Goal: Task Accomplishment & Management: Manage account settings

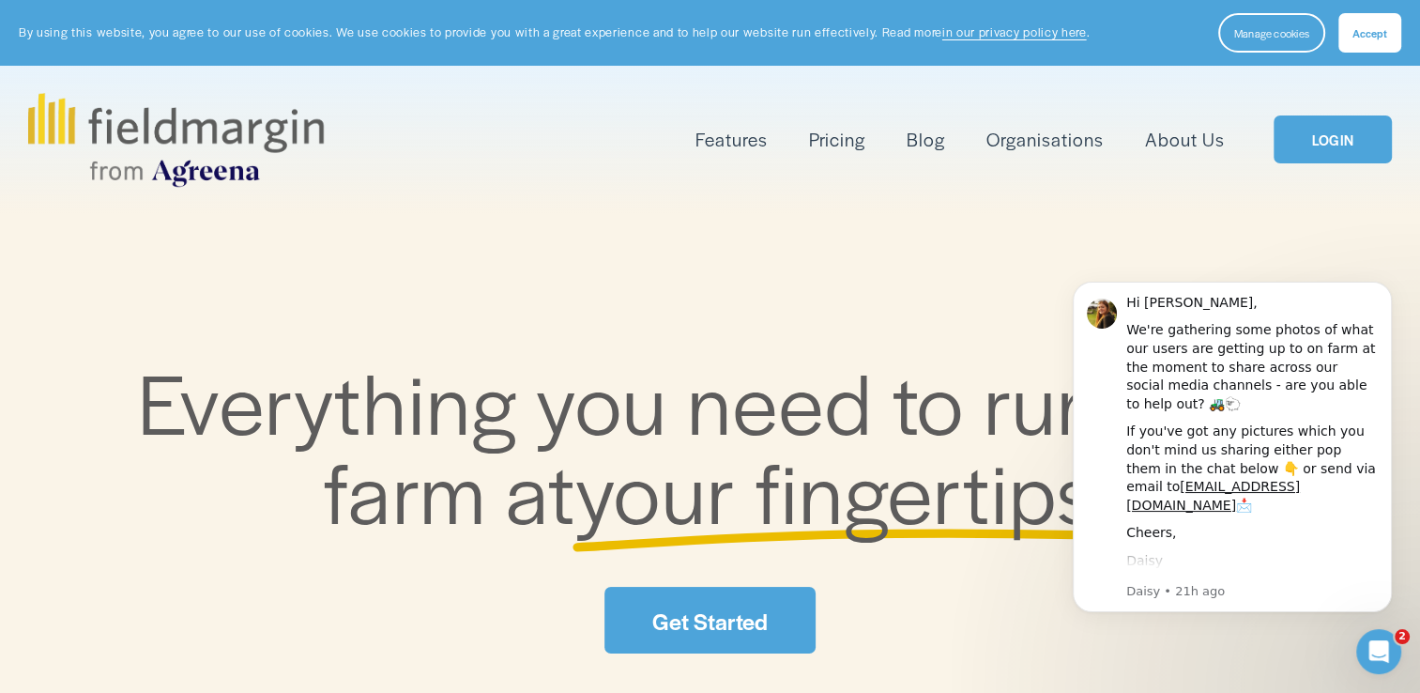
click at [1314, 137] on link "LOGIN" at bounding box center [1333, 139] width 118 height 48
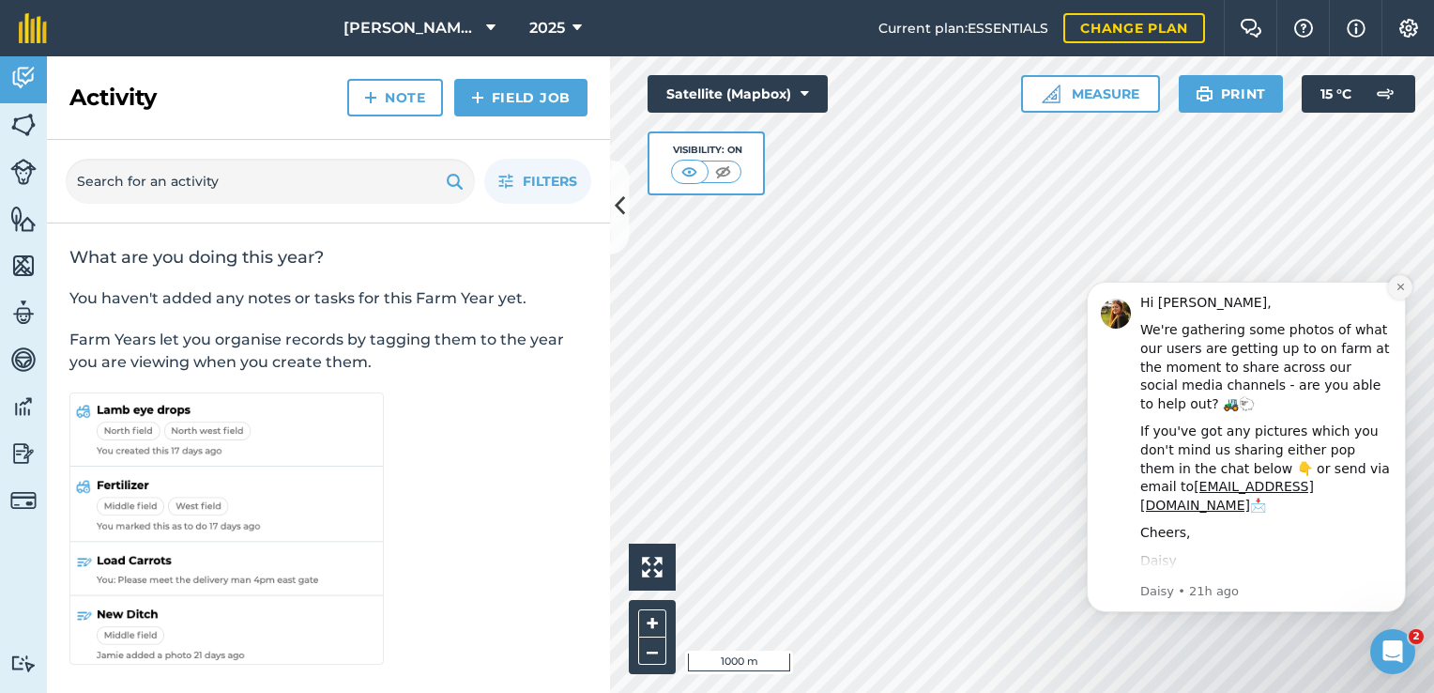
click at [1405, 283] on icon "Dismiss notification" at bounding box center [1401, 287] width 10 height 10
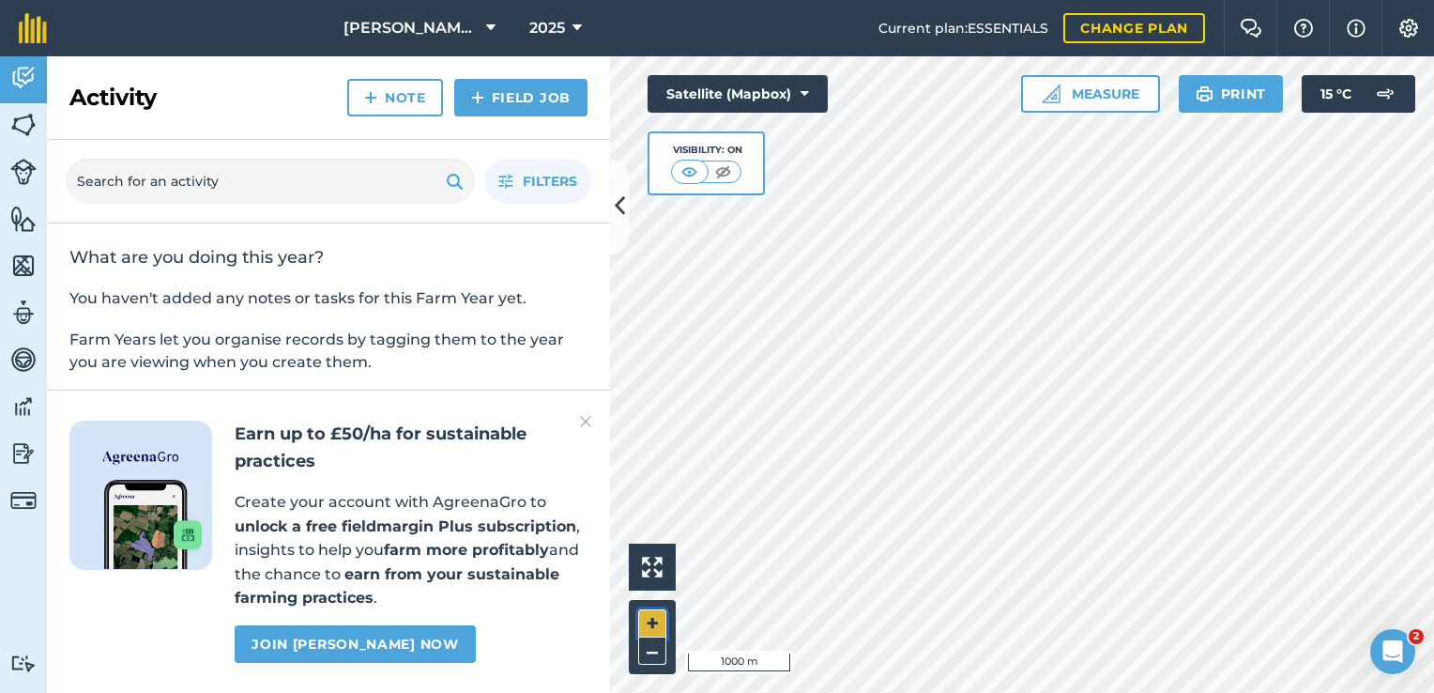
click at [659, 623] on button "+" at bounding box center [652, 623] width 28 height 28
click at [650, 651] on button "–" at bounding box center [652, 650] width 28 height 27
click at [621, 194] on icon at bounding box center [620, 207] width 10 height 33
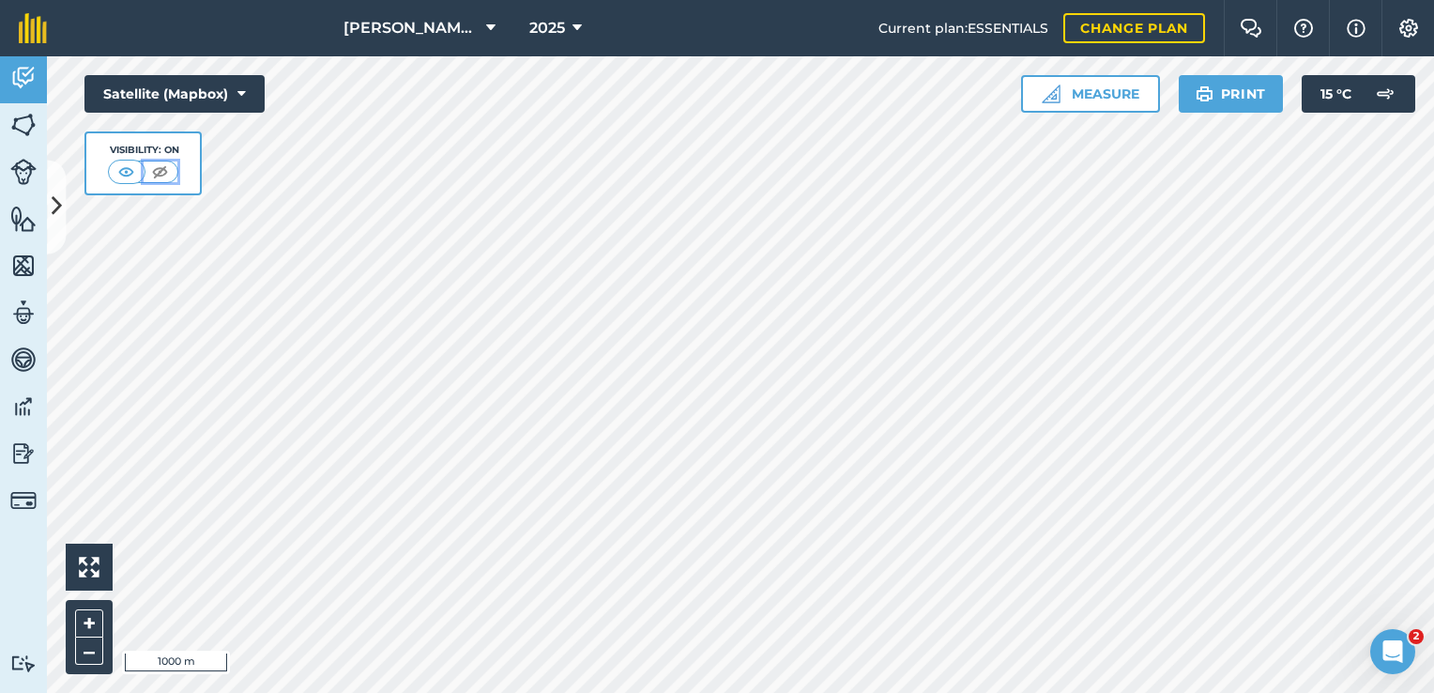
click at [165, 168] on img at bounding box center [159, 171] width 23 height 19
click at [126, 166] on img at bounding box center [126, 171] width 23 height 19
click at [243, 96] on icon at bounding box center [241, 93] width 8 height 19
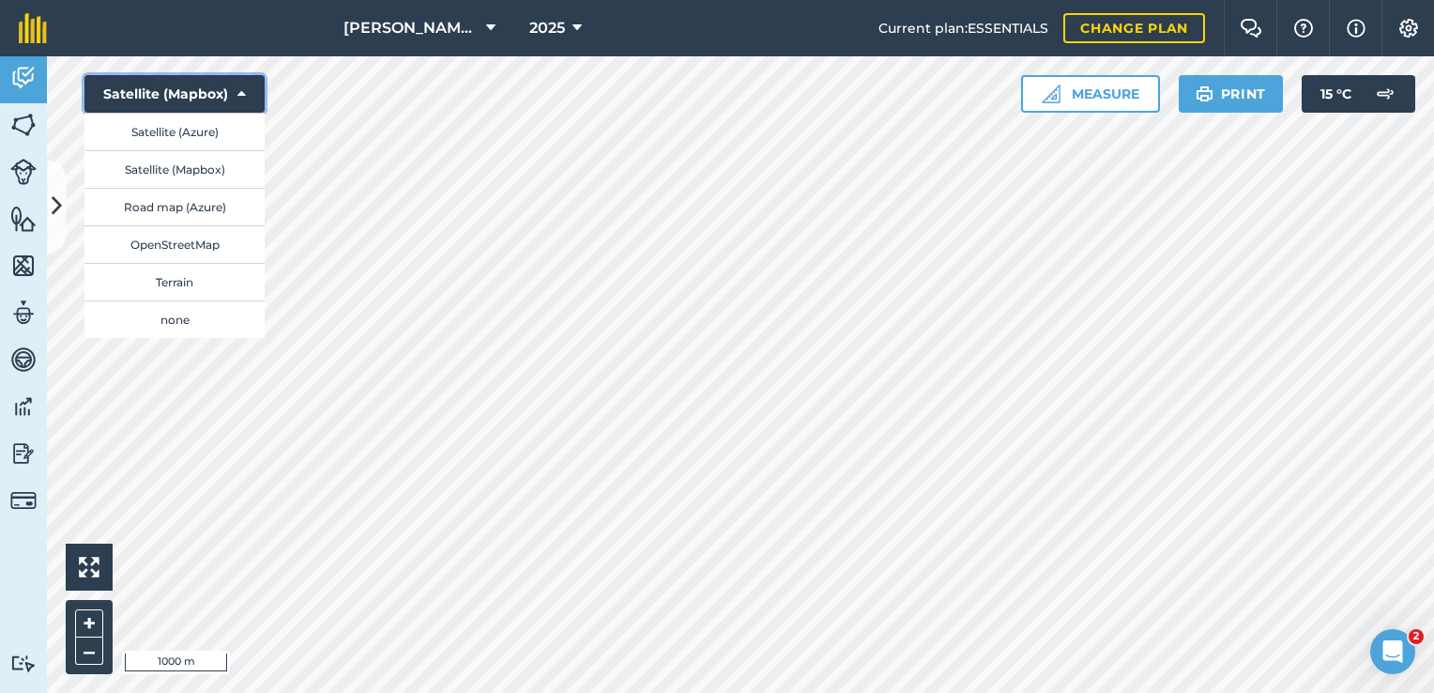
click at [243, 96] on icon at bounding box center [241, 93] width 8 height 19
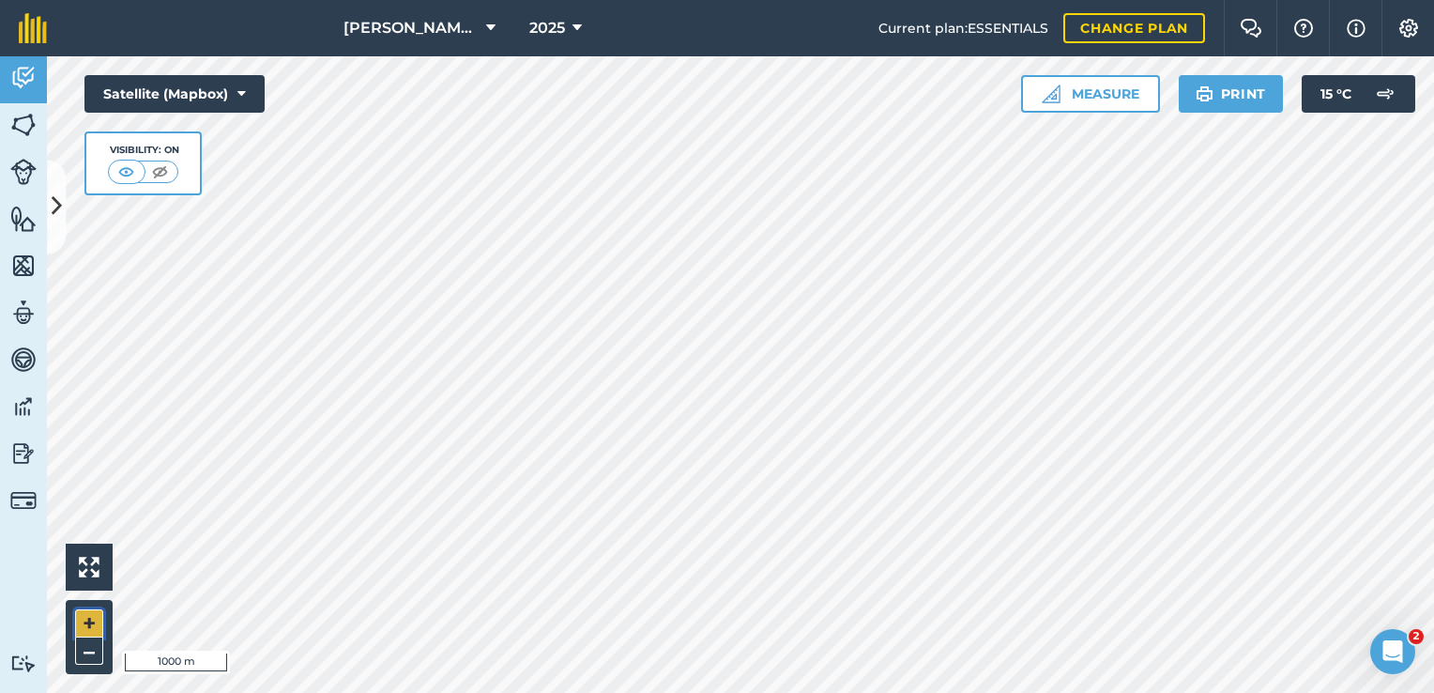
click at [81, 625] on button "+" at bounding box center [89, 623] width 28 height 28
click at [89, 658] on button "–" at bounding box center [89, 650] width 28 height 27
click at [1225, 87] on button "Print" at bounding box center [1231, 94] width 105 height 38
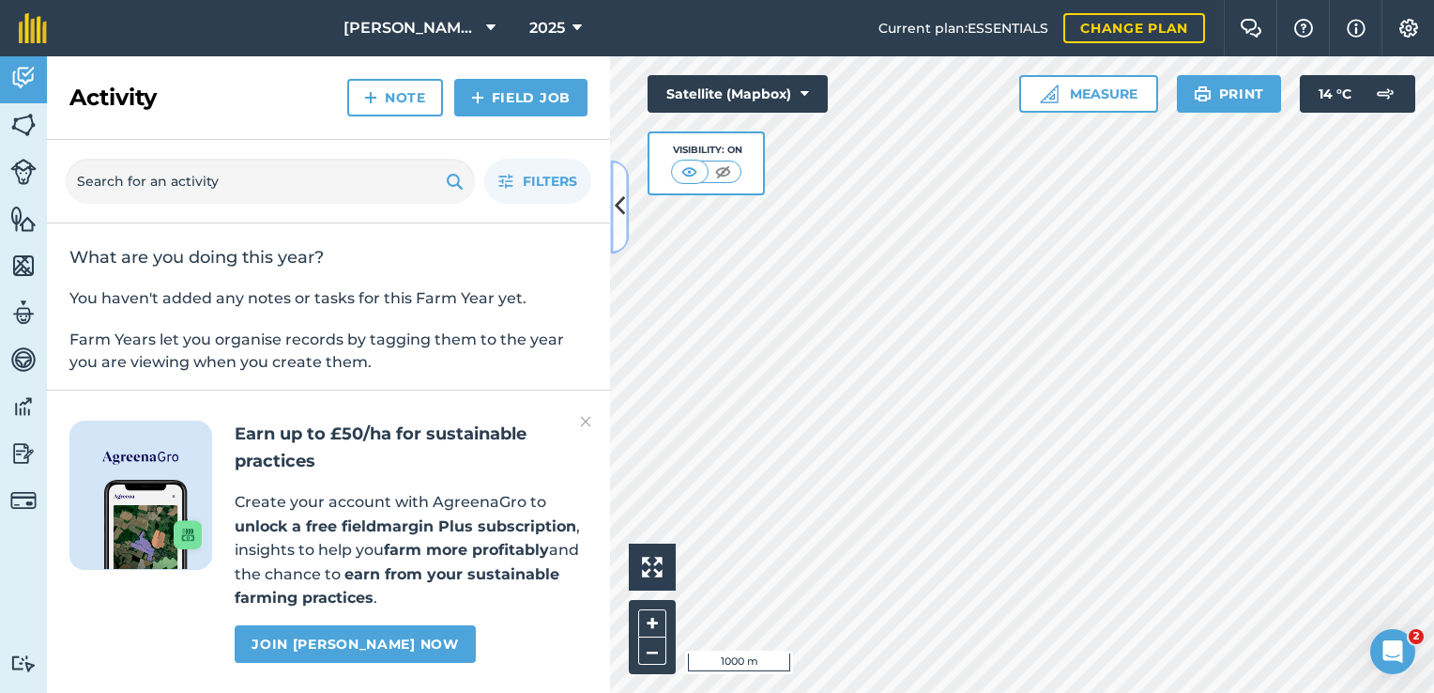
click at [623, 212] on icon at bounding box center [620, 207] width 10 height 33
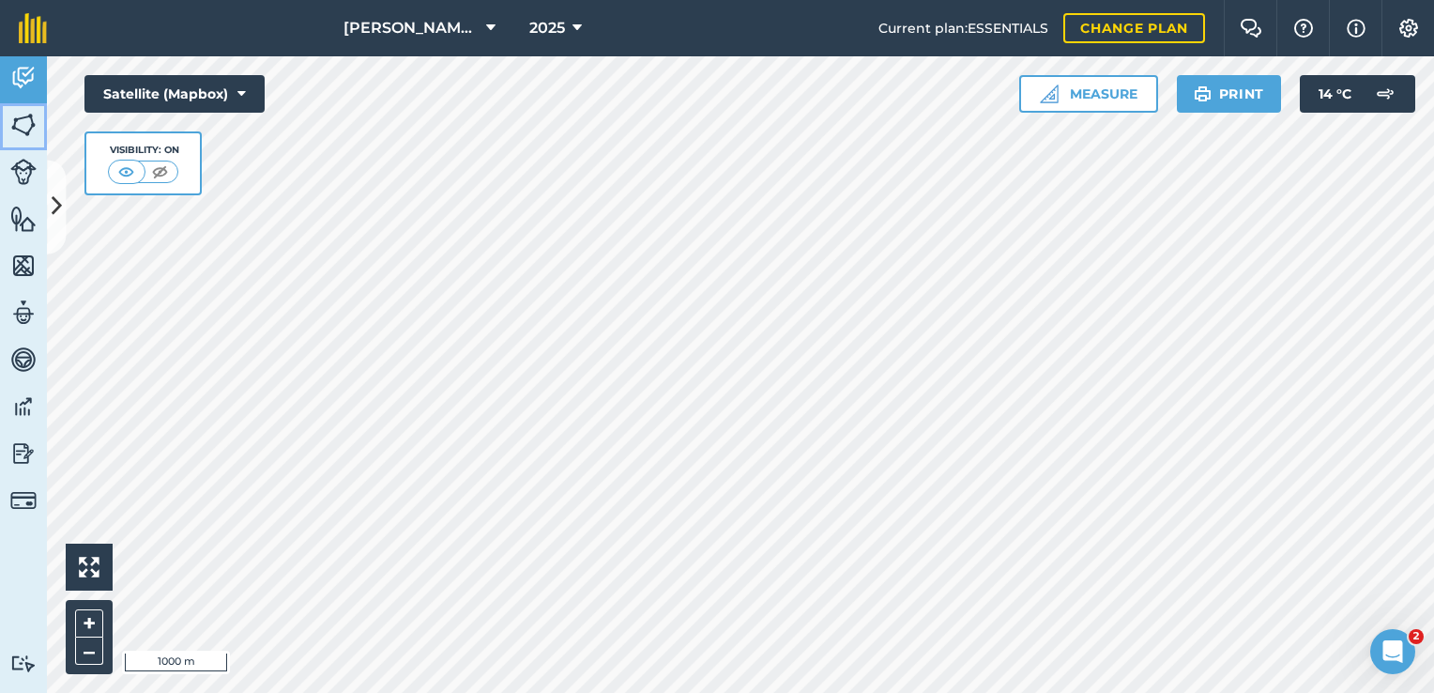
click at [32, 122] on img at bounding box center [23, 125] width 26 height 28
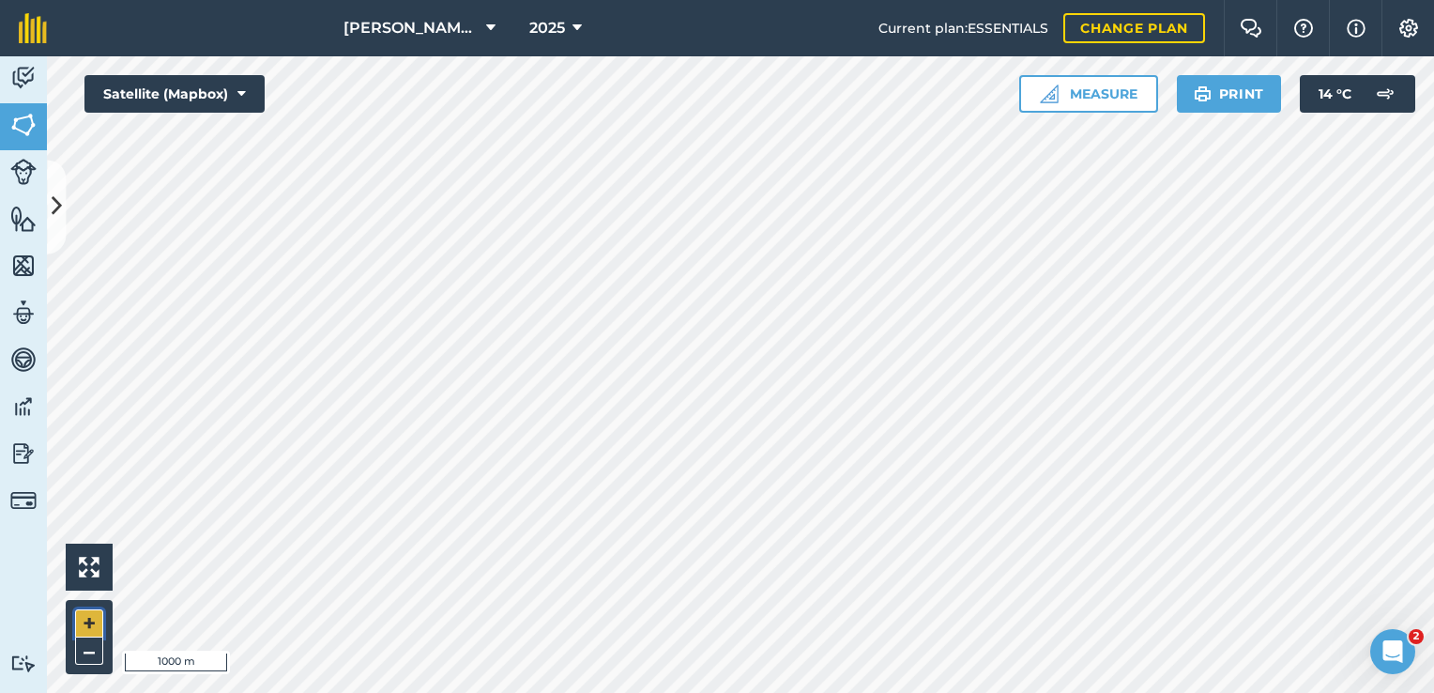
click at [91, 621] on button "+" at bounding box center [89, 623] width 28 height 28
click at [75, 628] on button "+" at bounding box center [89, 623] width 28 height 28
click at [427, 18] on span "[PERSON_NAME] And Son" at bounding box center [411, 28] width 135 height 23
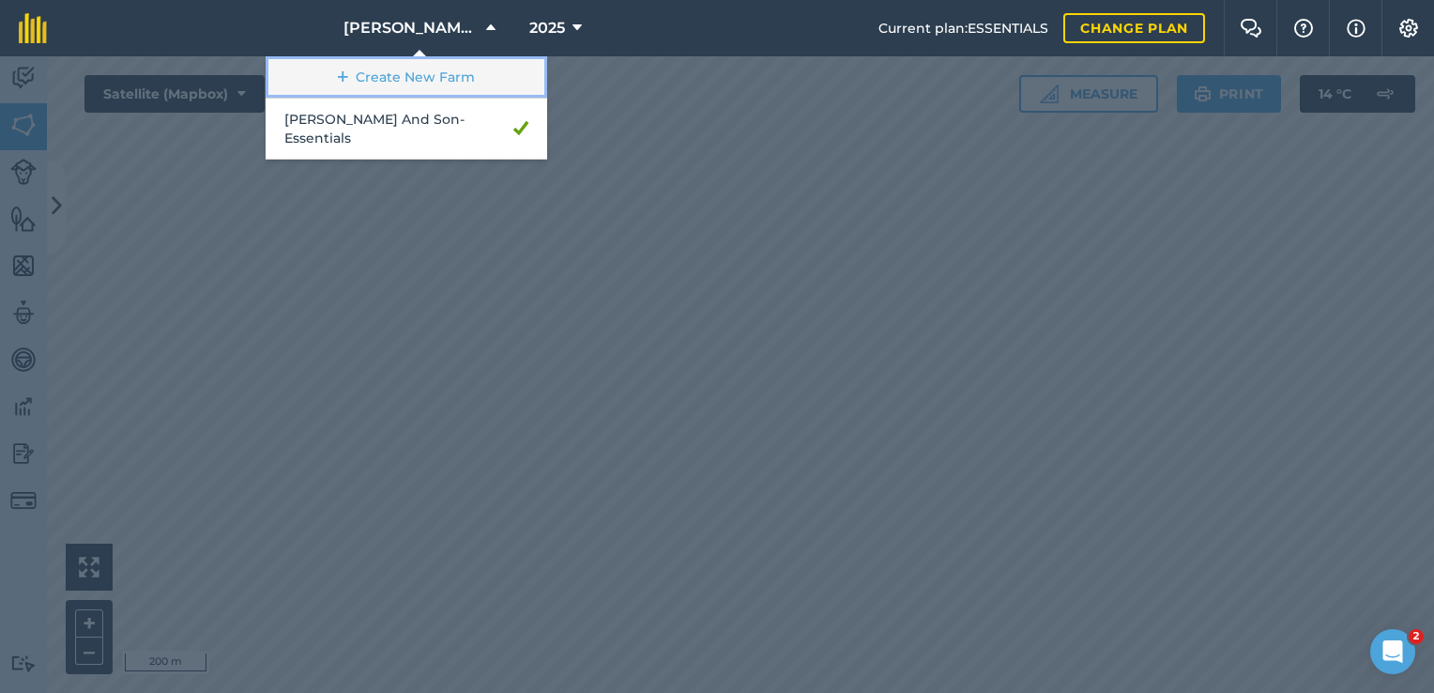
click at [444, 75] on link "Create New Farm" at bounding box center [407, 77] width 282 height 42
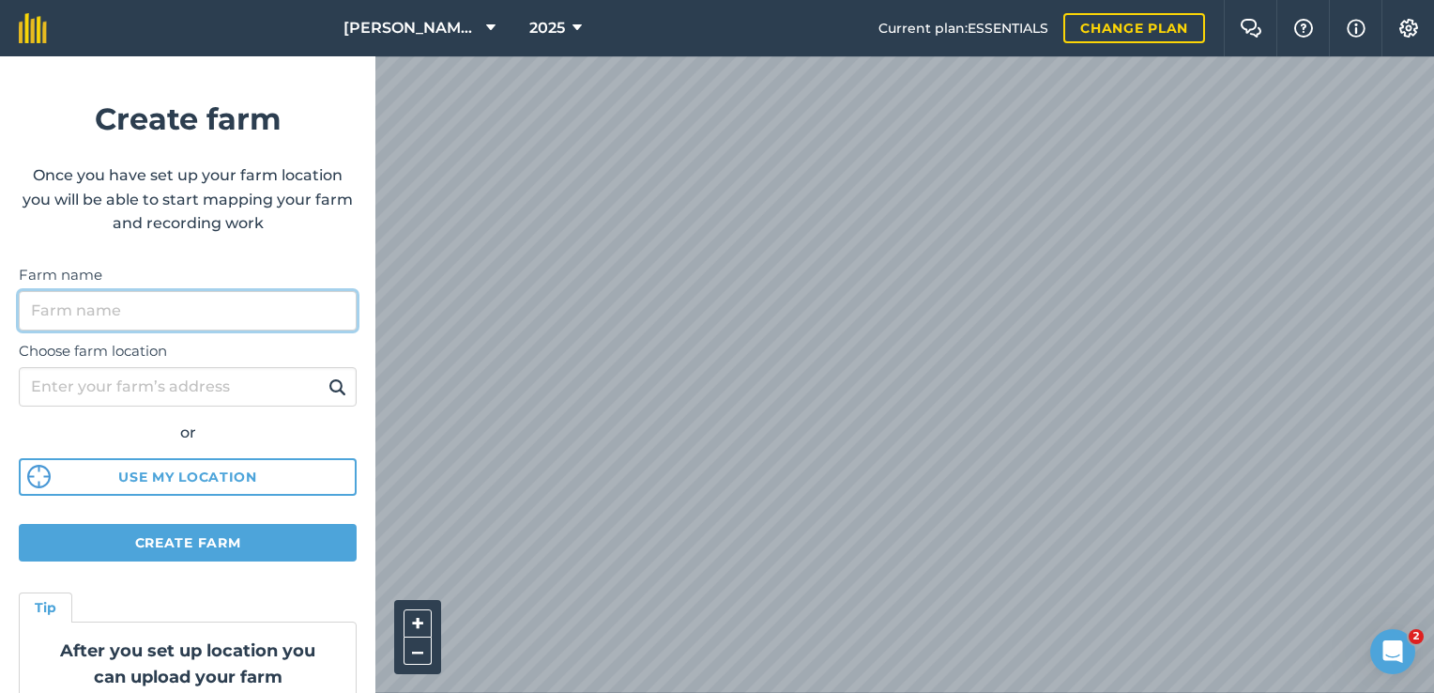
click at [187, 306] on input "Farm name" at bounding box center [188, 310] width 338 height 39
type input "[PERSON_NAME]"
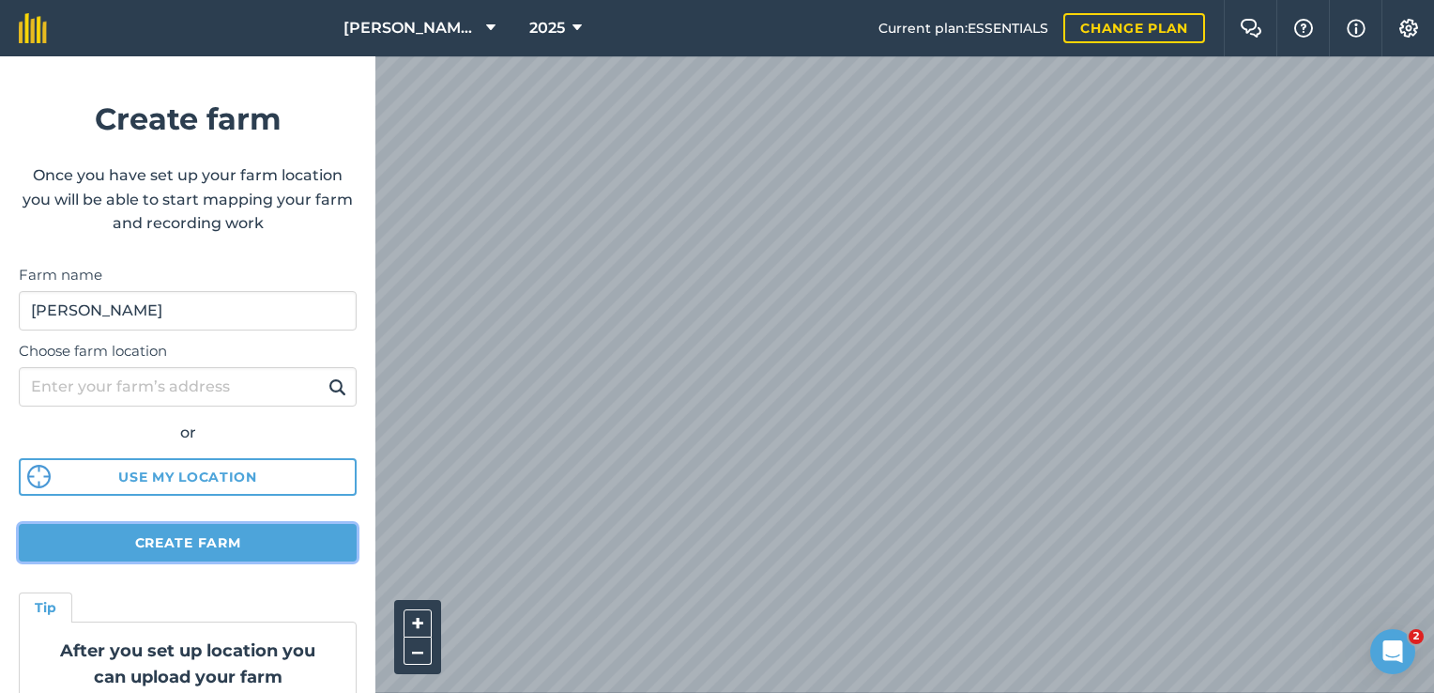
click at [214, 546] on button "Create farm" at bounding box center [188, 543] width 338 height 38
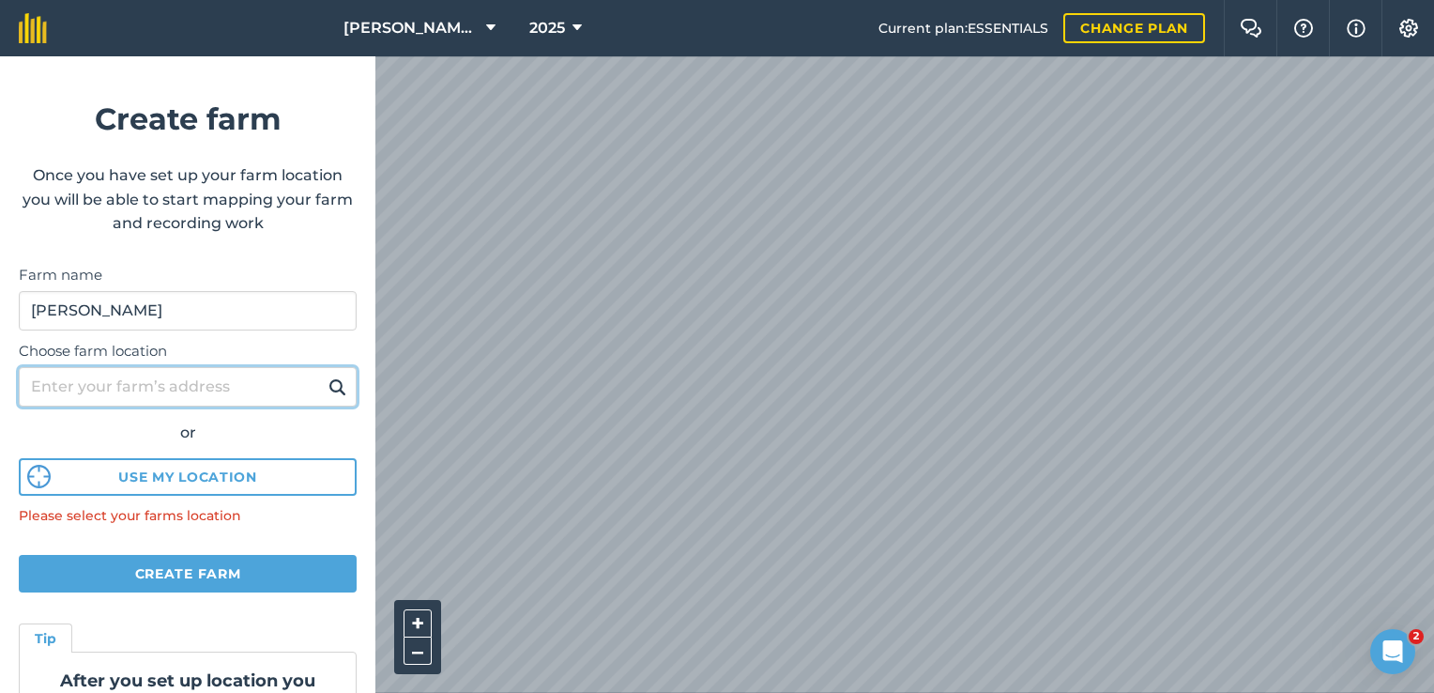
click at [207, 385] on input "Choose farm location" at bounding box center [188, 386] width 338 height 39
type input "[PERSON_NAME]"
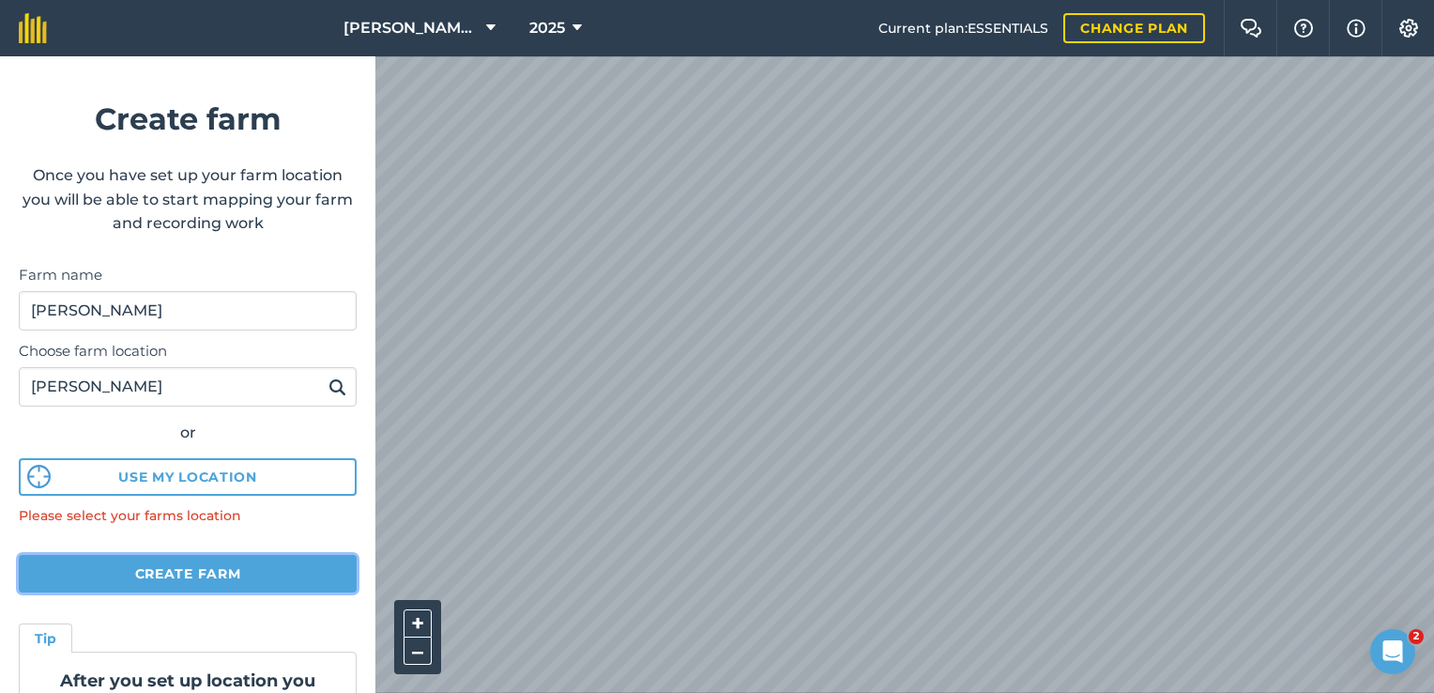
click at [212, 580] on button "Create farm" at bounding box center [188, 574] width 338 height 38
click at [289, 560] on button "Create farm" at bounding box center [188, 574] width 338 height 38
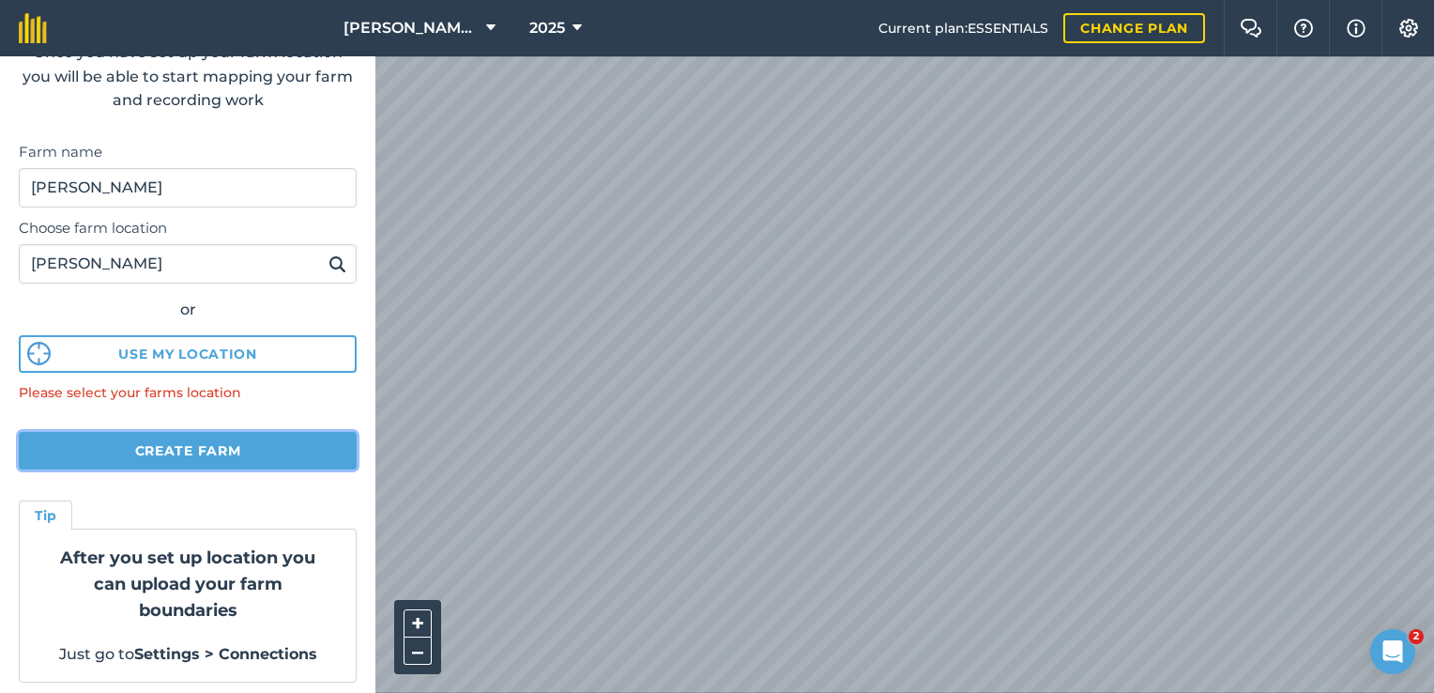
scroll to position [129, 0]
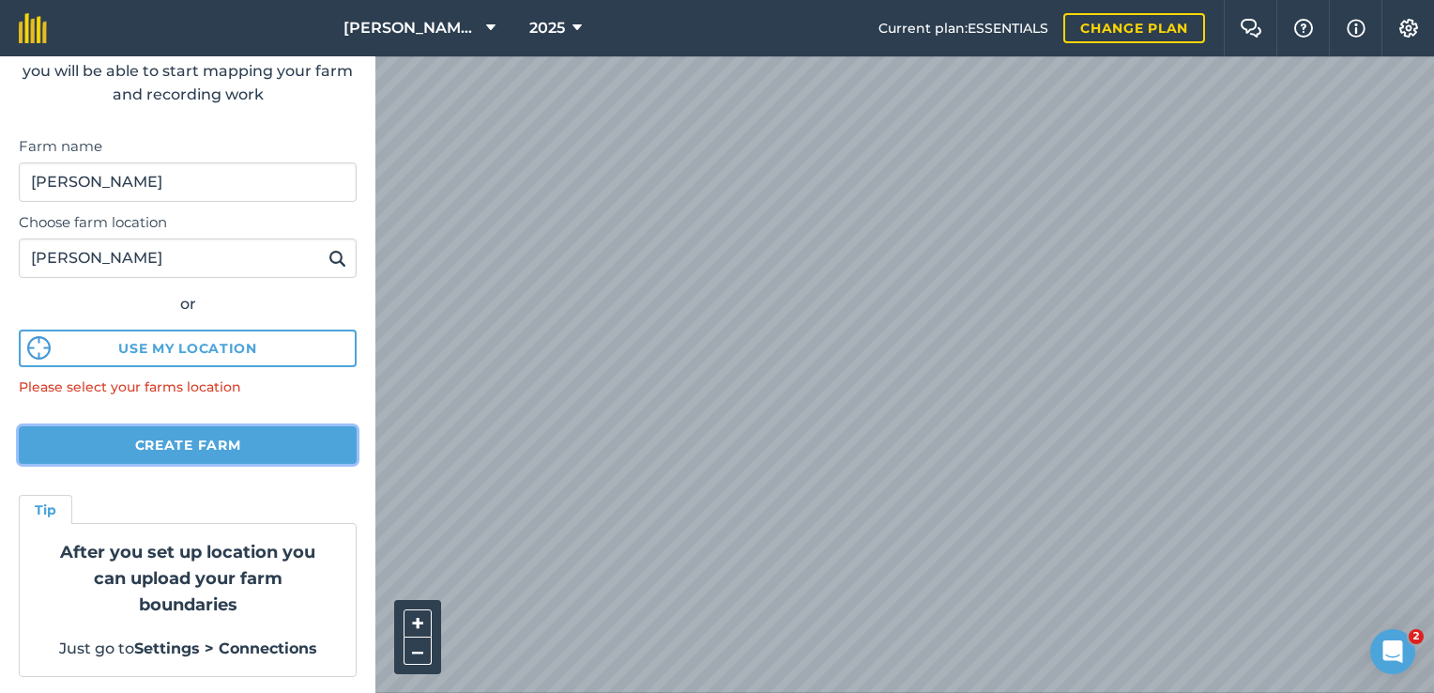
click at [154, 443] on button "Create farm" at bounding box center [188, 445] width 338 height 38
click at [417, 635] on button "+" at bounding box center [418, 623] width 28 height 28
click at [717, 692] on html "[PERSON_NAME] And Son 2025 Current plan : ESSENTIALS Change plan Farm Chat Help…" at bounding box center [717, 346] width 1434 height 693
click at [329, 261] on img at bounding box center [338, 258] width 18 height 23
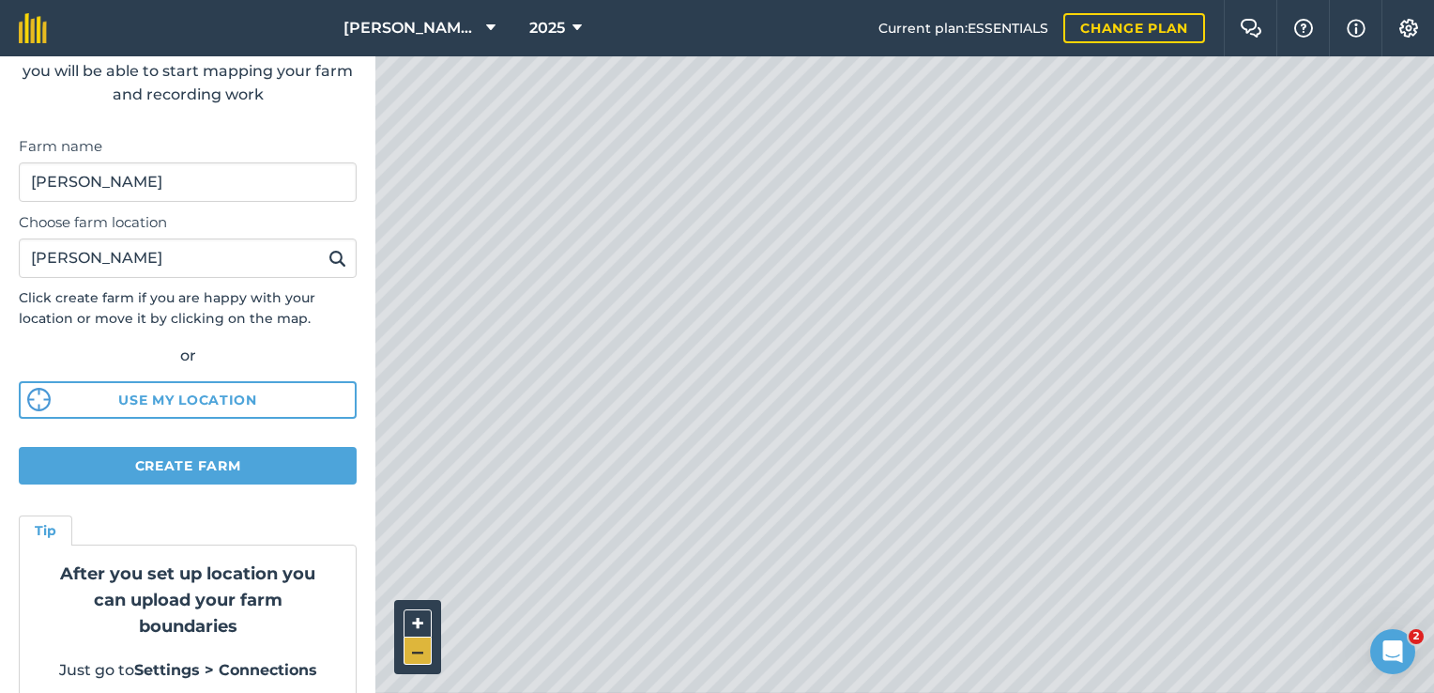
click at [413, 655] on button "–" at bounding box center [418, 650] width 28 height 27
click at [420, 617] on button "+" at bounding box center [418, 623] width 28 height 28
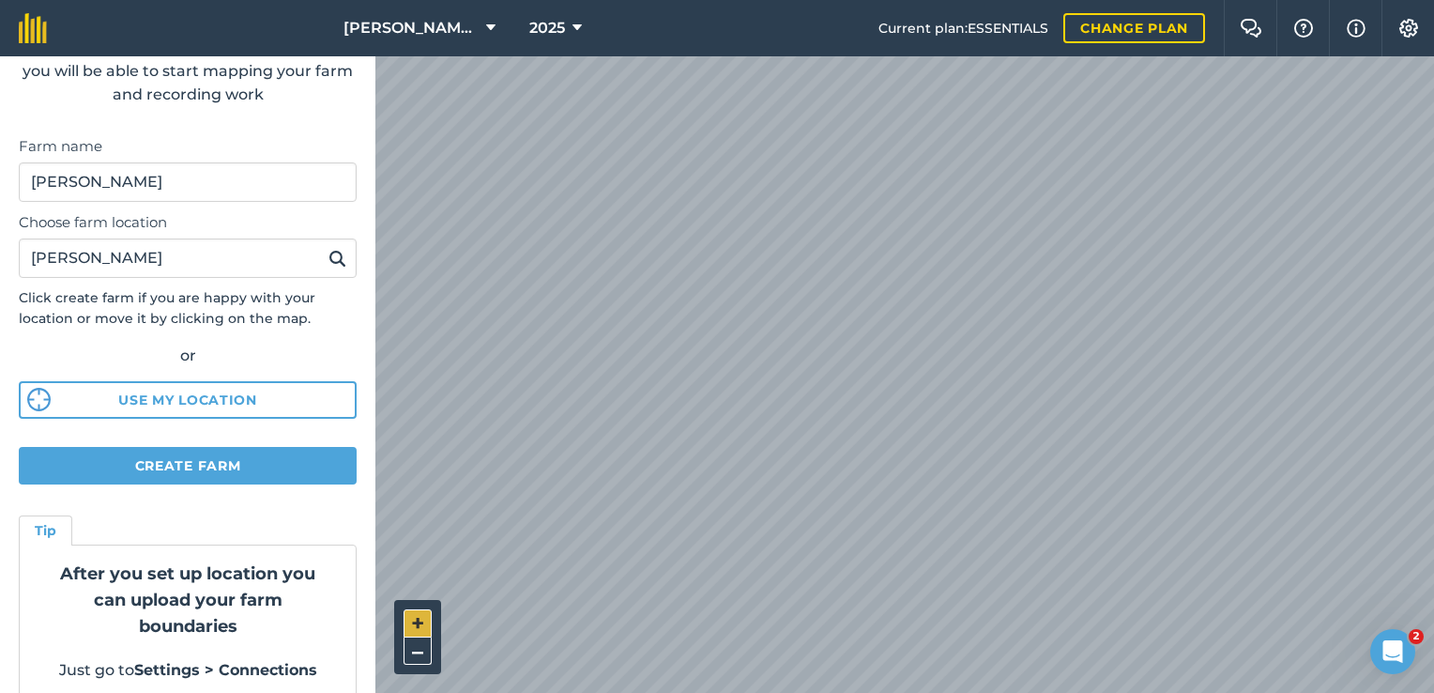
click at [420, 617] on button "+" at bounding box center [418, 623] width 28 height 28
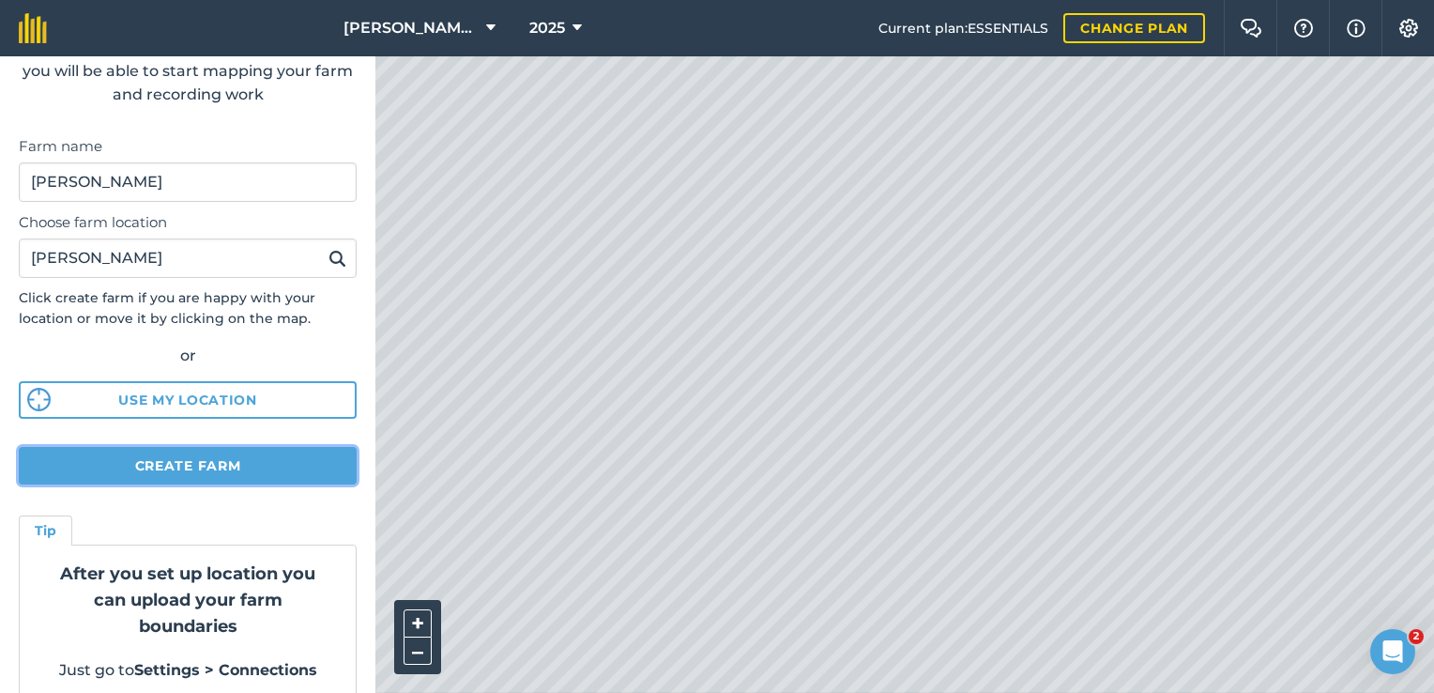
click at [283, 465] on button "Create farm" at bounding box center [188, 466] width 338 height 38
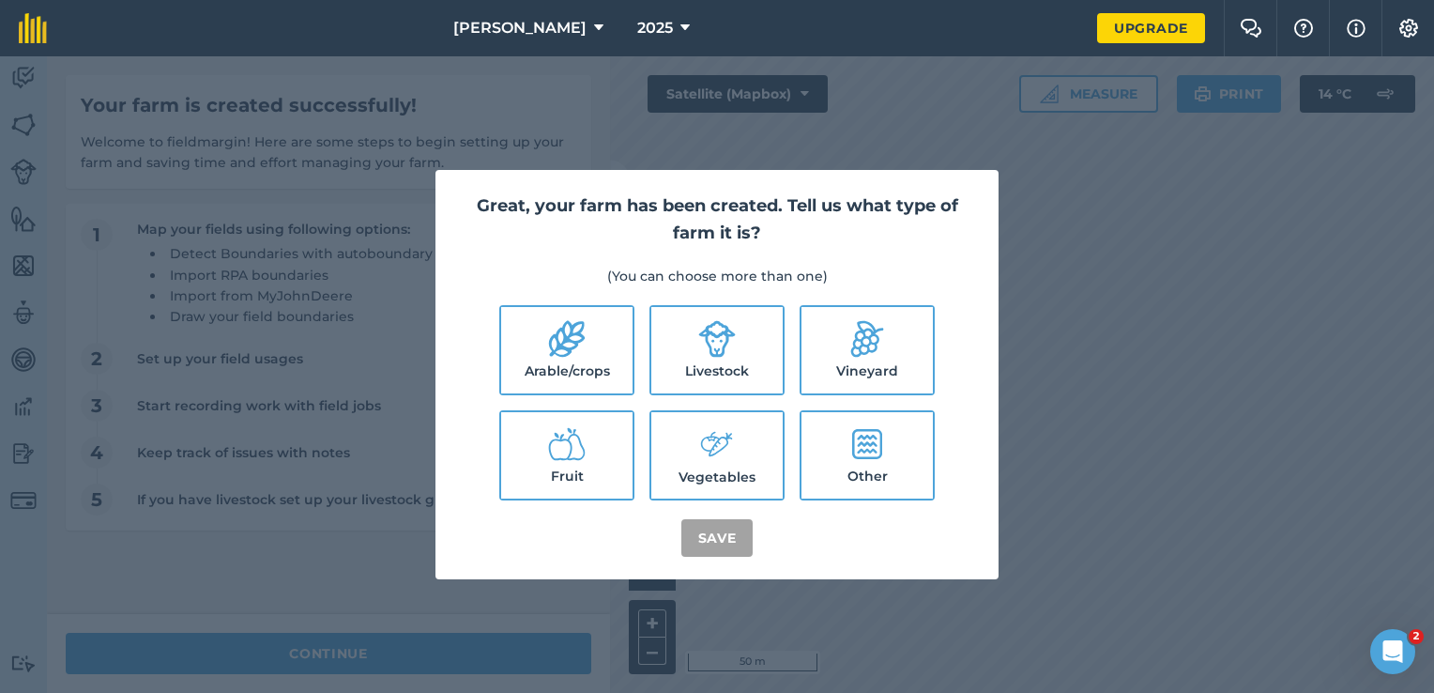
click at [567, 359] on label "Arable/crops" at bounding box center [566, 350] width 131 height 86
checkbox input "true"
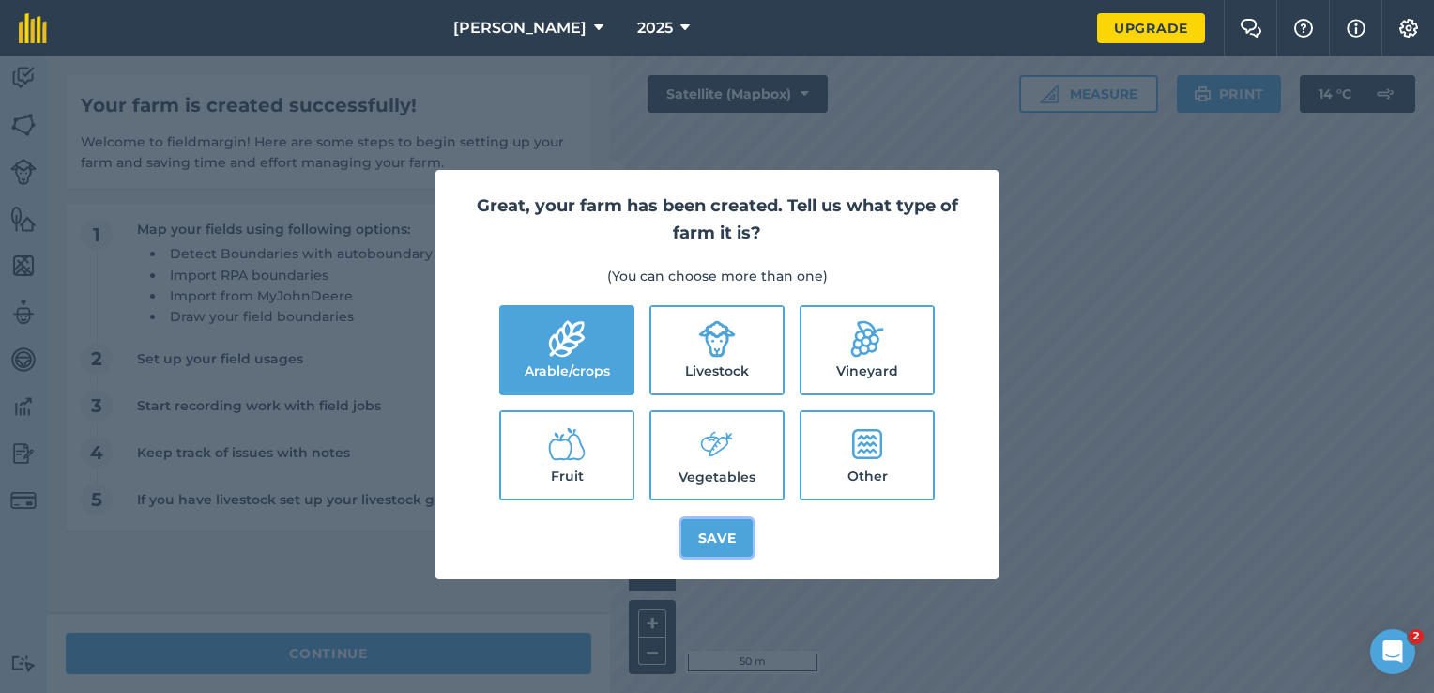
click at [719, 524] on button "Save" at bounding box center [717, 538] width 72 height 38
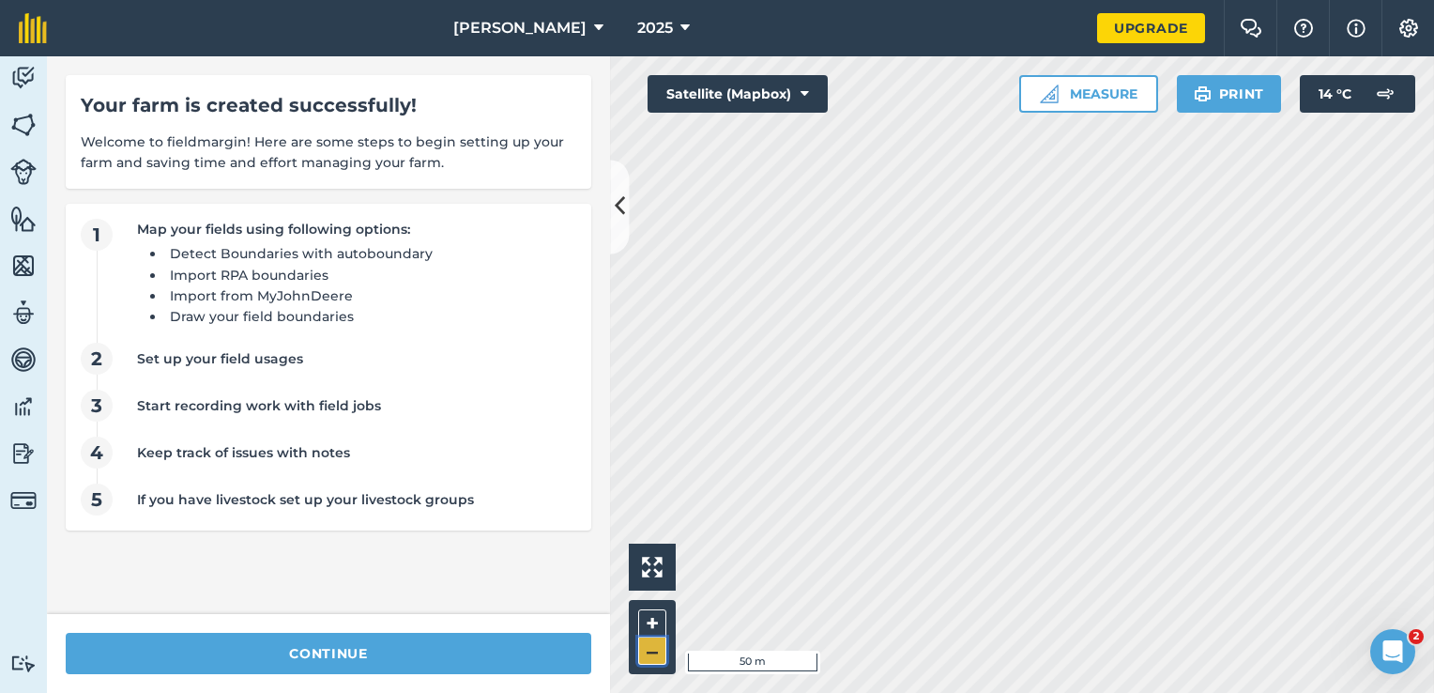
click at [657, 648] on button "–" at bounding box center [652, 650] width 28 height 27
click at [550, 30] on span "[PERSON_NAME]" at bounding box center [519, 28] width 133 height 23
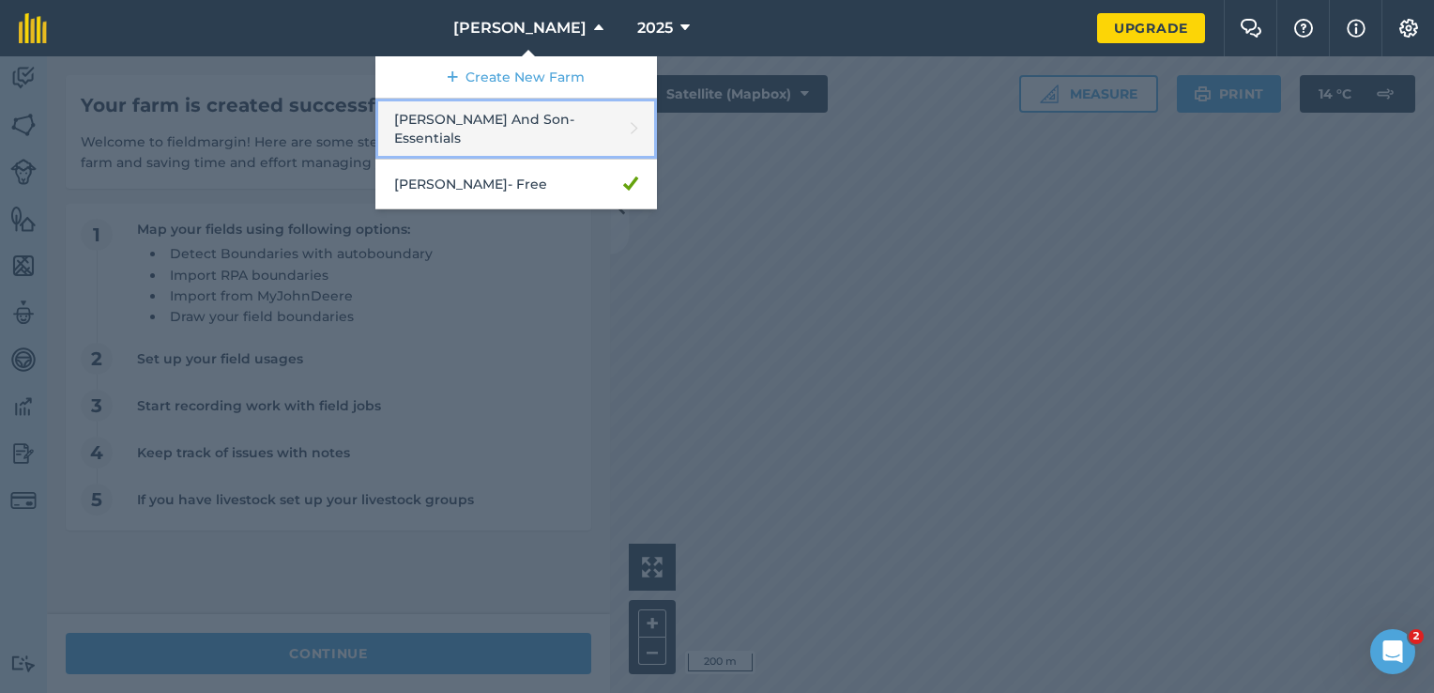
click at [531, 122] on link "[PERSON_NAME] And Son - Essentials" at bounding box center [516, 129] width 282 height 61
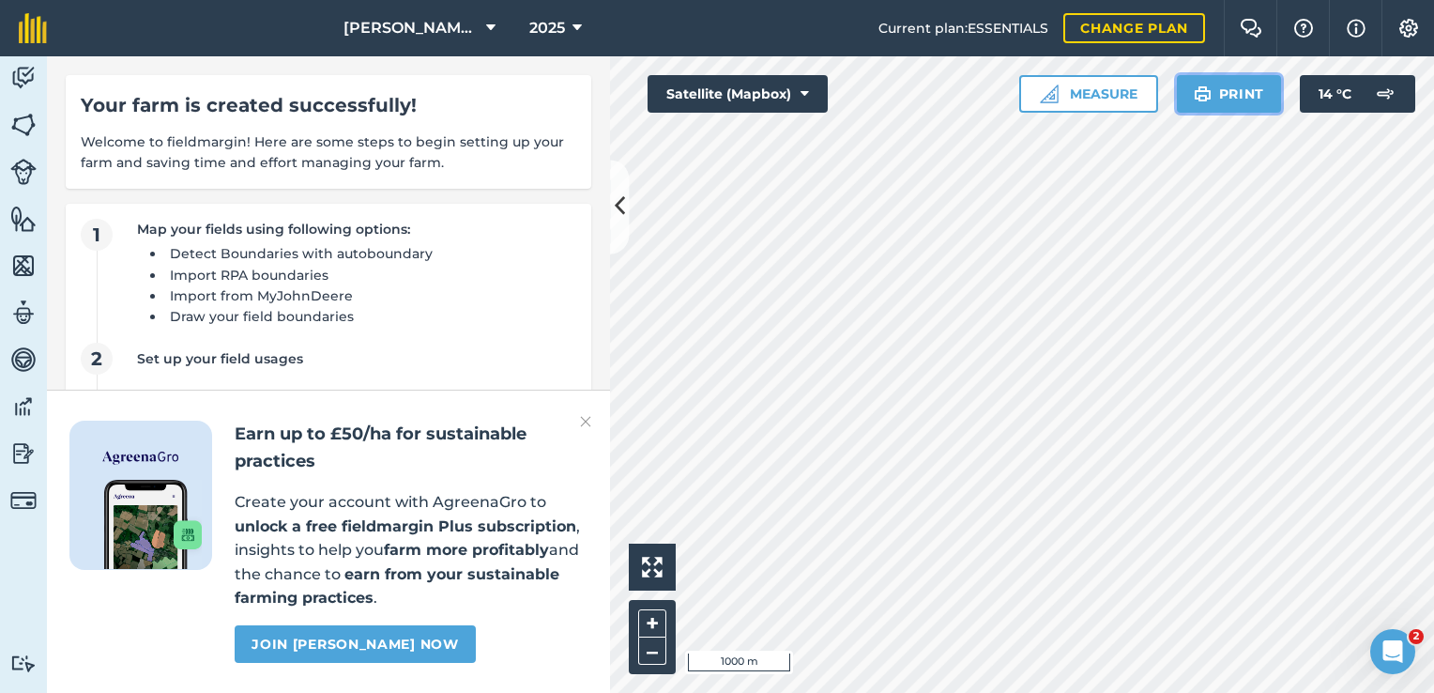
click at [1219, 101] on button "Print" at bounding box center [1229, 94] width 105 height 38
click at [15, 309] on img at bounding box center [23, 313] width 26 height 28
select select "MEMBER"
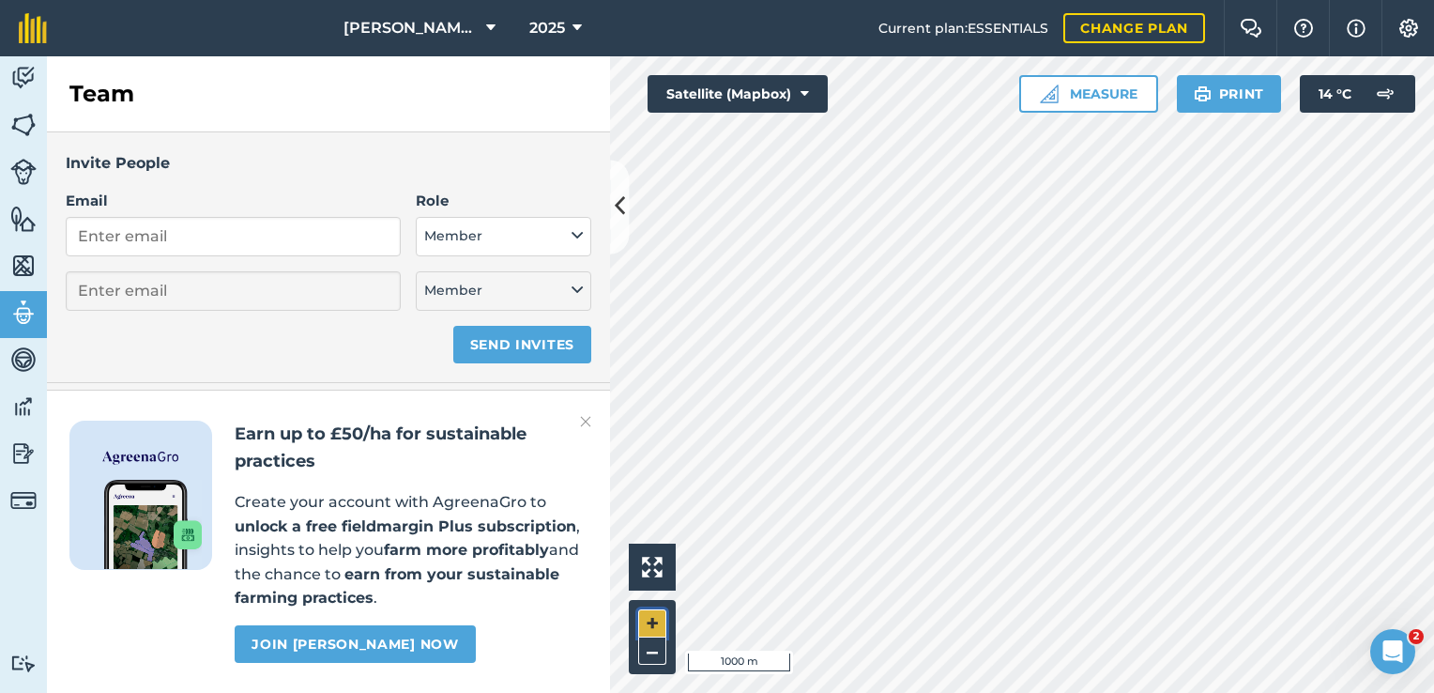
click at [663, 621] on button "+" at bounding box center [652, 623] width 28 height 28
click at [1237, 99] on button "Print" at bounding box center [1229, 94] width 105 height 38
click at [465, 21] on span "[PERSON_NAME] And Son" at bounding box center [411, 28] width 135 height 23
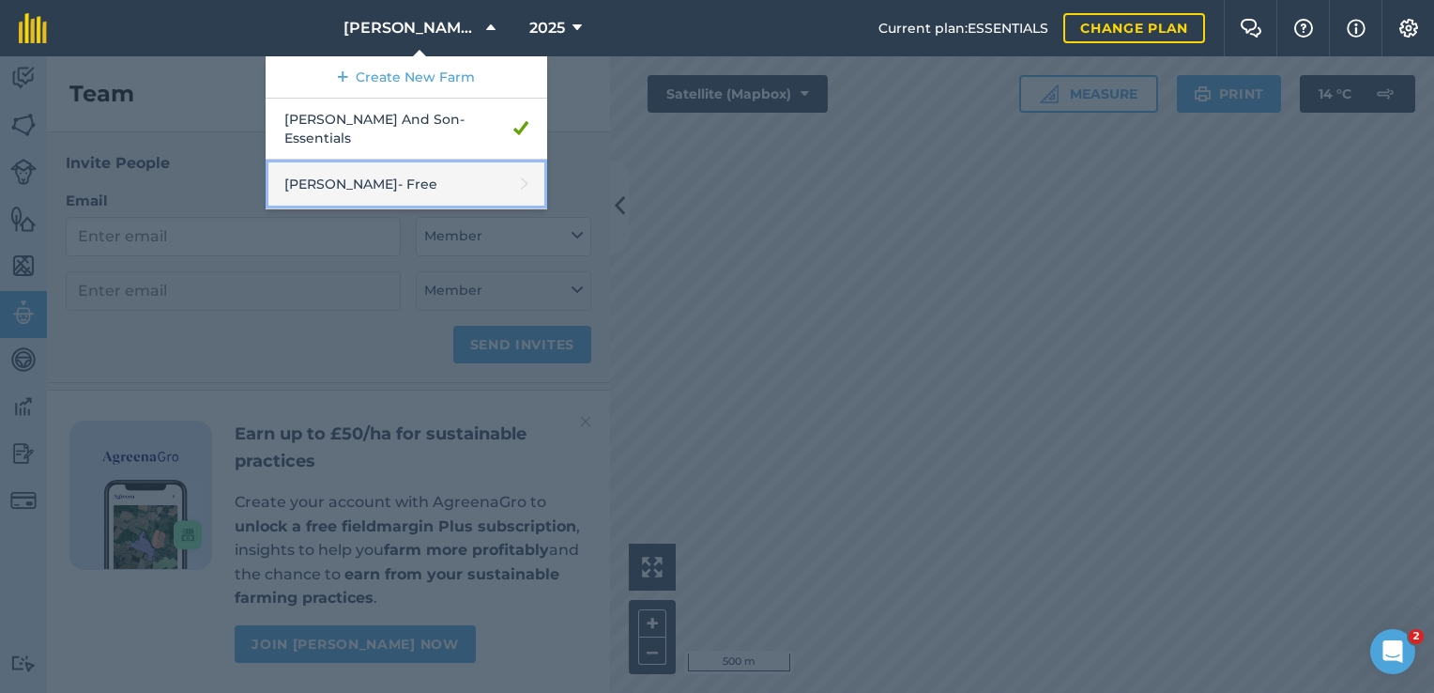
click at [456, 166] on link "[PERSON_NAME] - Free" at bounding box center [407, 185] width 282 height 50
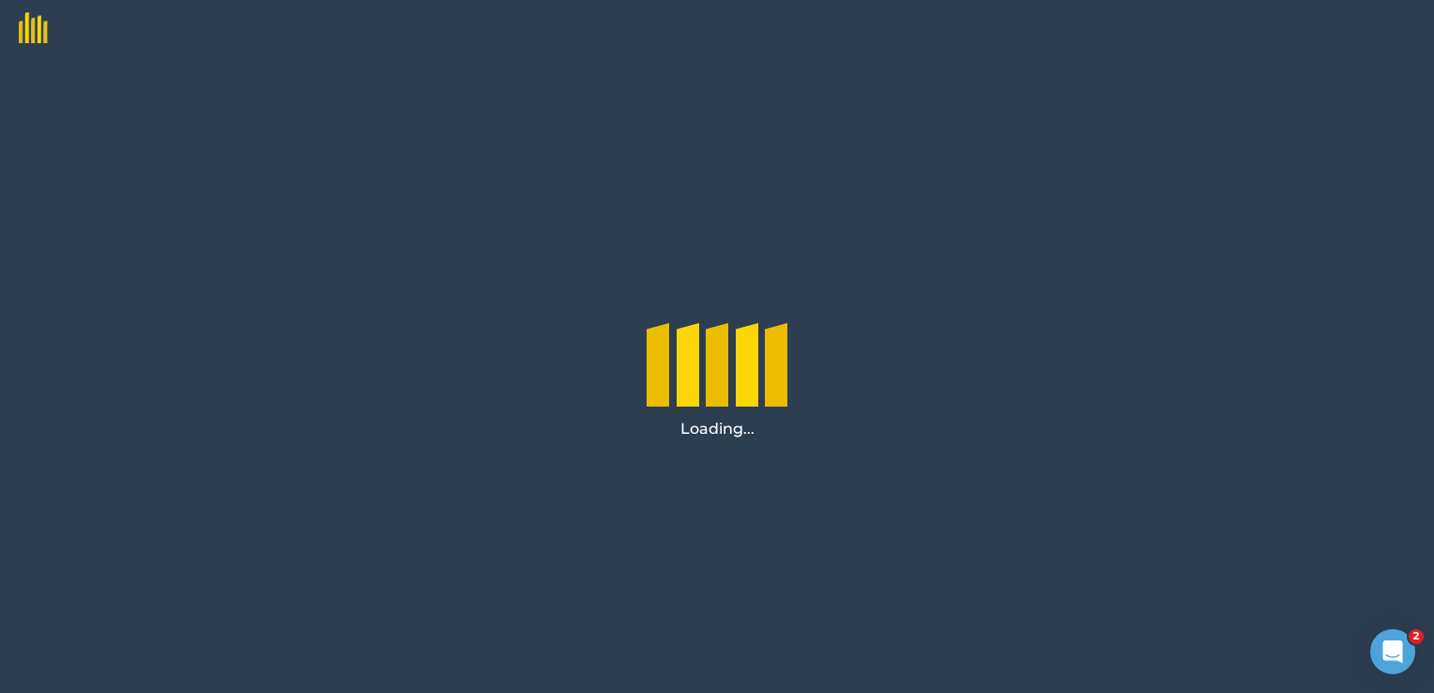
select select "MEMBER"
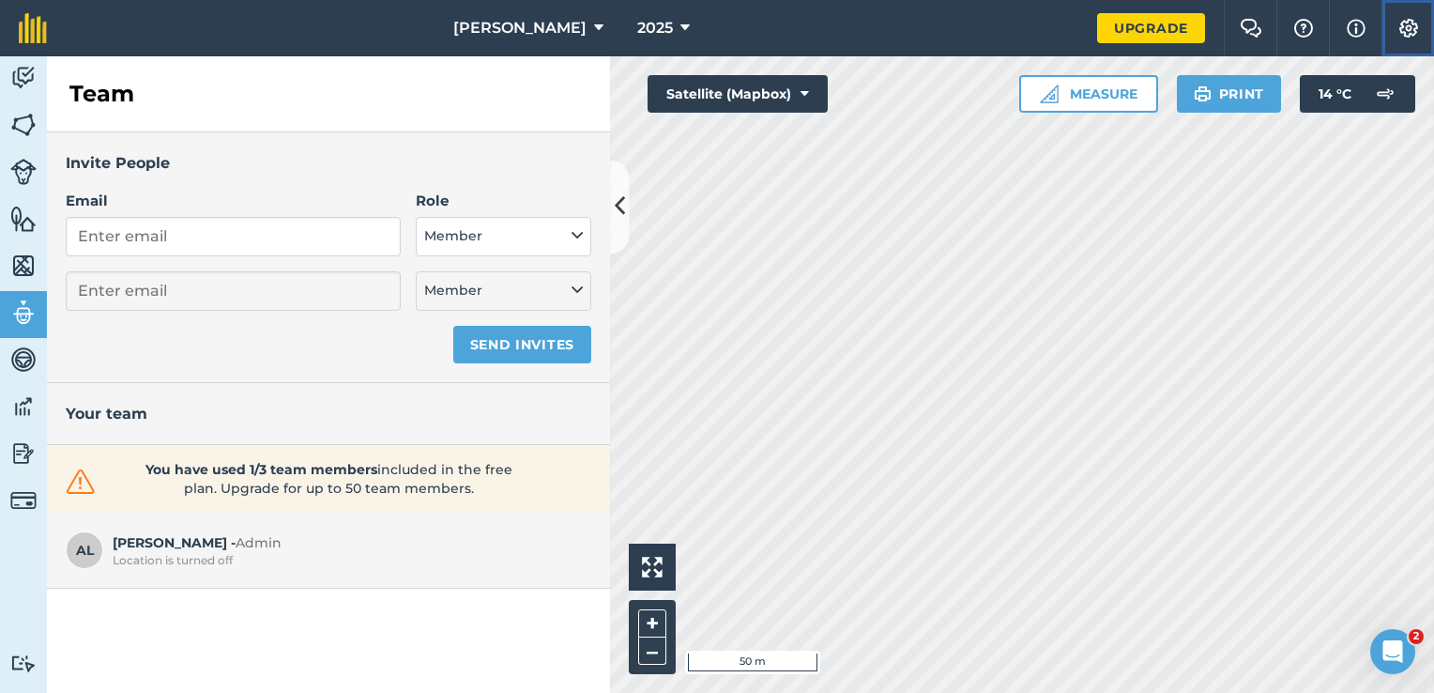
click at [1401, 34] on img at bounding box center [1409, 28] width 23 height 19
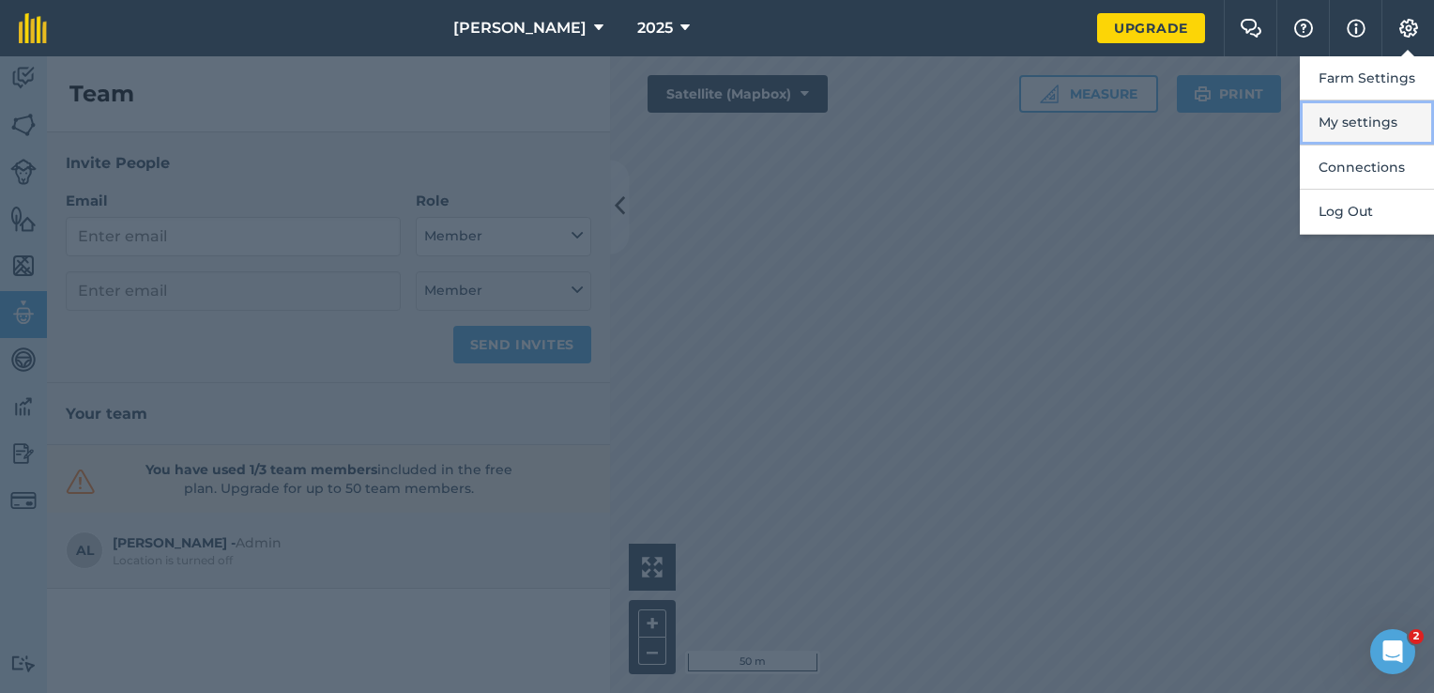
click at [1372, 124] on button "My settings" at bounding box center [1367, 122] width 134 height 44
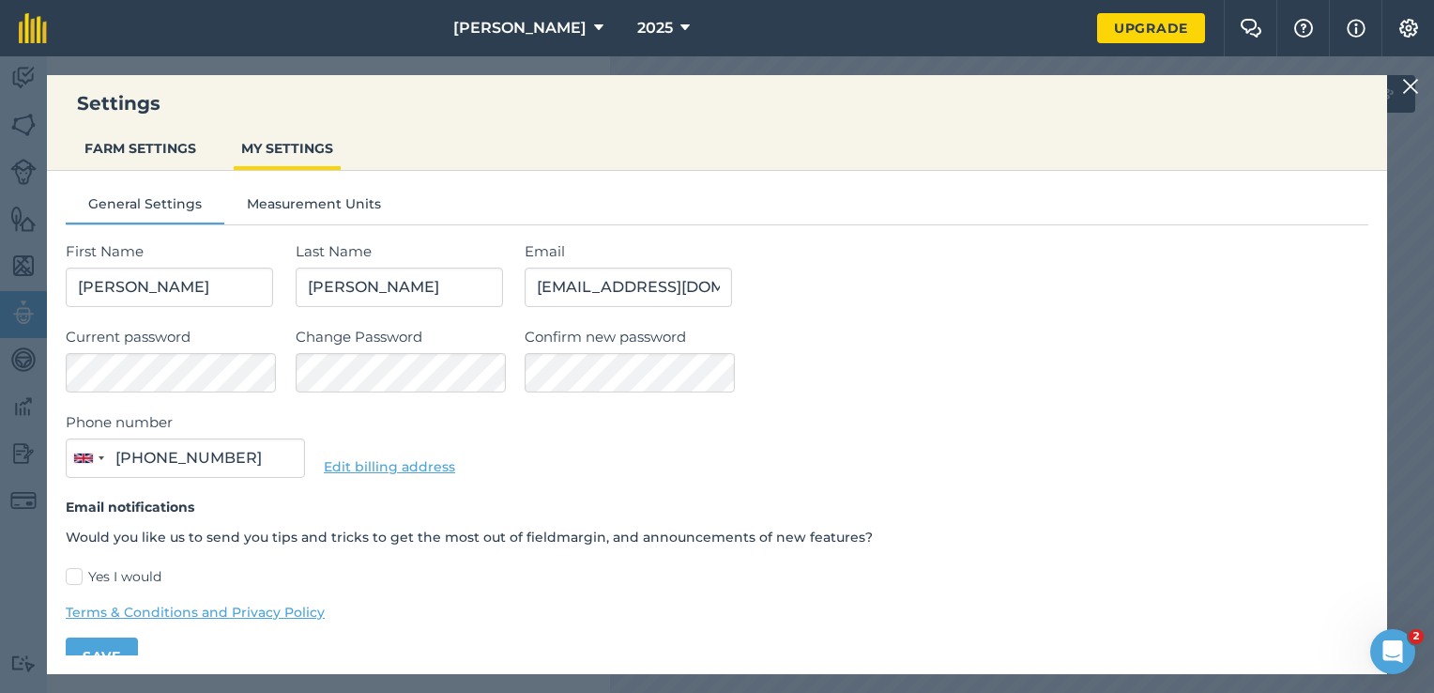
type input "07507 266502"
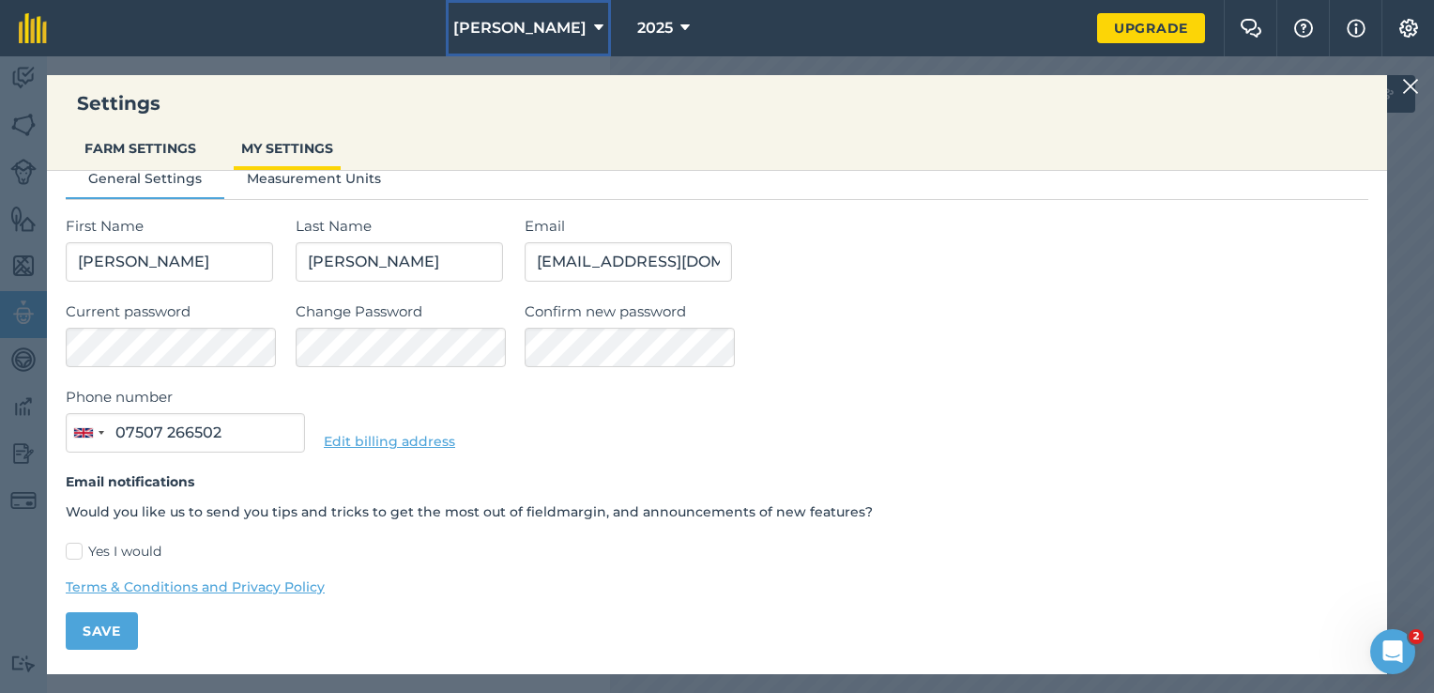
click at [594, 19] on icon at bounding box center [598, 28] width 9 height 23
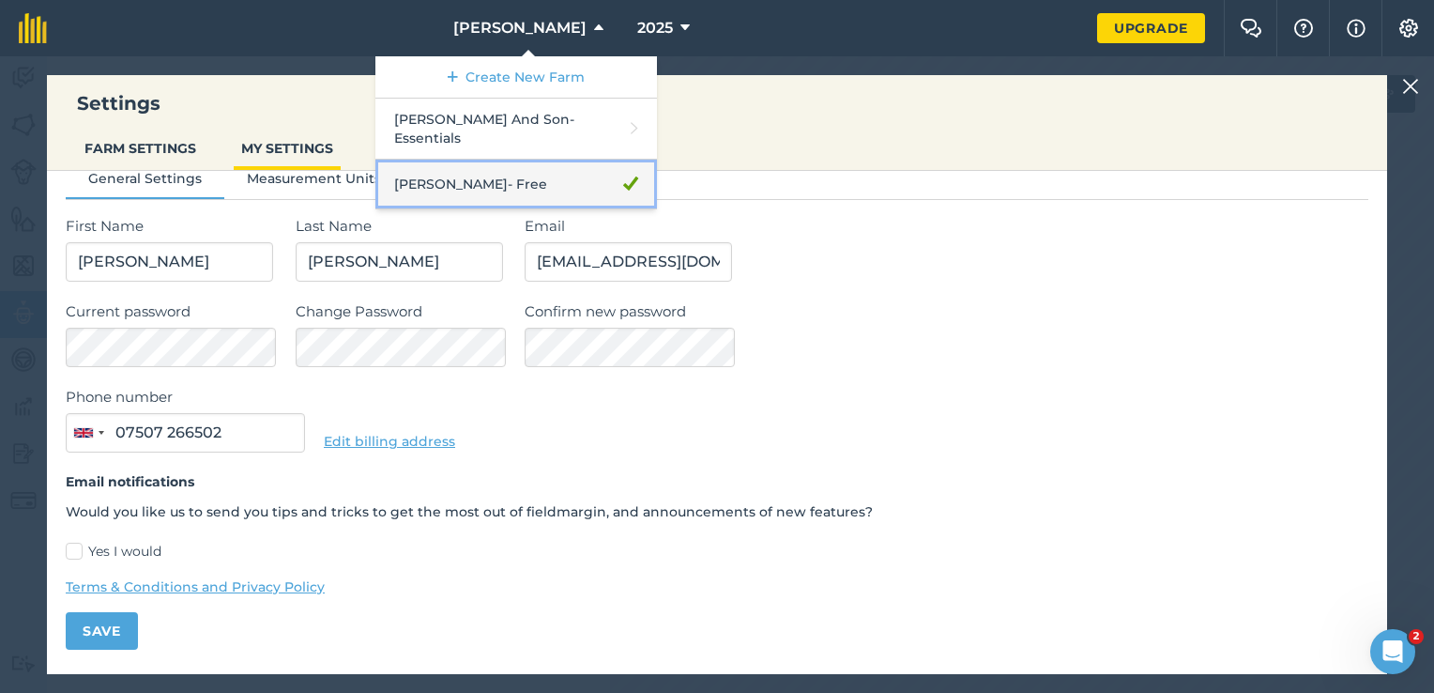
click at [544, 180] on link "[PERSON_NAME] - Free" at bounding box center [516, 185] width 282 height 50
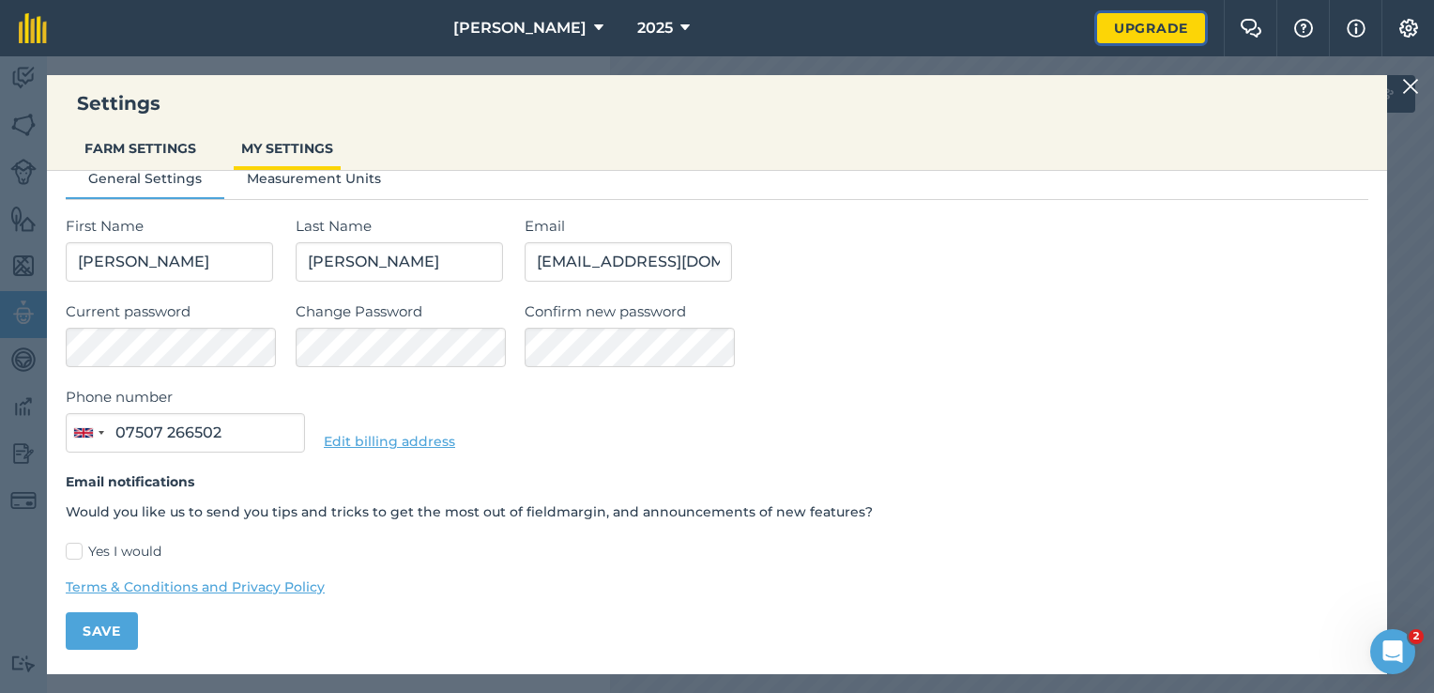
click at [1142, 26] on link "Upgrade" at bounding box center [1151, 28] width 108 height 30
click at [1412, 91] on img at bounding box center [1410, 86] width 17 height 23
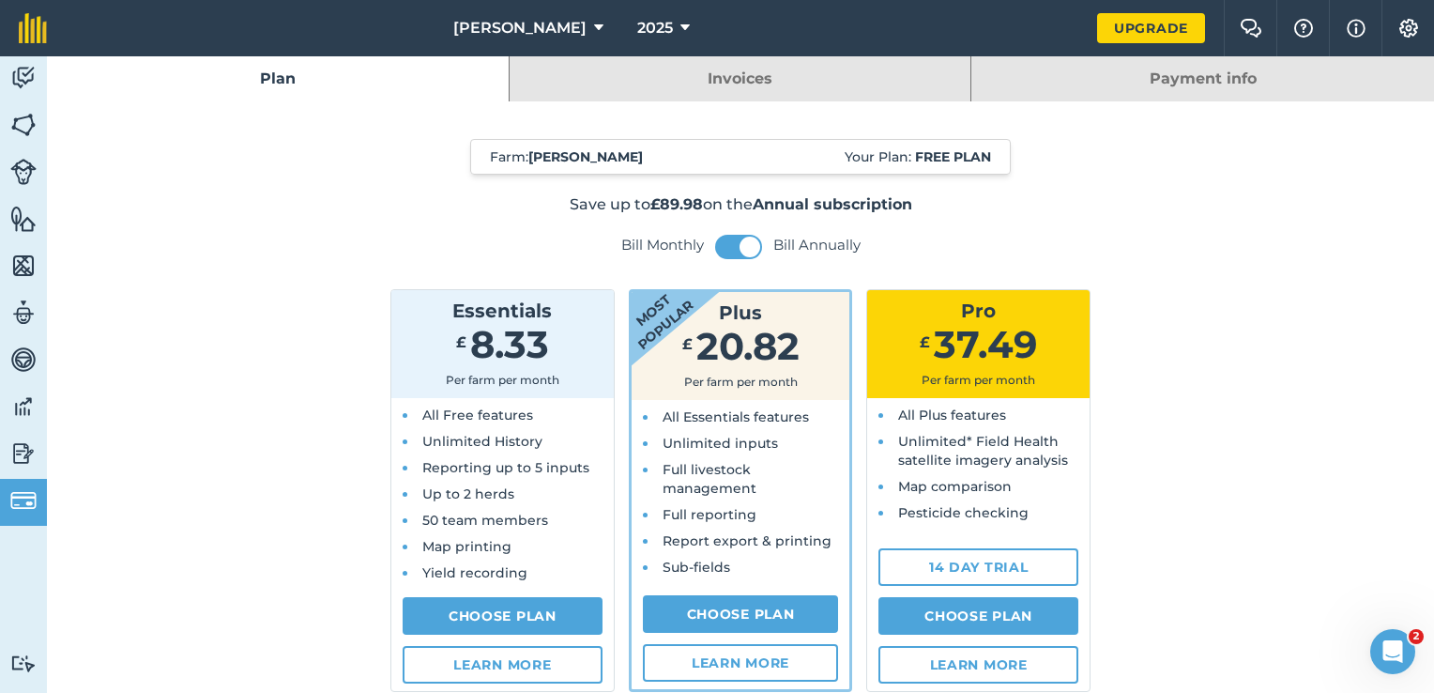
click at [652, 159] on div "Farm : [PERSON_NAME] Your Plan: Free plan" at bounding box center [740, 157] width 541 height 36
click at [947, 156] on strong "Free plan" at bounding box center [953, 156] width 76 height 17
click at [1263, 25] on button "Farm Chat" at bounding box center [1250, 28] width 53 height 56
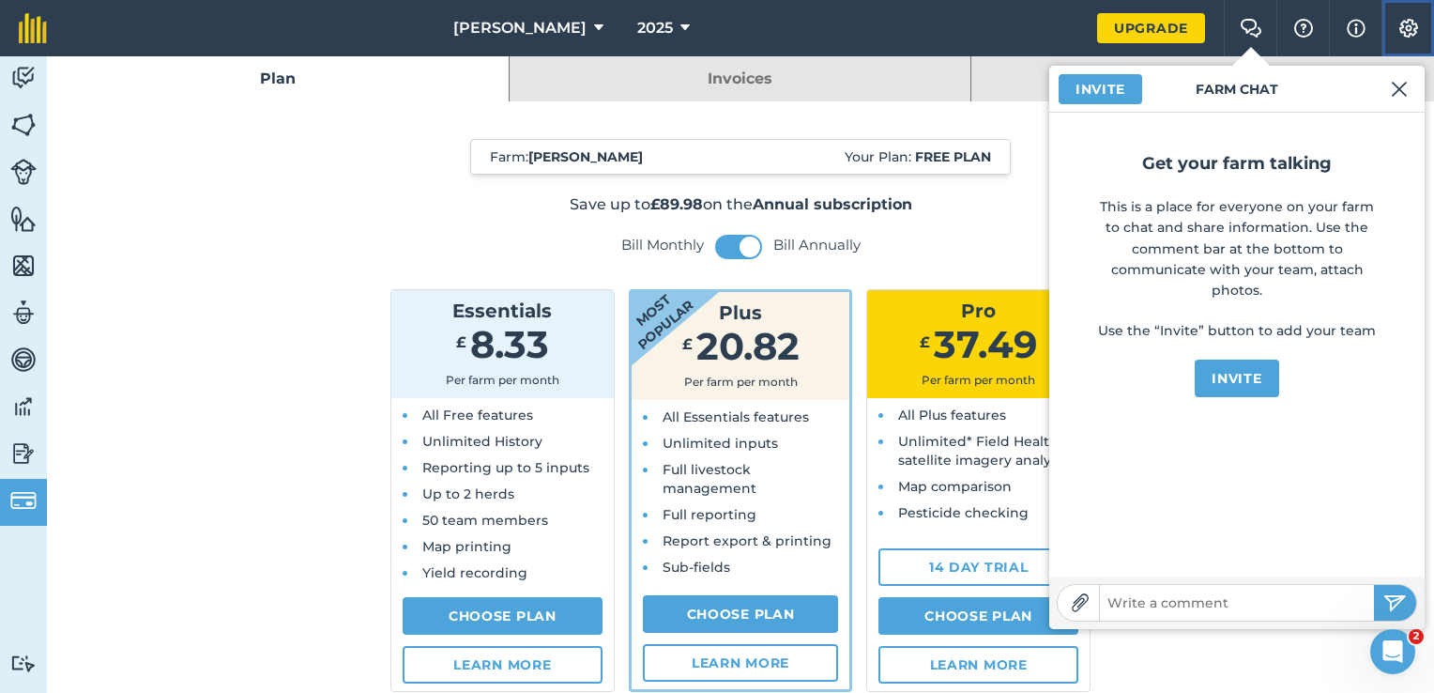
click at [1401, 27] on img at bounding box center [1409, 28] width 23 height 19
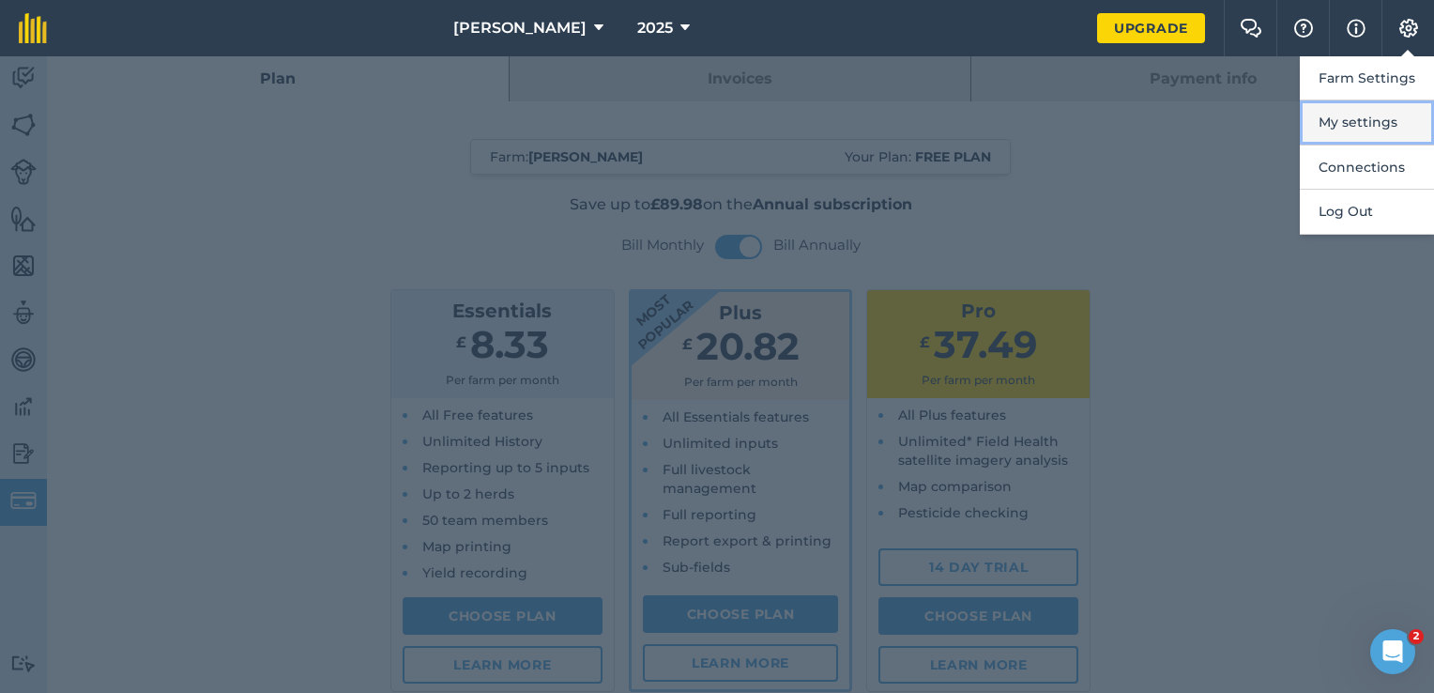
click at [1367, 111] on button "My settings" at bounding box center [1367, 122] width 134 height 44
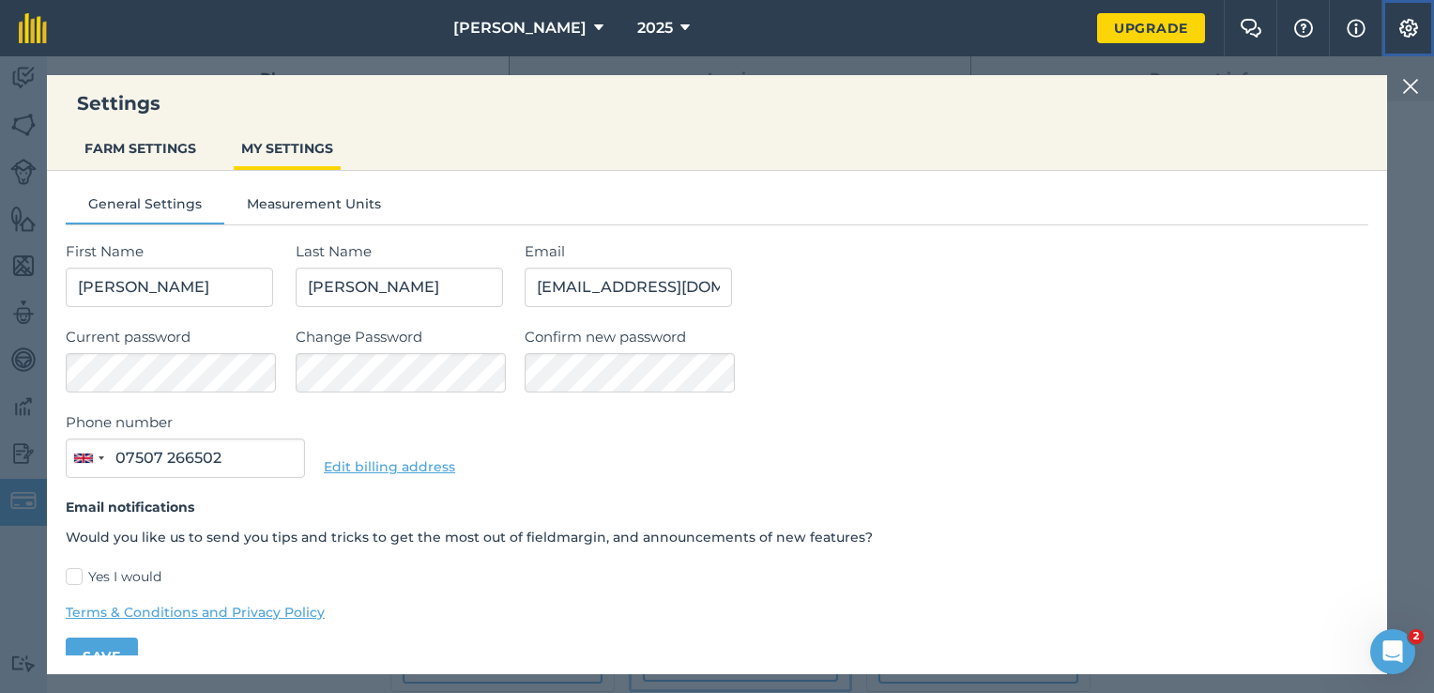
click at [1408, 14] on button "Settings" at bounding box center [1408, 28] width 53 height 56
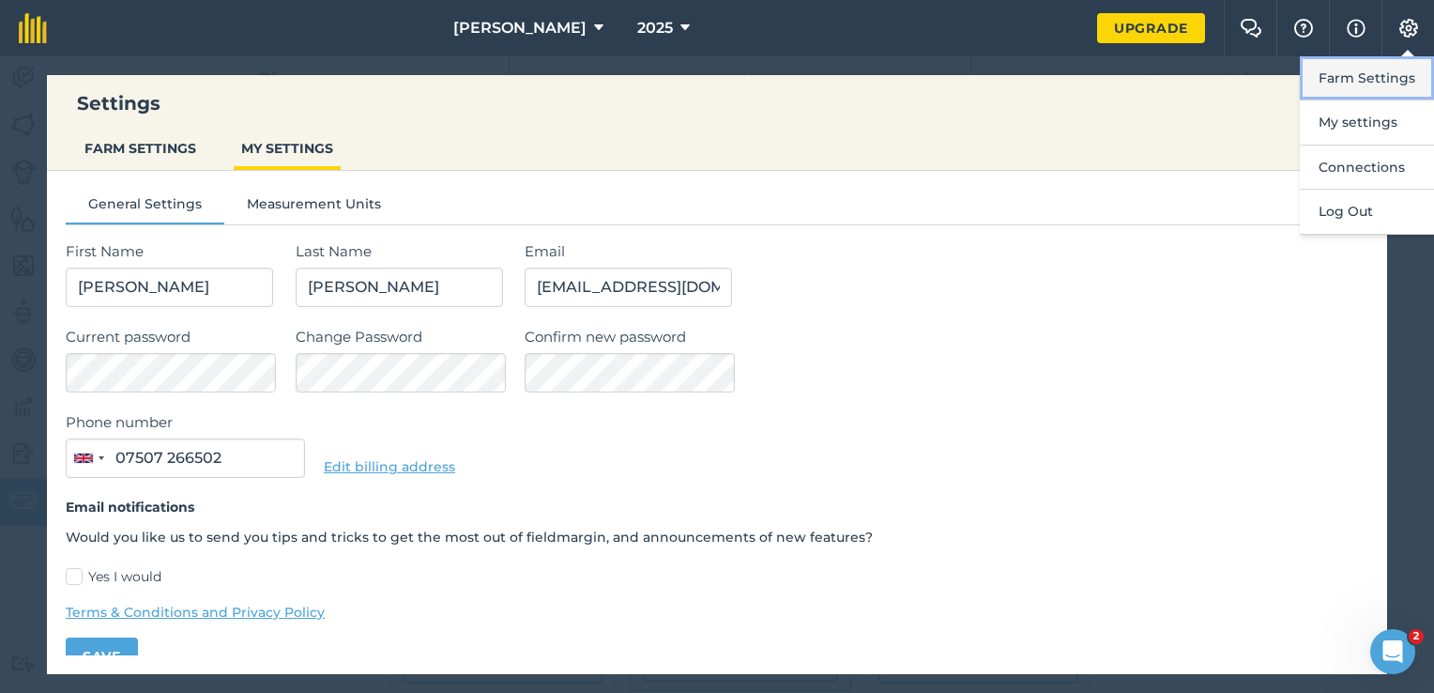
click at [1386, 73] on button "Farm Settings" at bounding box center [1367, 78] width 134 height 44
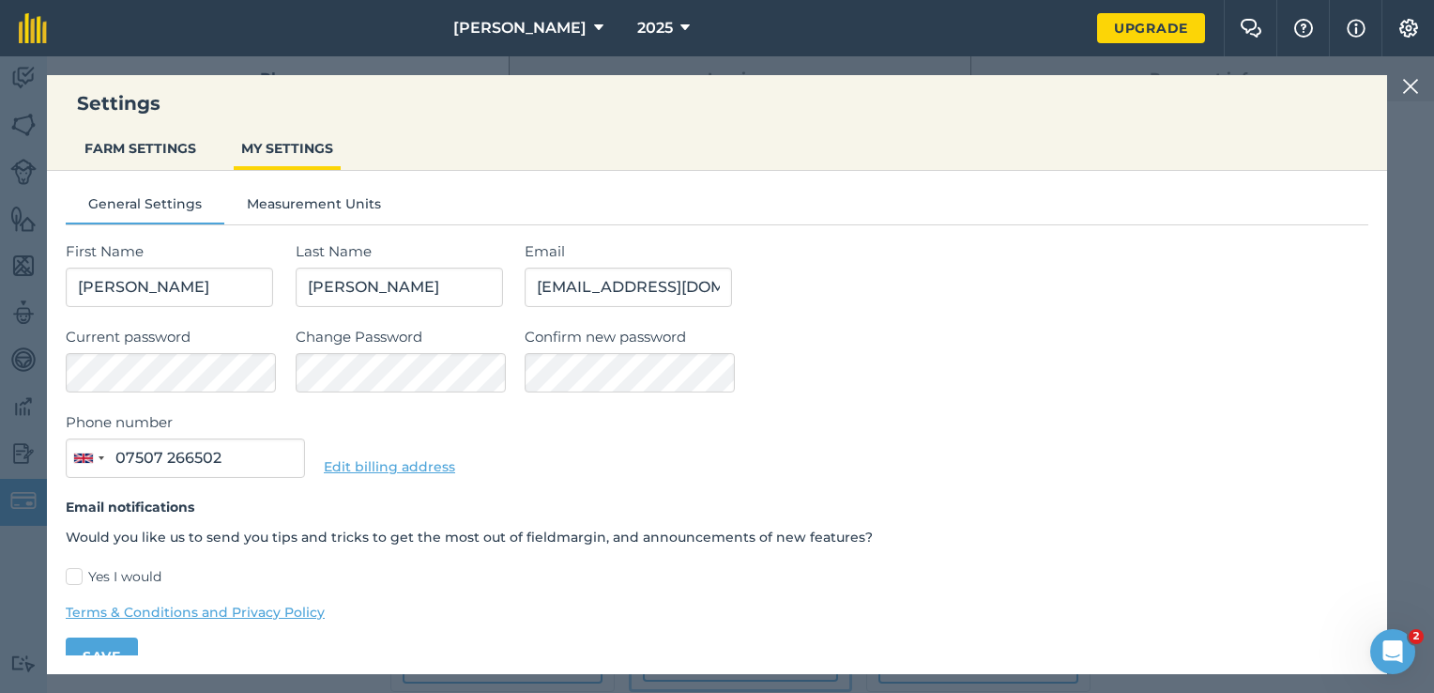
click at [1408, 87] on img at bounding box center [1410, 86] width 17 height 23
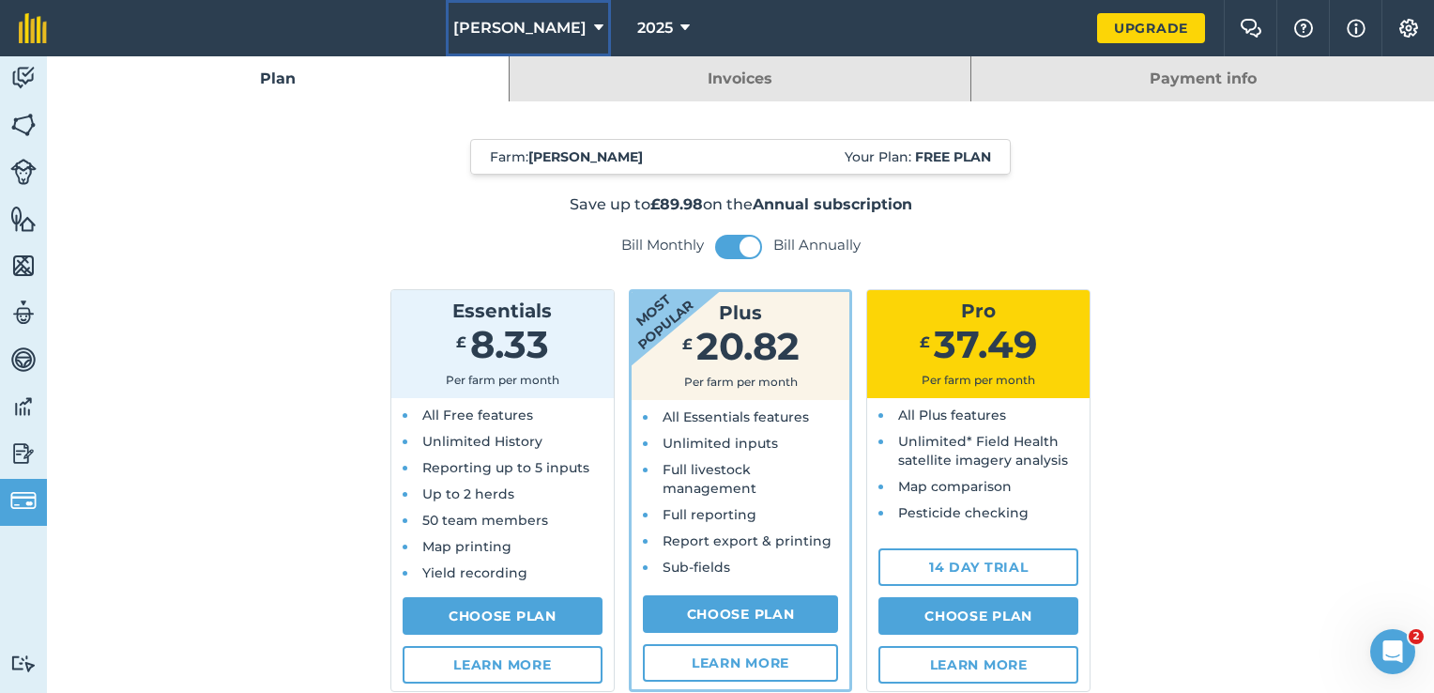
click at [519, 28] on span "[PERSON_NAME]" at bounding box center [519, 28] width 133 height 23
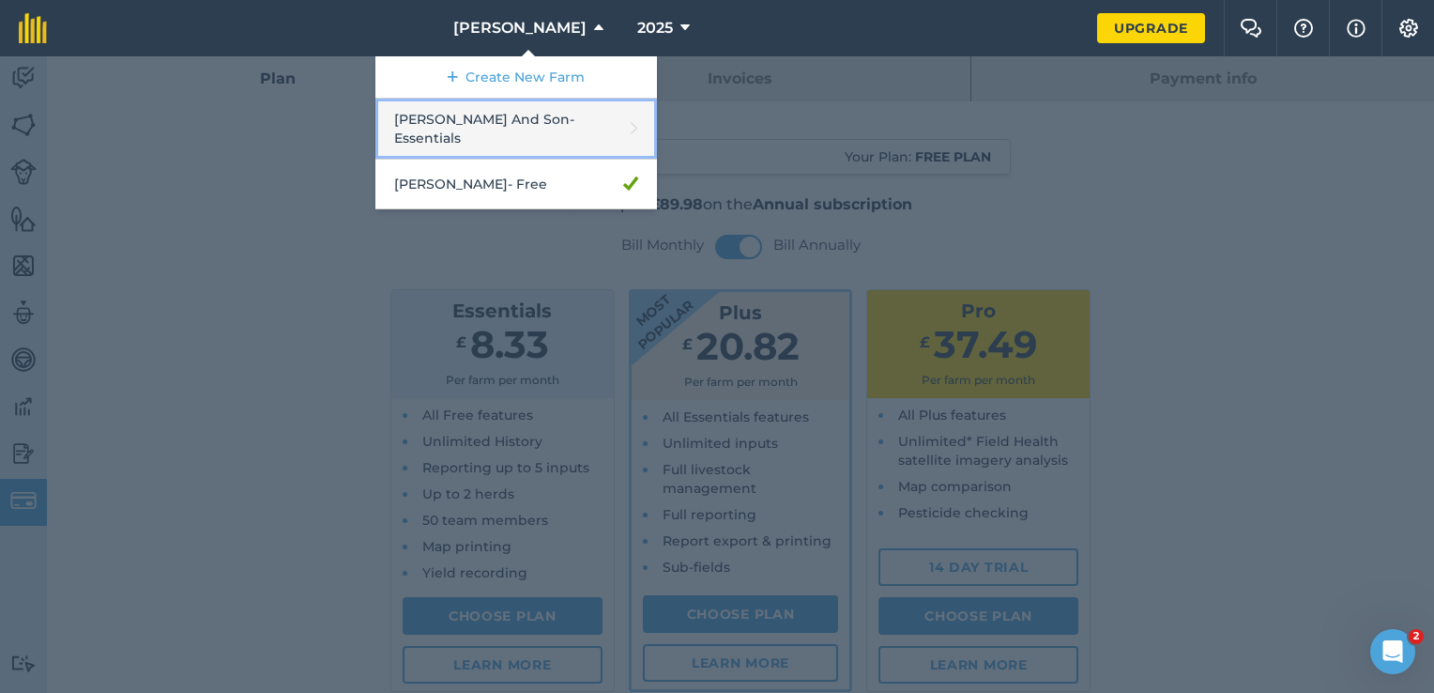
click at [599, 122] on link "[PERSON_NAME] And Son - Essentials" at bounding box center [516, 129] width 282 height 61
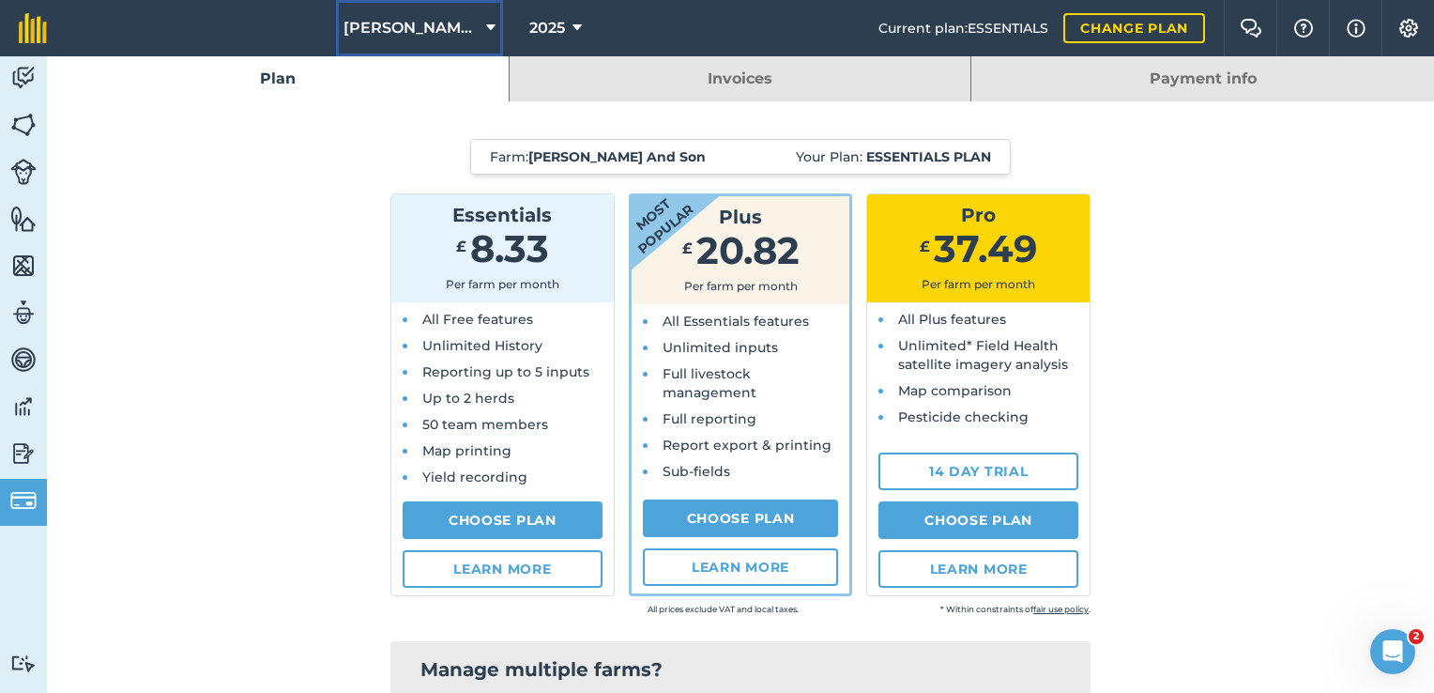
click at [438, 22] on span "[PERSON_NAME] And Son" at bounding box center [411, 28] width 135 height 23
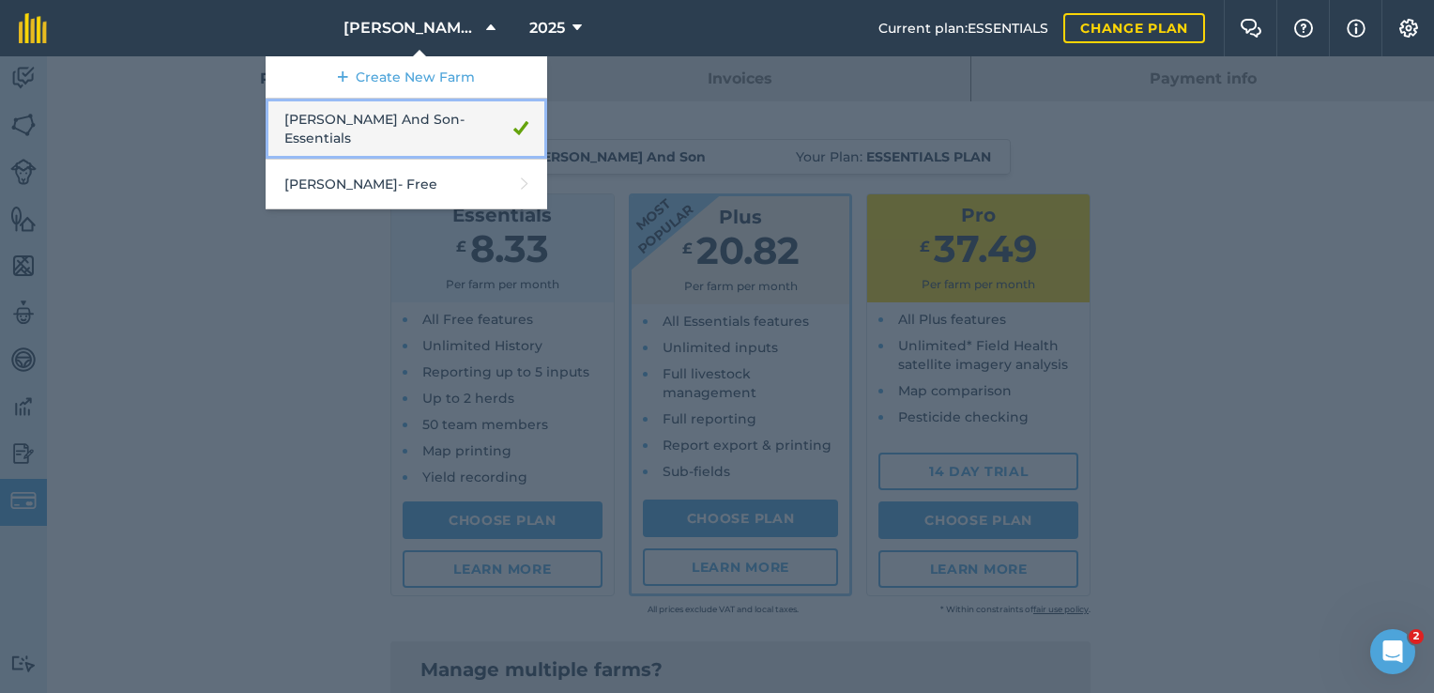
click at [421, 115] on link "[PERSON_NAME] And Son - Essentials" at bounding box center [407, 129] width 282 height 61
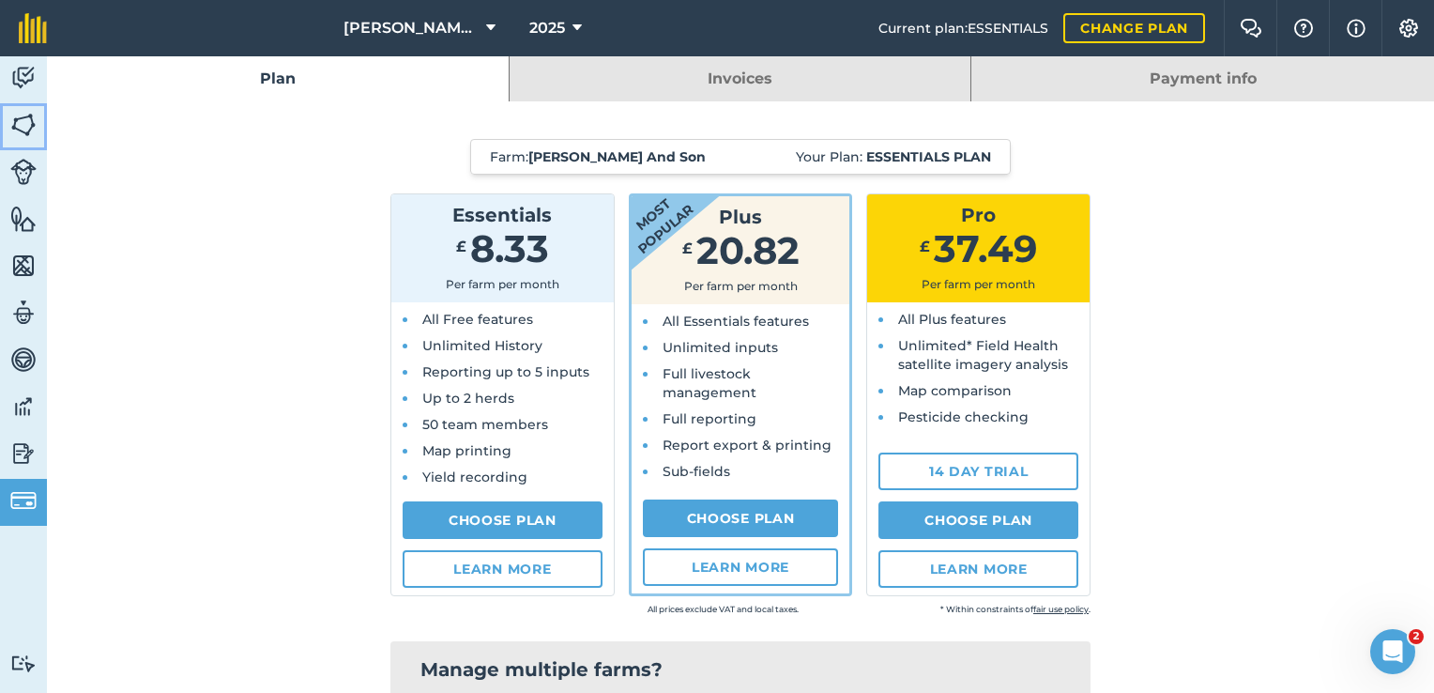
click at [23, 104] on link "Fields" at bounding box center [23, 126] width 47 height 47
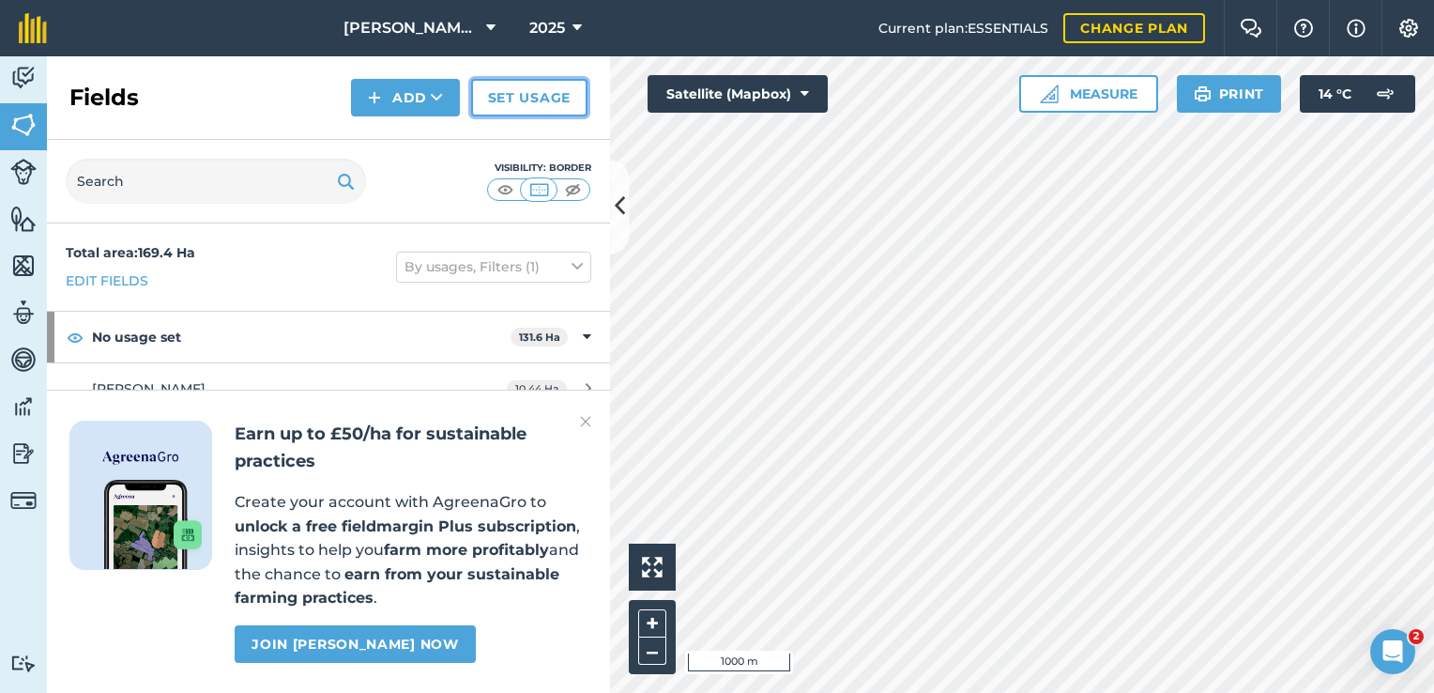
click at [517, 99] on link "Set usage" at bounding box center [529, 98] width 116 height 38
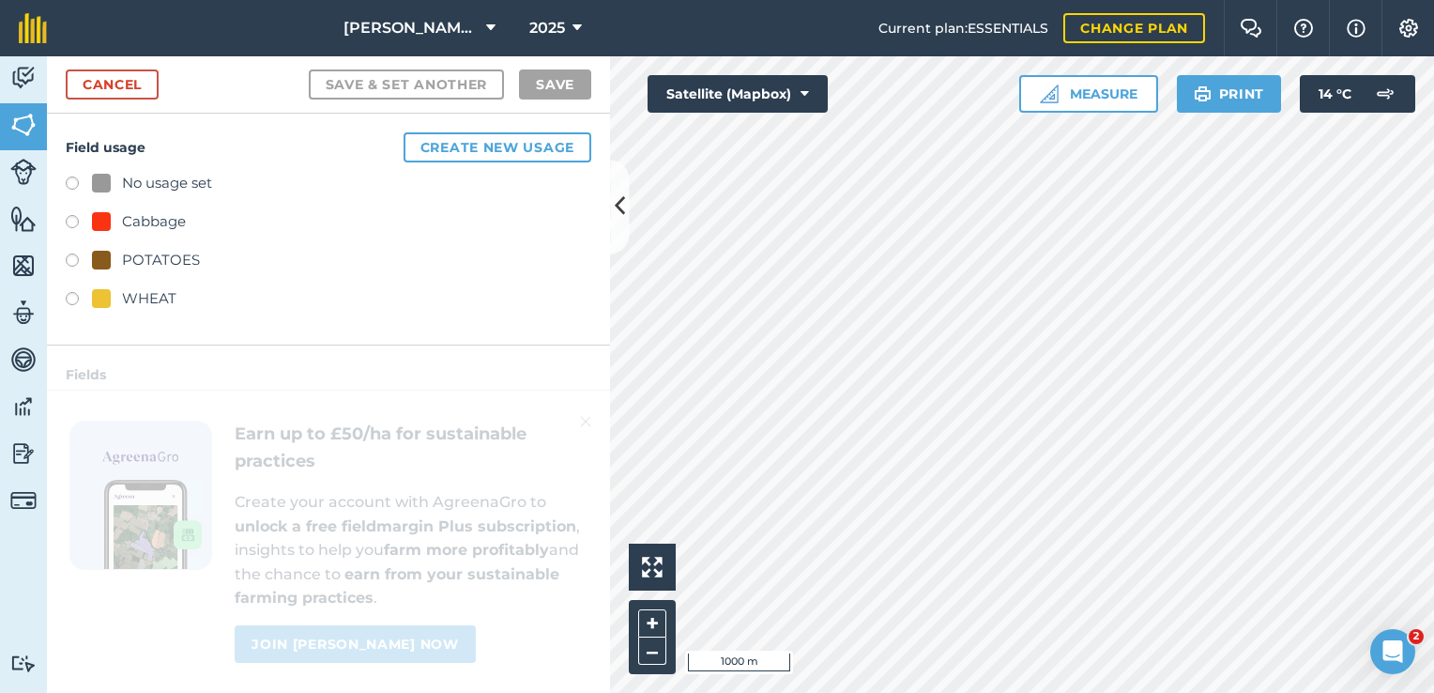
click at [75, 215] on label at bounding box center [79, 224] width 26 height 19
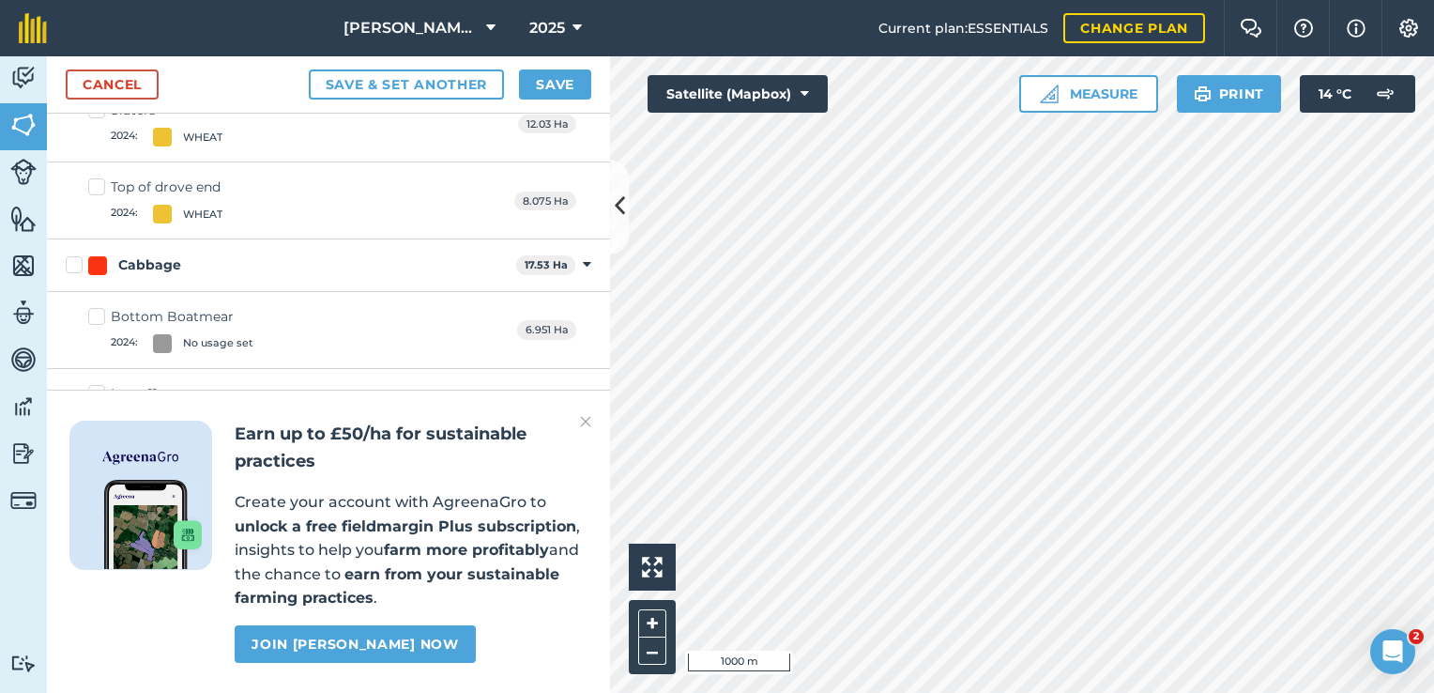
scroll to position [1848, 0]
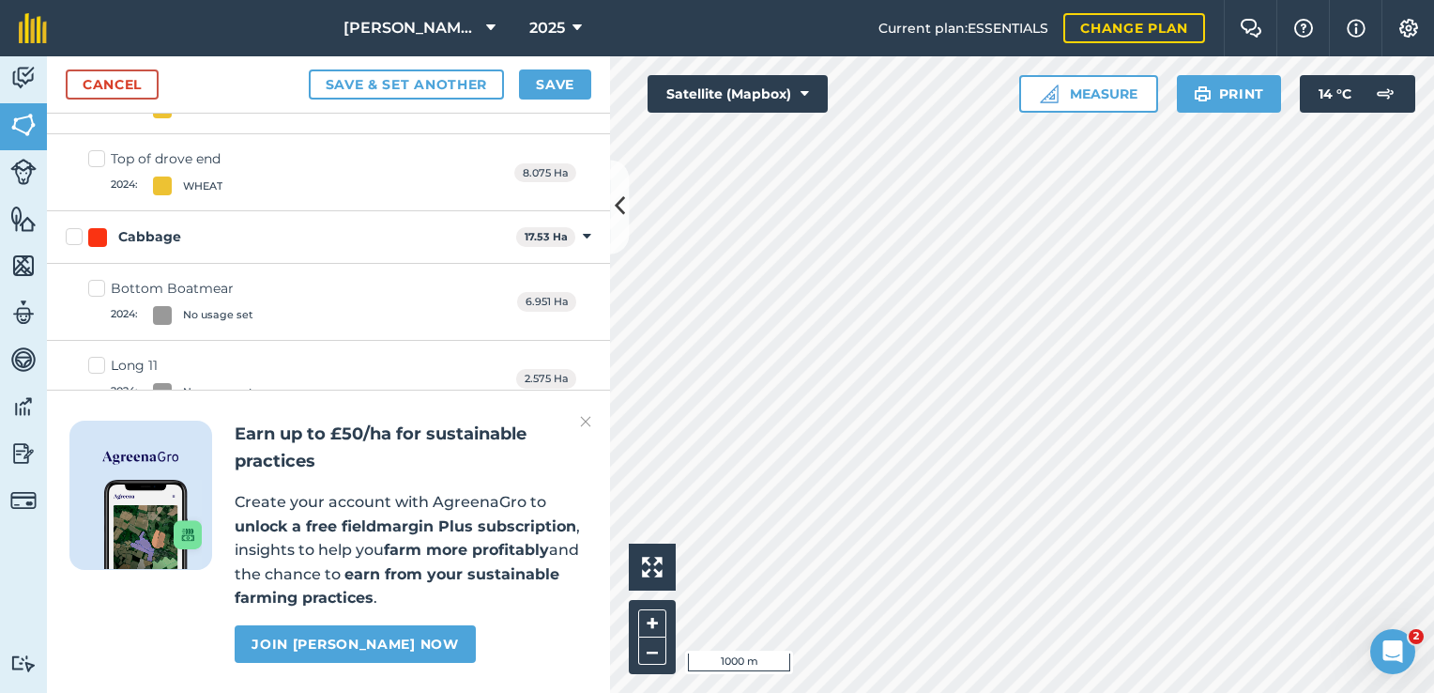
click at [100, 286] on label "Bottom Boatmear 2024 : No usage set" at bounding box center [170, 302] width 165 height 46
click at [100, 286] on input "Bottom Boatmear 2024 : No usage set" at bounding box center [94, 285] width 12 height 12
checkbox input "true"
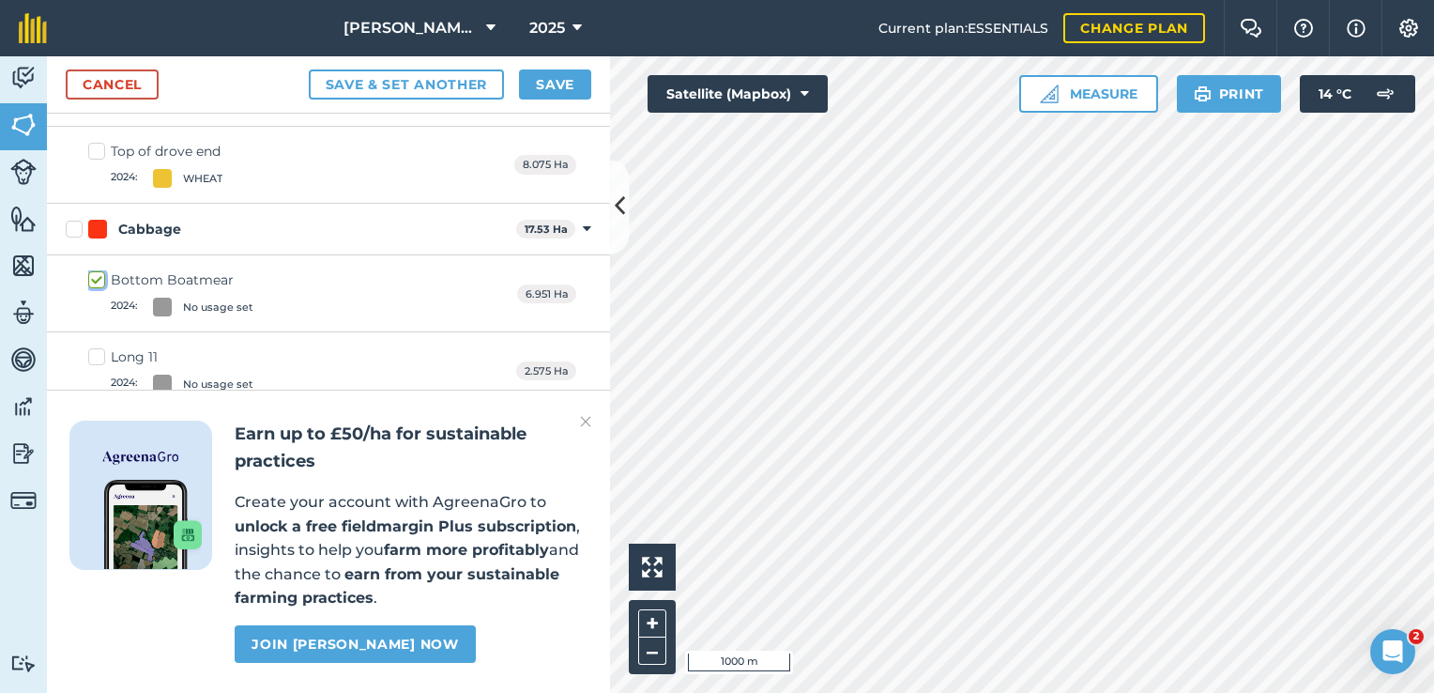
scroll to position [1828, 0]
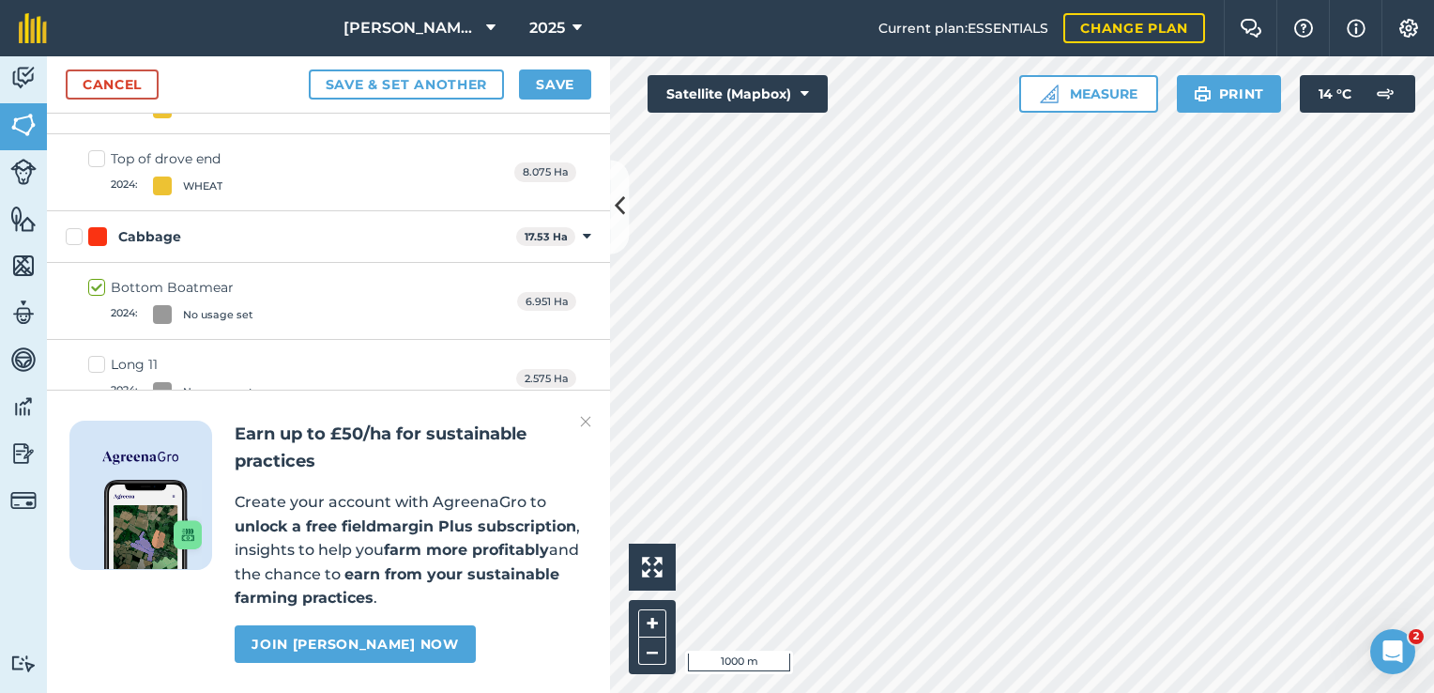
click at [94, 355] on label "Long 11 2024 : No usage set" at bounding box center [170, 378] width 165 height 46
click at [94, 355] on input "Long 11 2024 : No usage set" at bounding box center [94, 361] width 12 height 12
checkbox input "true"
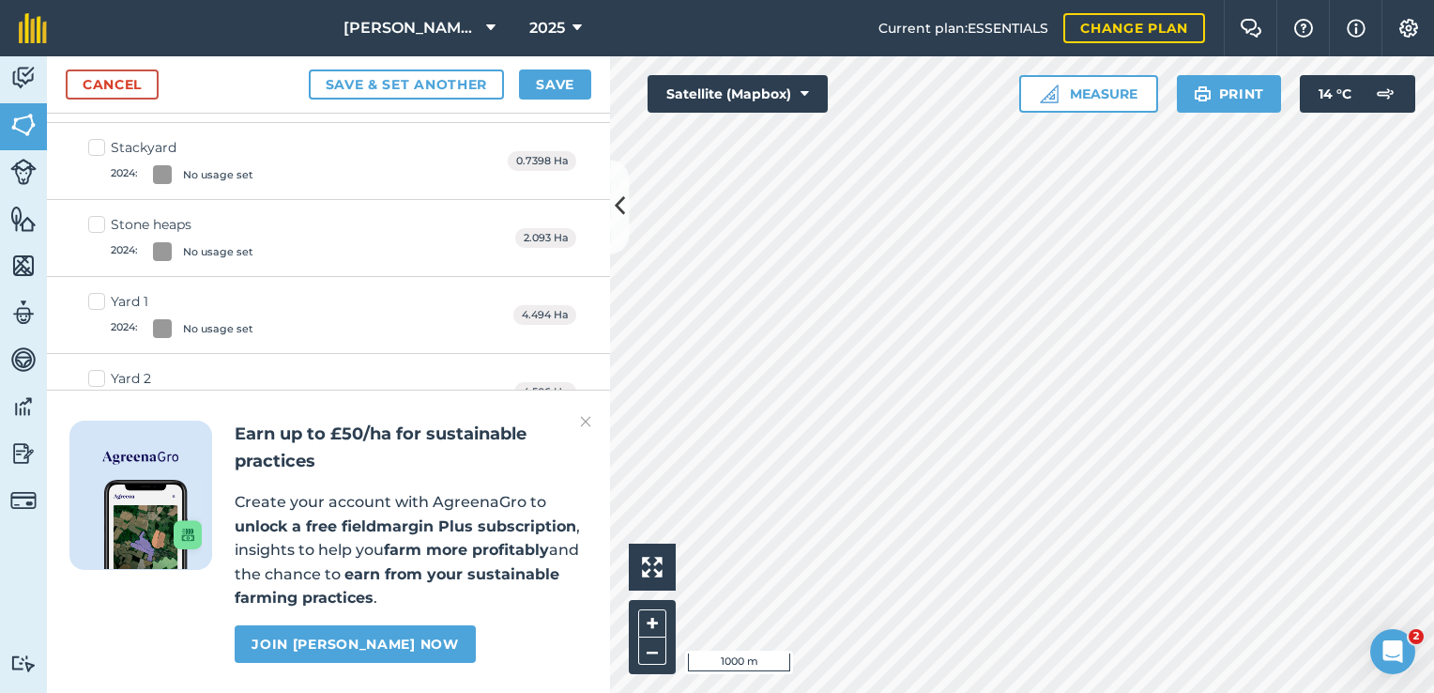
scroll to position [827, 0]
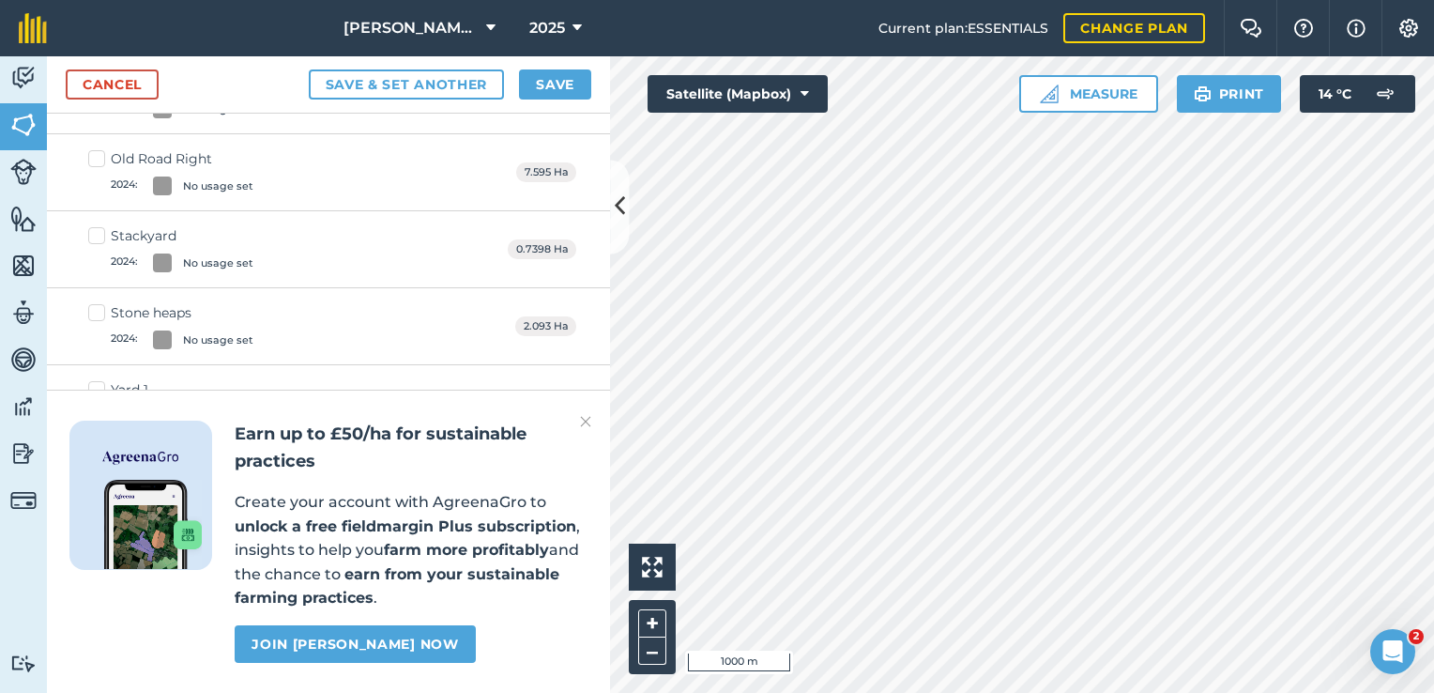
click at [590, 418] on img at bounding box center [585, 421] width 11 height 23
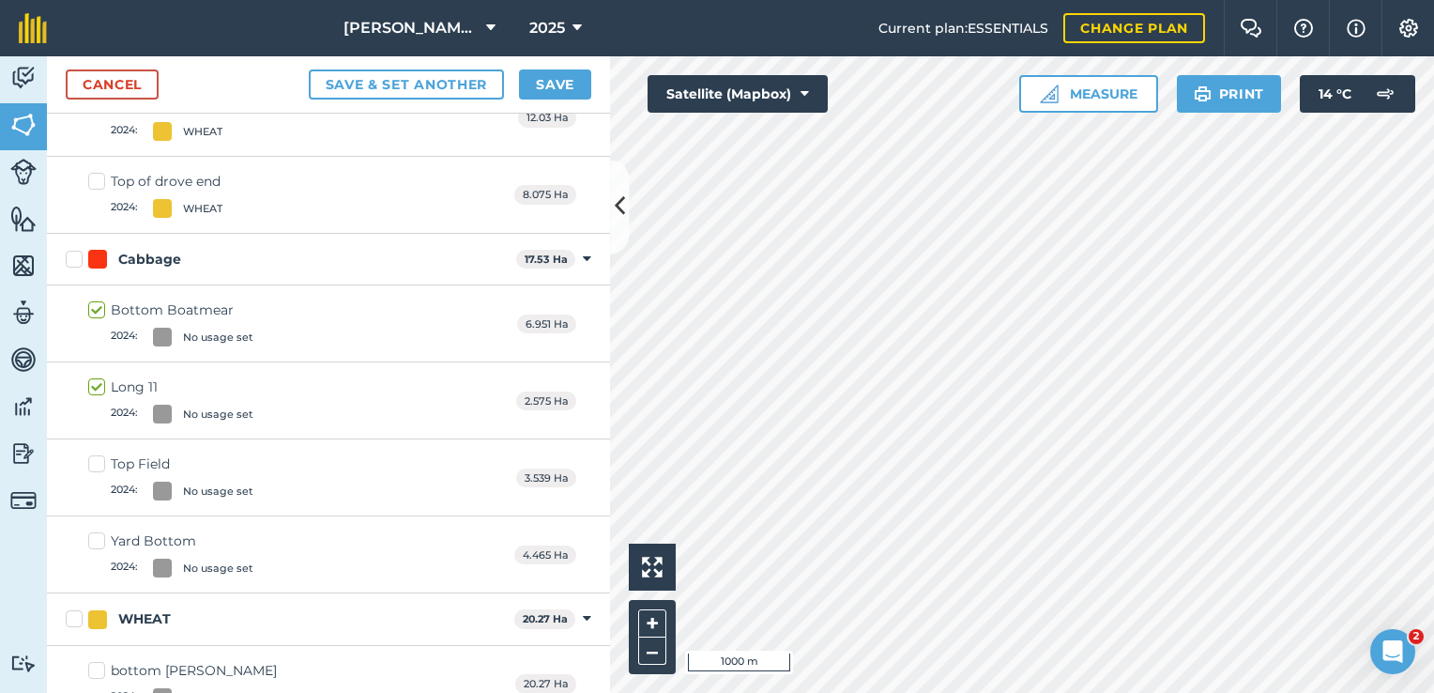
scroll to position [1828, 0]
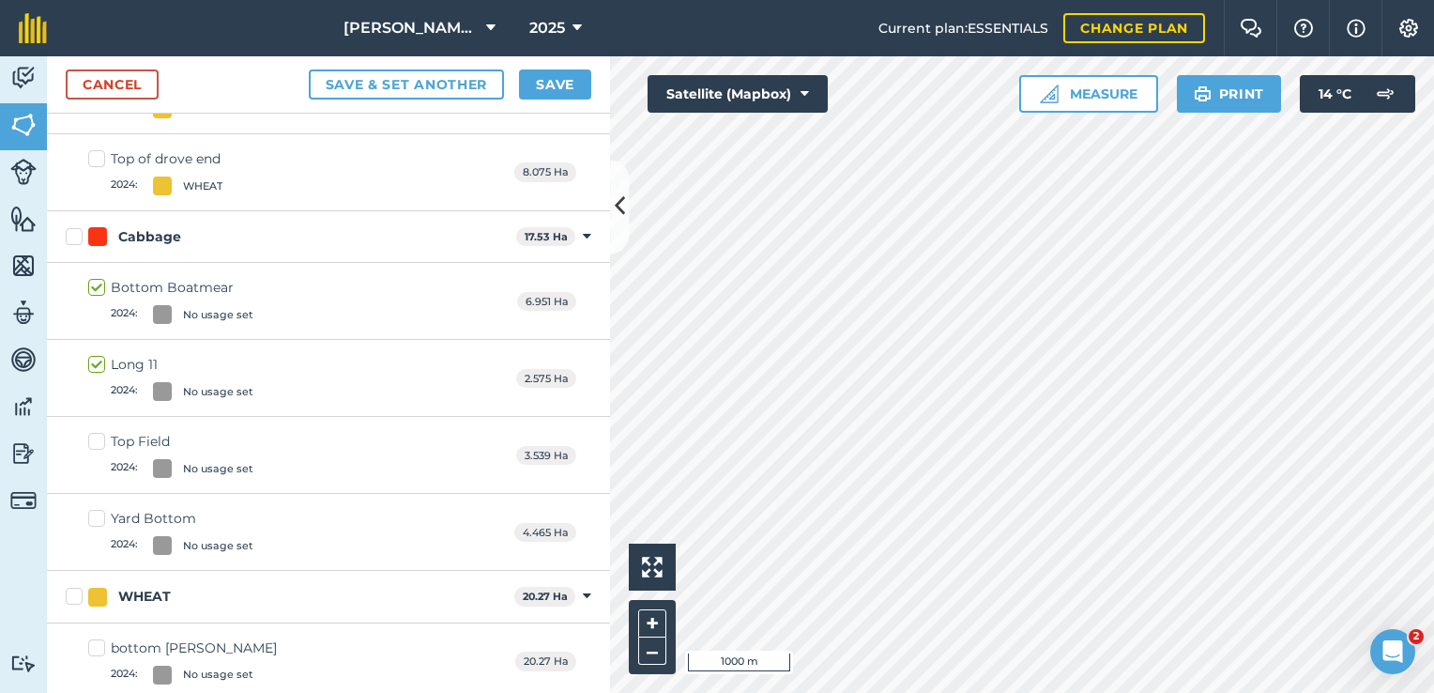
click at [104, 518] on label "Yard Bottom 2024 : No usage set" at bounding box center [170, 532] width 165 height 46
click at [100, 518] on input "Yard Bottom 2024 : No usage set" at bounding box center [94, 515] width 12 height 12
checkbox input "true"
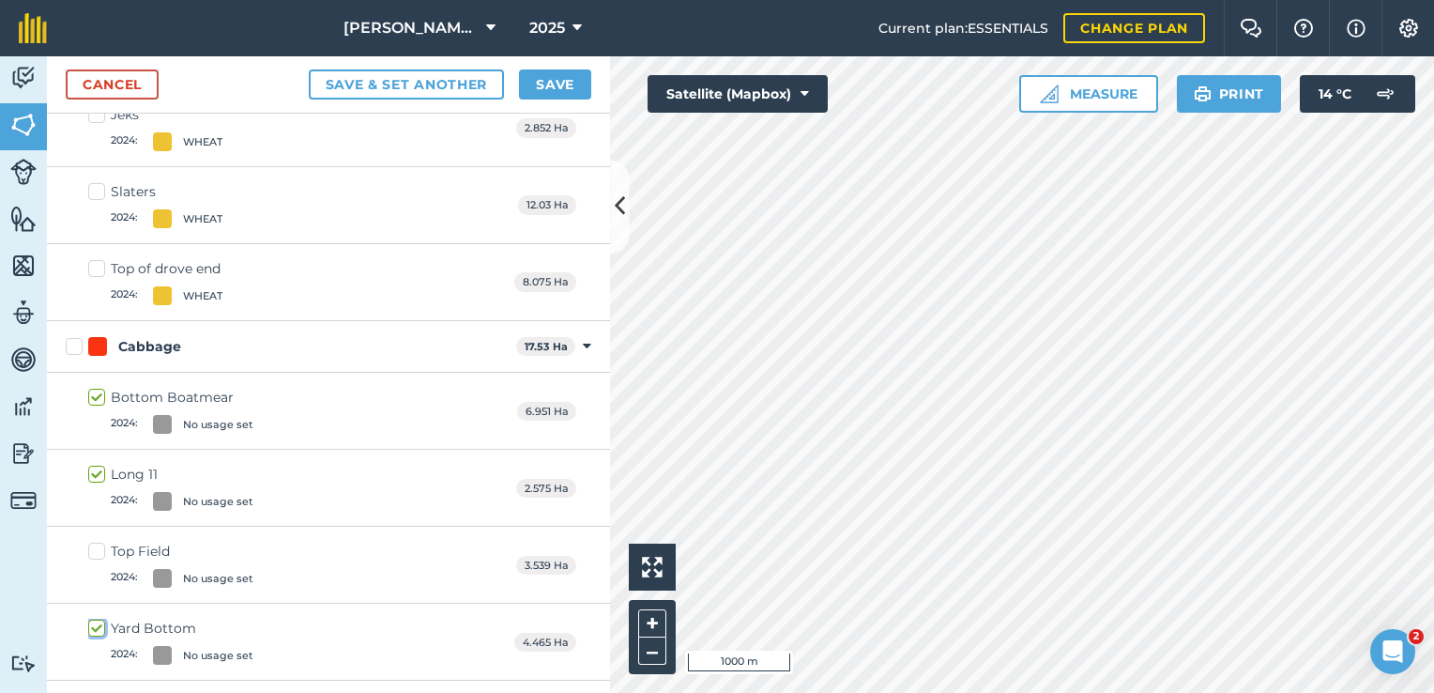
scroll to position [1705, 0]
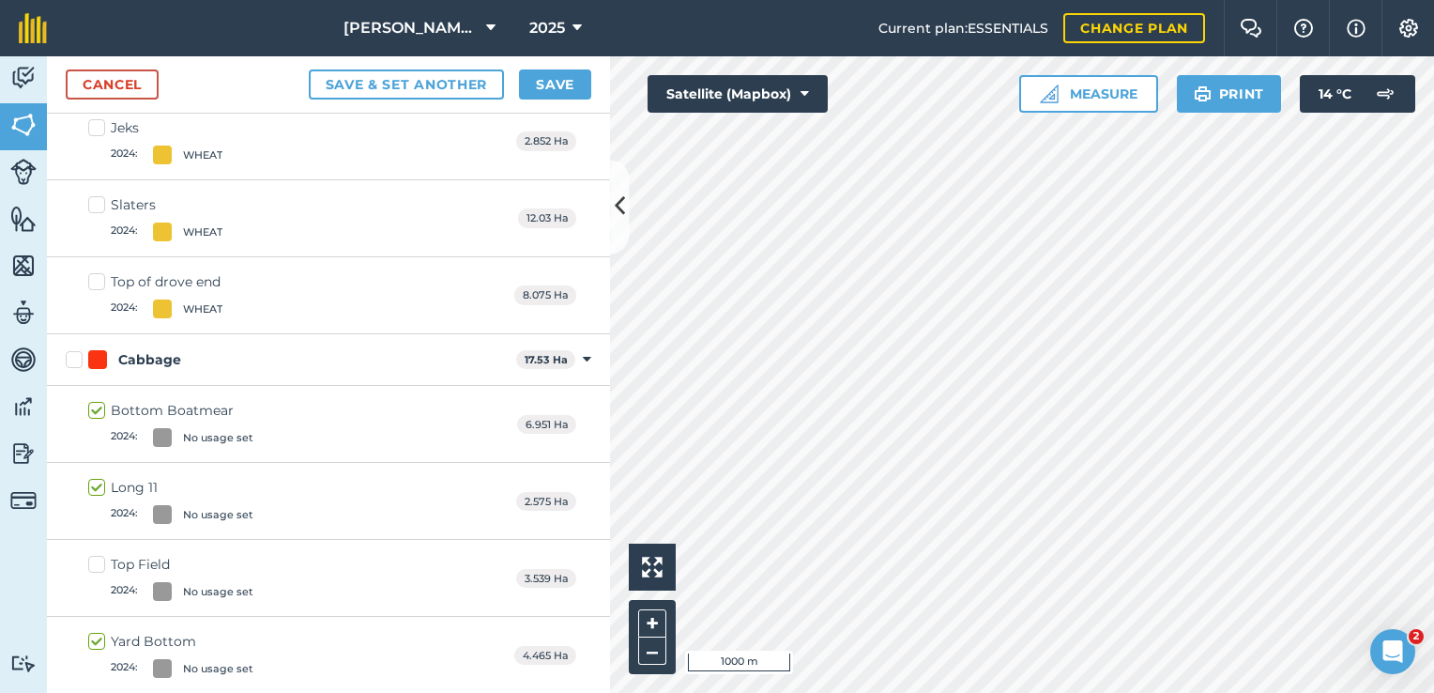
click at [97, 558] on label "Top Field 2024 : No usage set" at bounding box center [170, 578] width 165 height 46
click at [97, 558] on input "Top Field 2024 : No usage set" at bounding box center [94, 561] width 12 height 12
checkbox input "true"
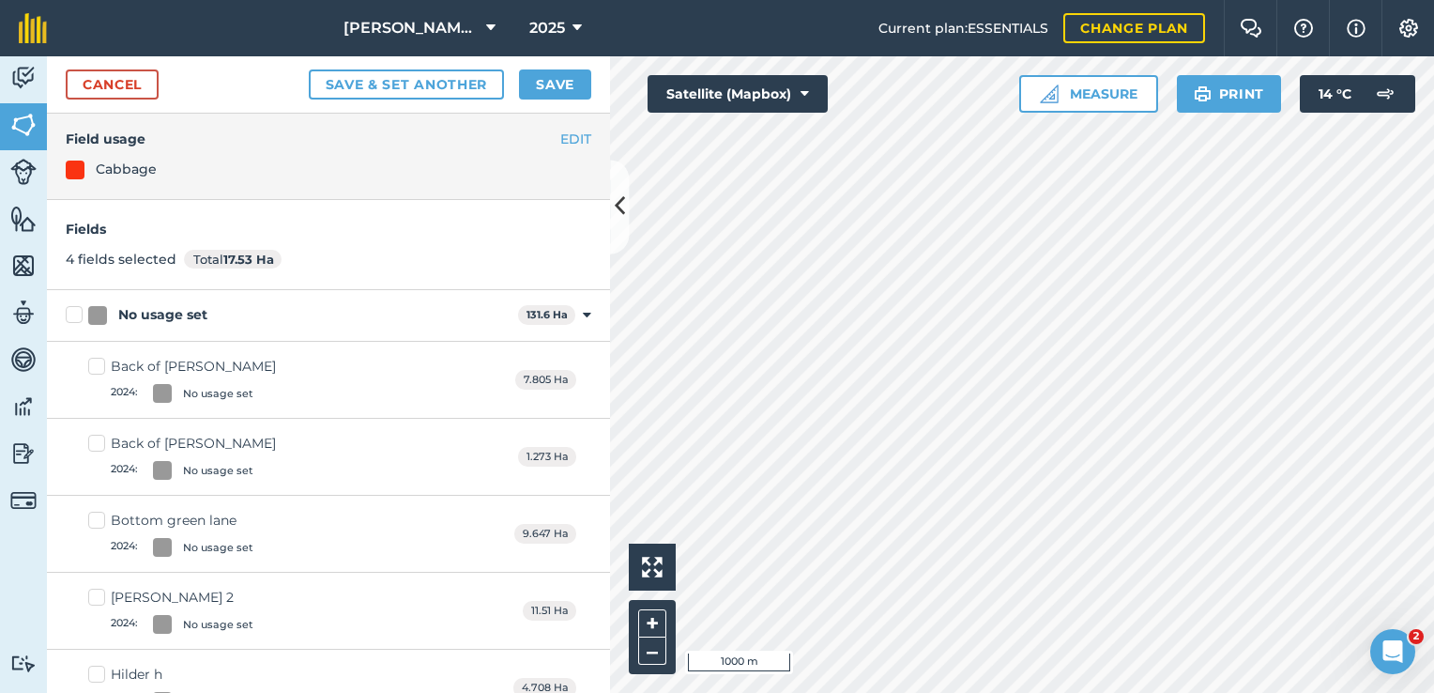
scroll to position [0, 0]
click at [563, 81] on button "Save" at bounding box center [555, 84] width 72 height 30
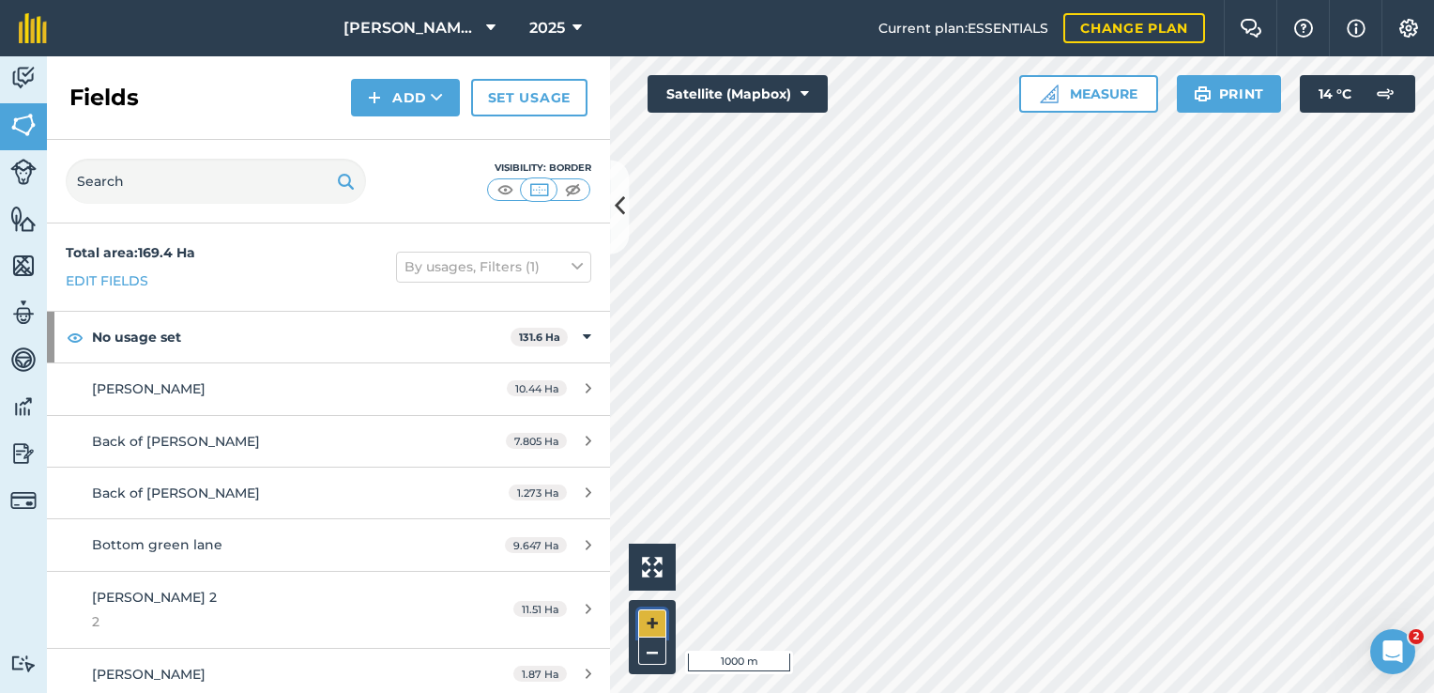
click at [651, 625] on button "+" at bounding box center [652, 623] width 28 height 28
click at [1398, 32] on img at bounding box center [1409, 28] width 23 height 19
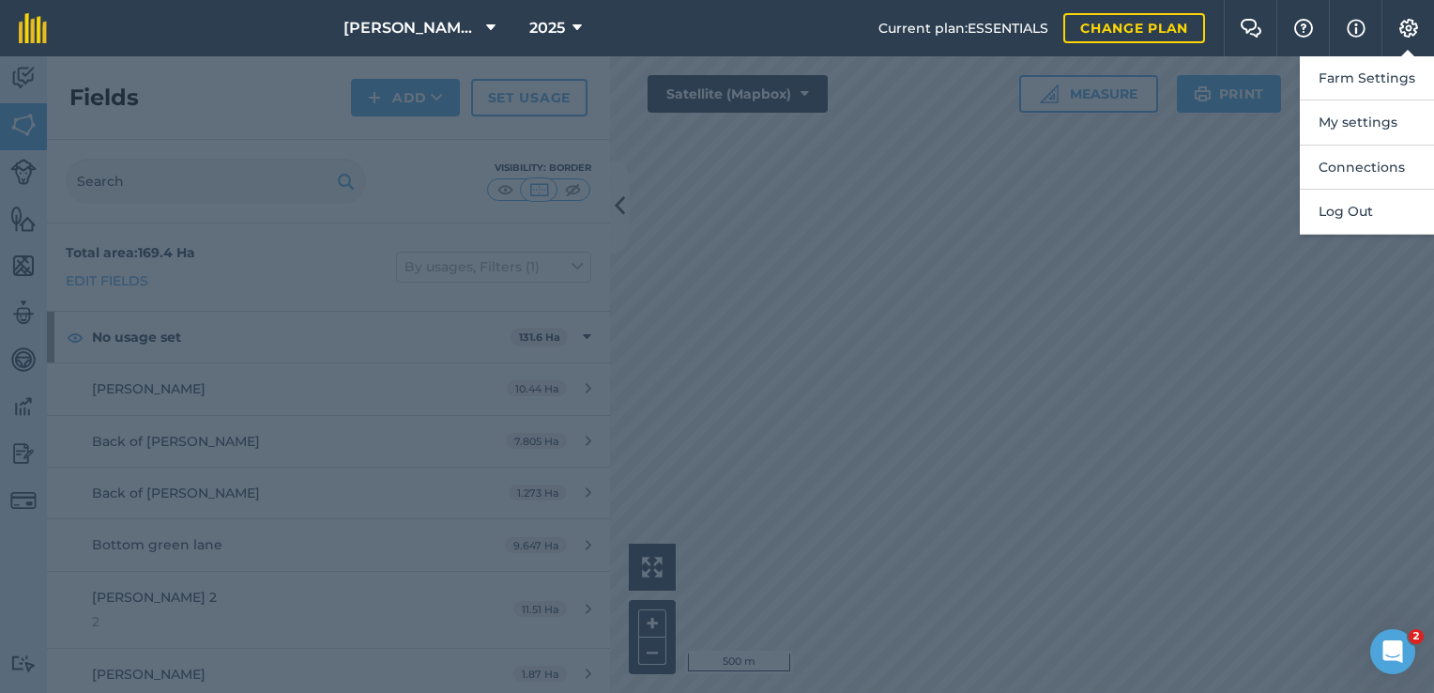
click at [1177, 270] on div at bounding box center [717, 374] width 1434 height 636
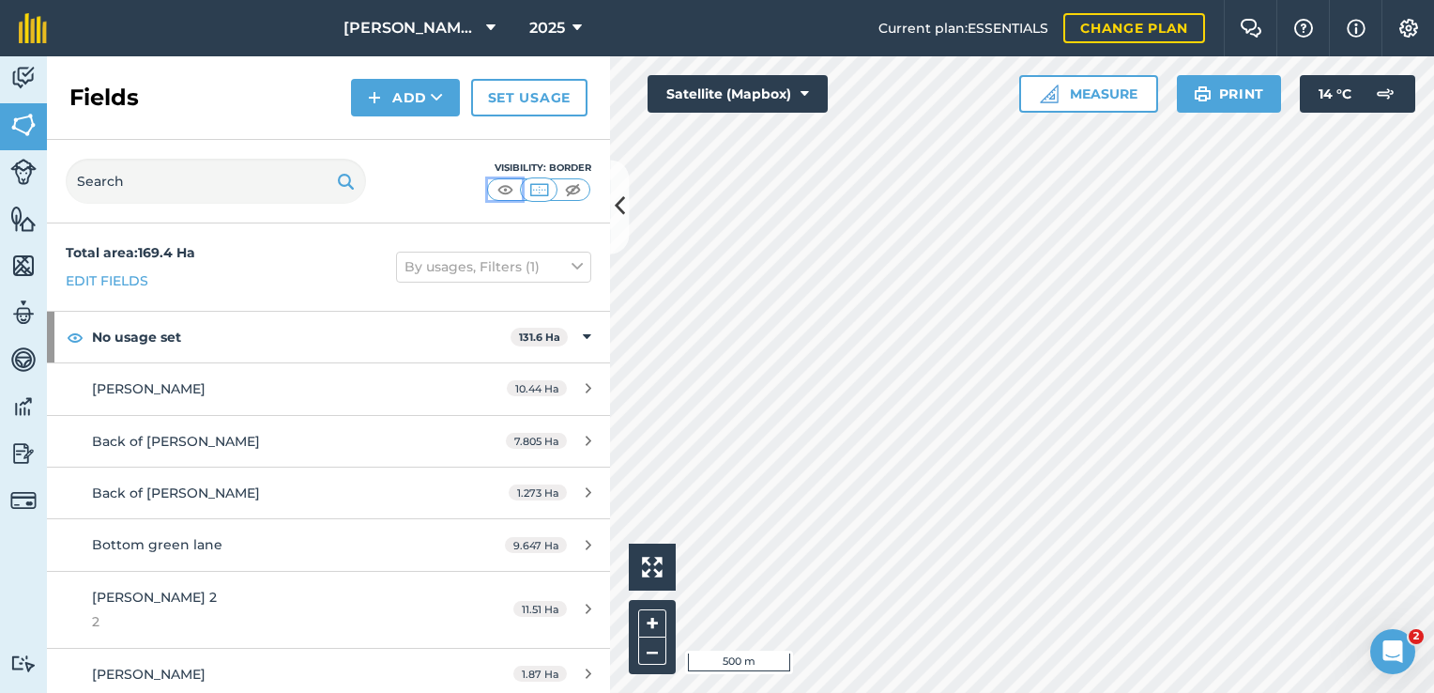
click at [498, 191] on img at bounding box center [505, 189] width 23 height 19
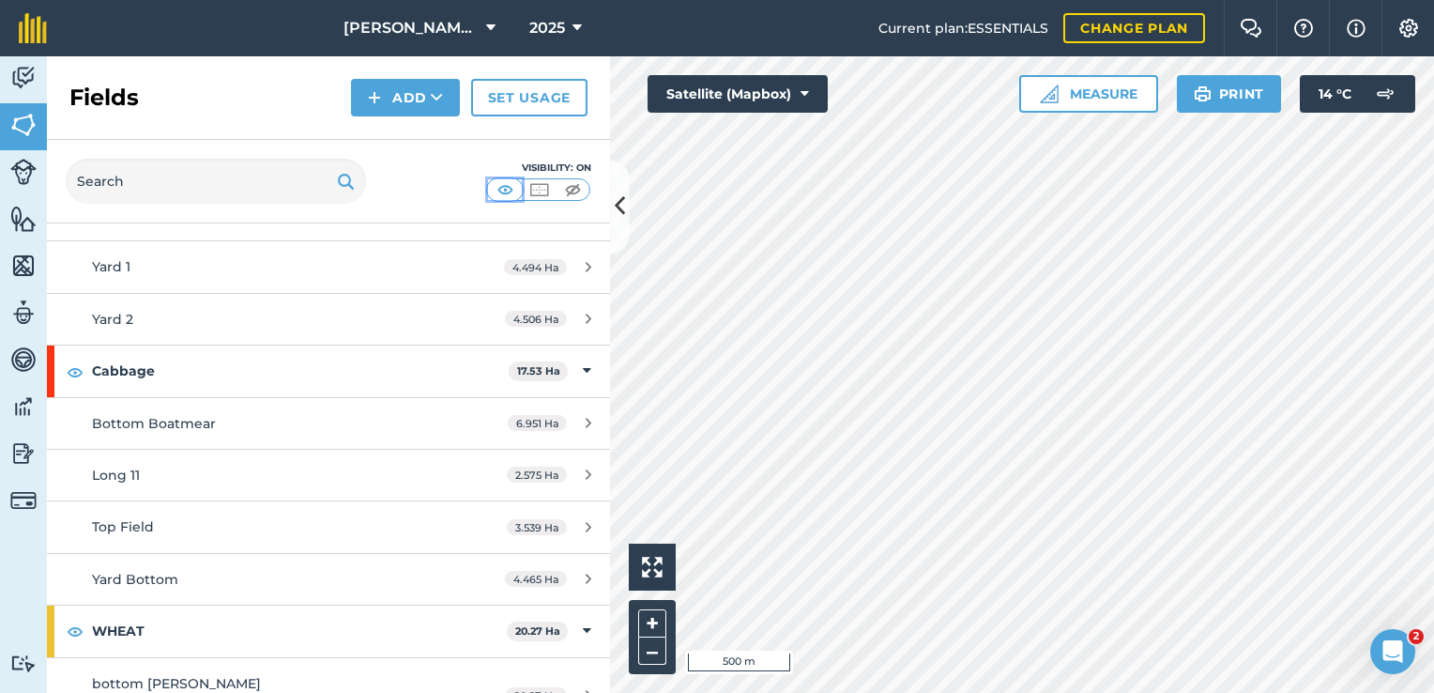
scroll to position [1220, 0]
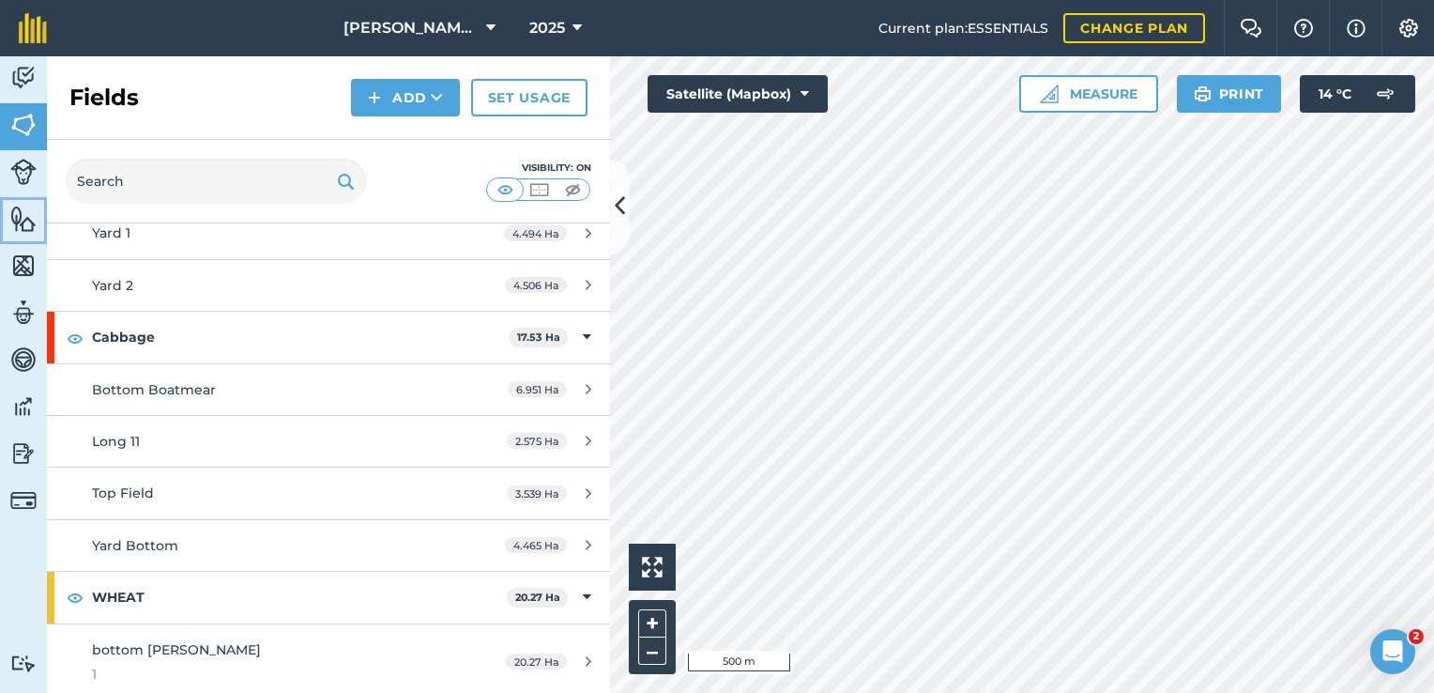
click at [20, 213] on img at bounding box center [23, 219] width 26 height 28
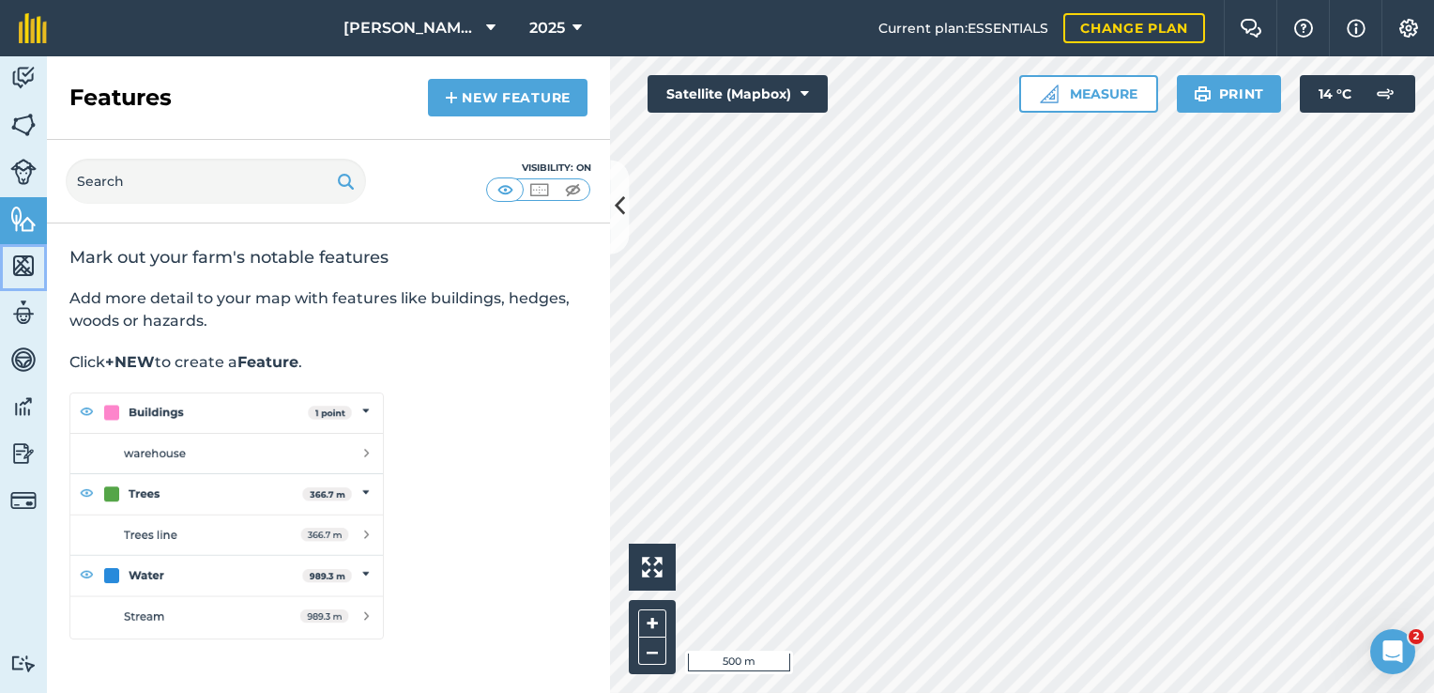
click at [19, 264] on img at bounding box center [23, 266] width 26 height 28
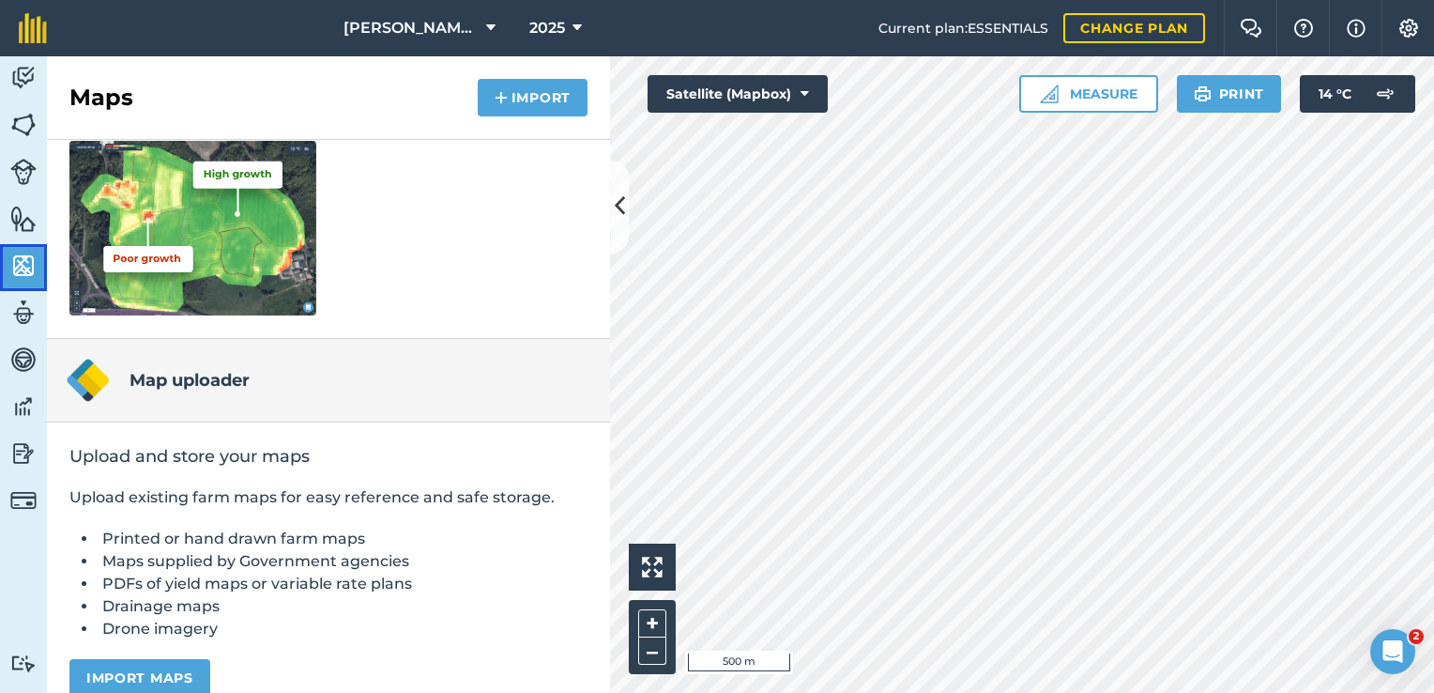
scroll to position [313, 0]
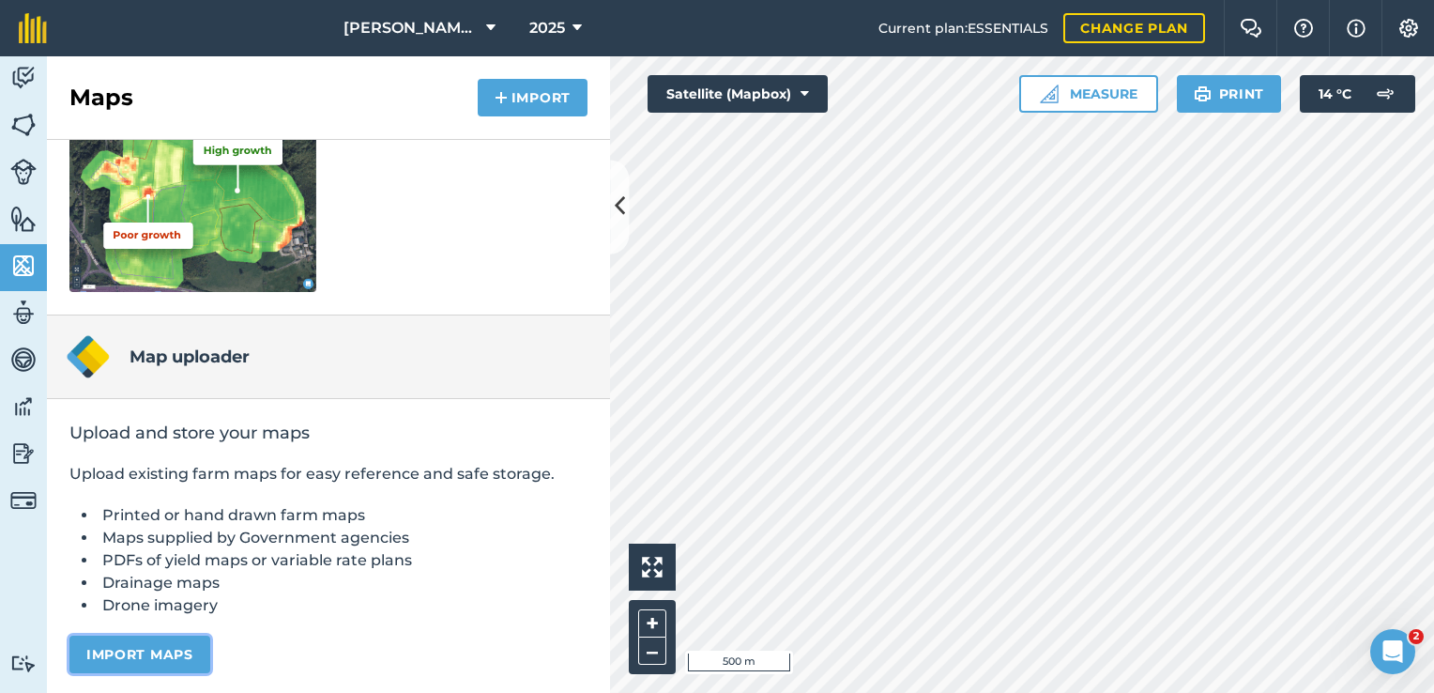
click at [177, 650] on button "Import maps" at bounding box center [139, 654] width 141 height 38
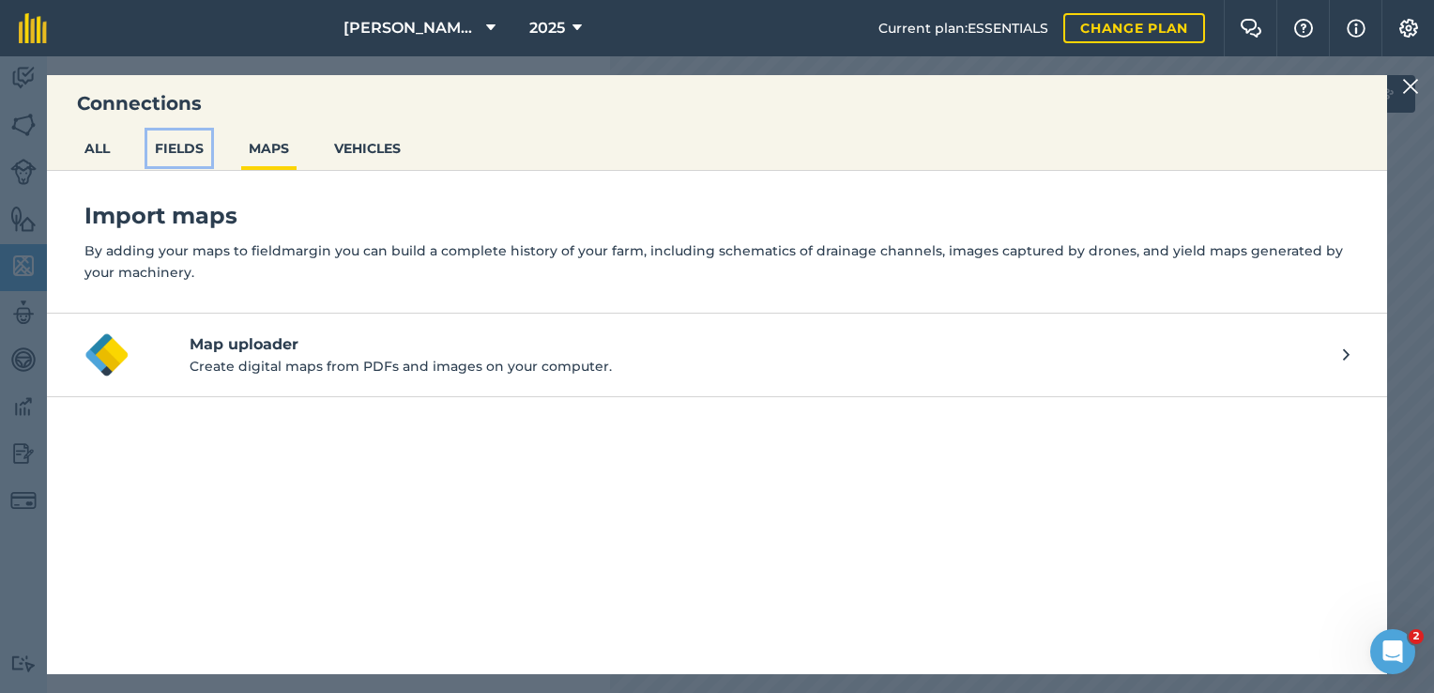
click at [184, 155] on button "FIELDS" at bounding box center [179, 148] width 64 height 36
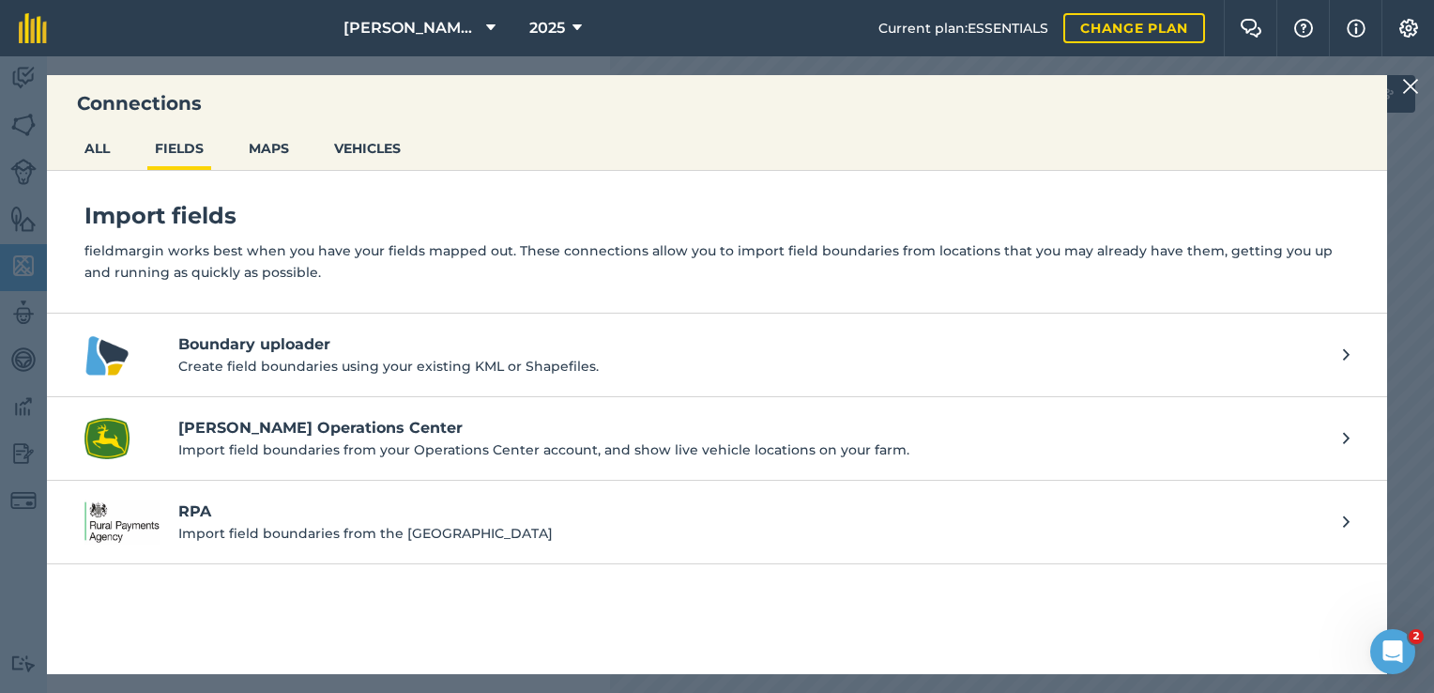
click at [191, 358] on p "Create field boundaries using your existing KML or Shapefiles." at bounding box center [751, 366] width 1146 height 21
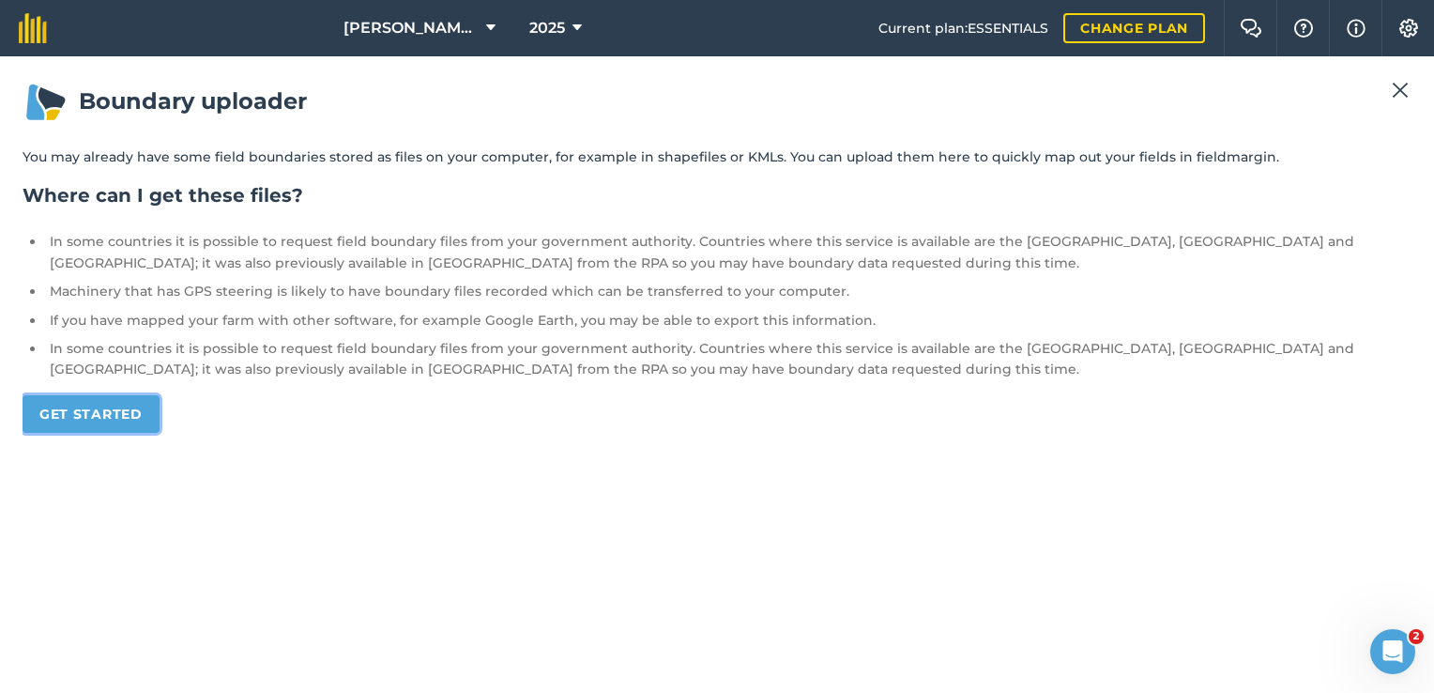
click at [135, 423] on link "Get started" at bounding box center [91, 414] width 137 height 38
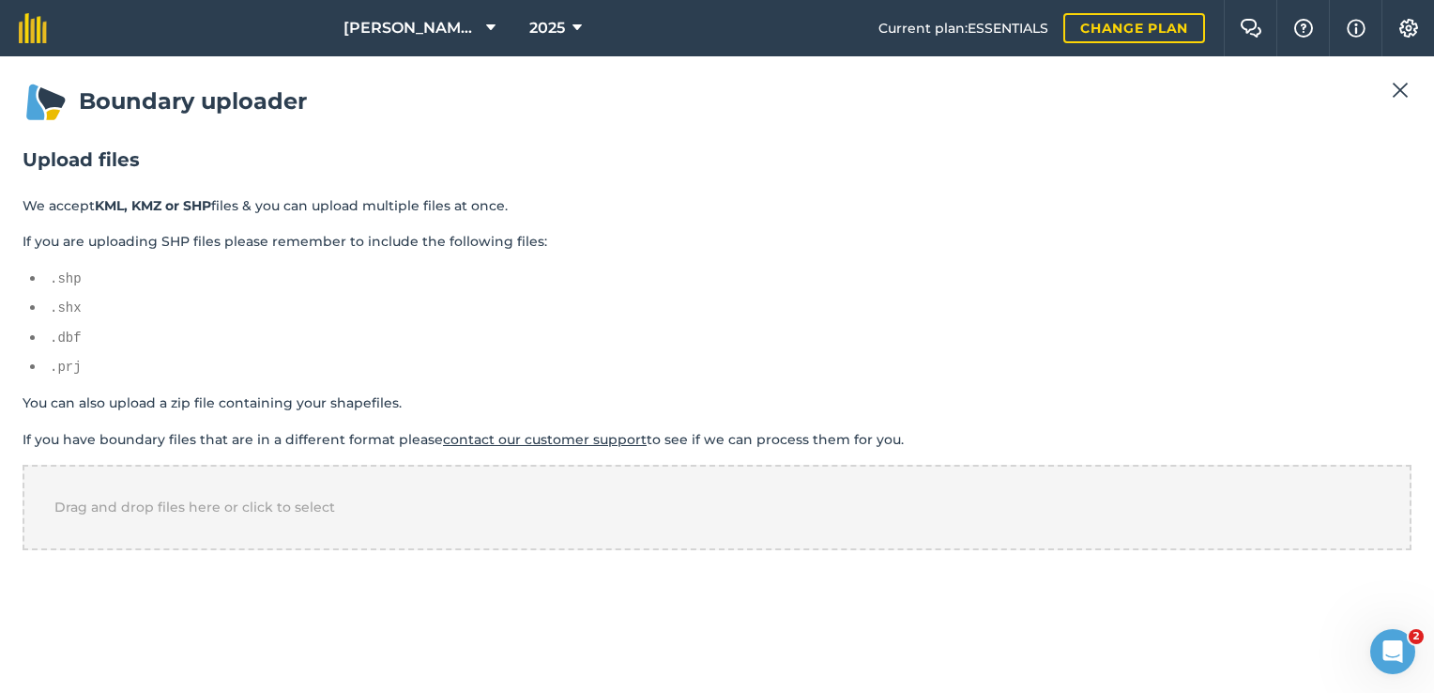
click at [1401, 101] on h1 "Boundary uploader" at bounding box center [717, 101] width 1389 height 45
click at [1400, 86] on img at bounding box center [1400, 90] width 17 height 23
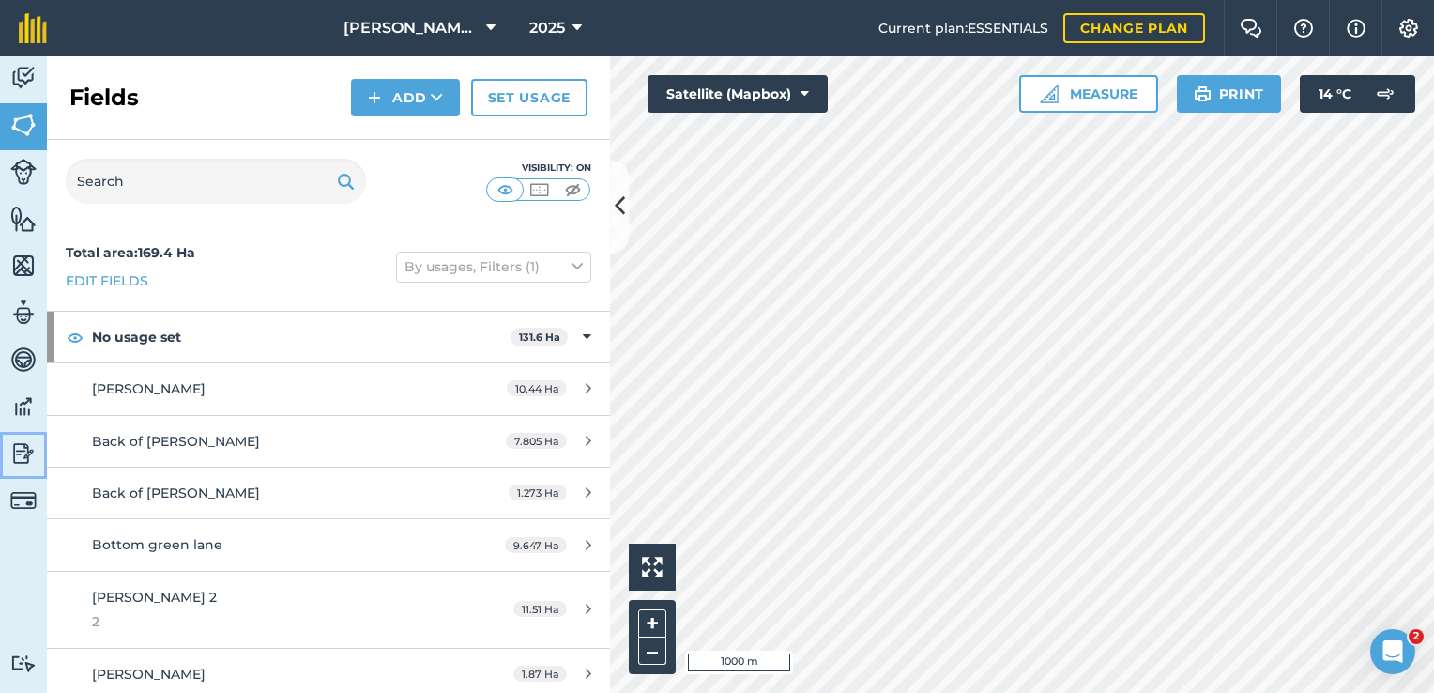
click at [22, 448] on img at bounding box center [23, 453] width 26 height 28
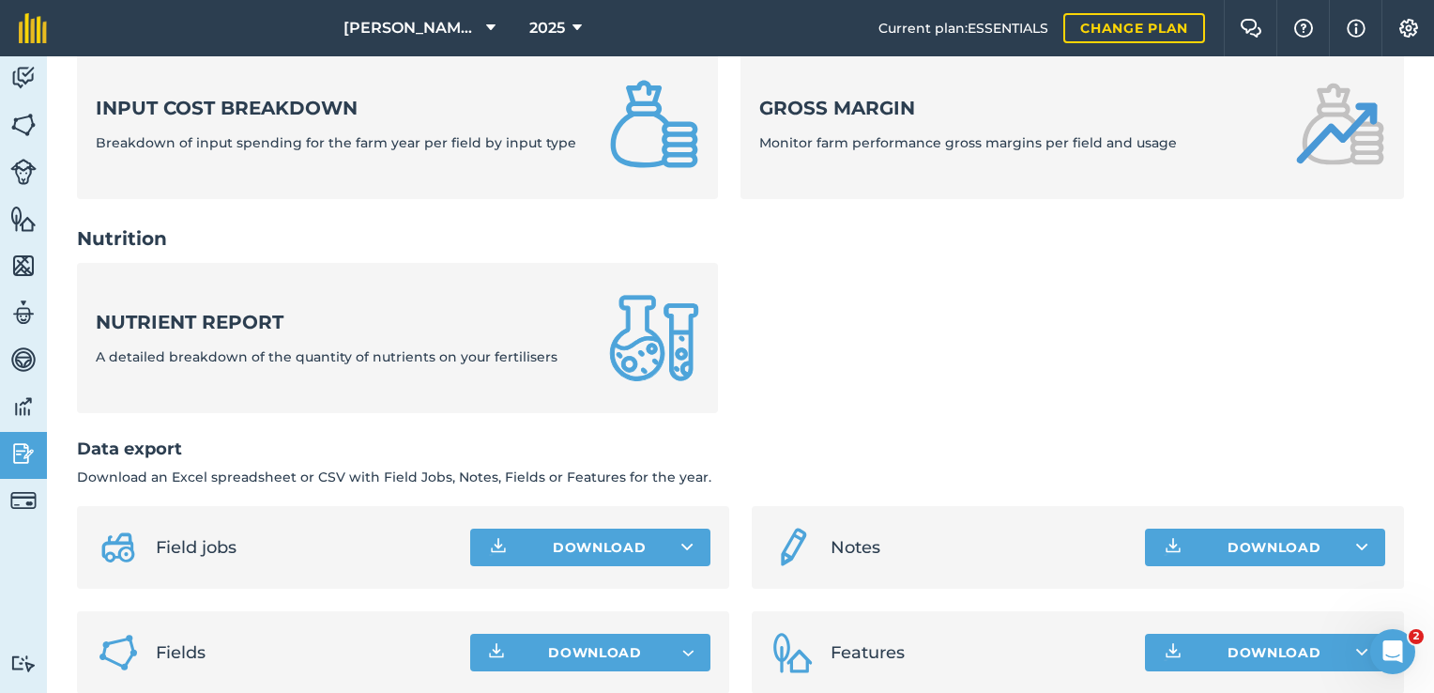
scroll to position [792, 0]
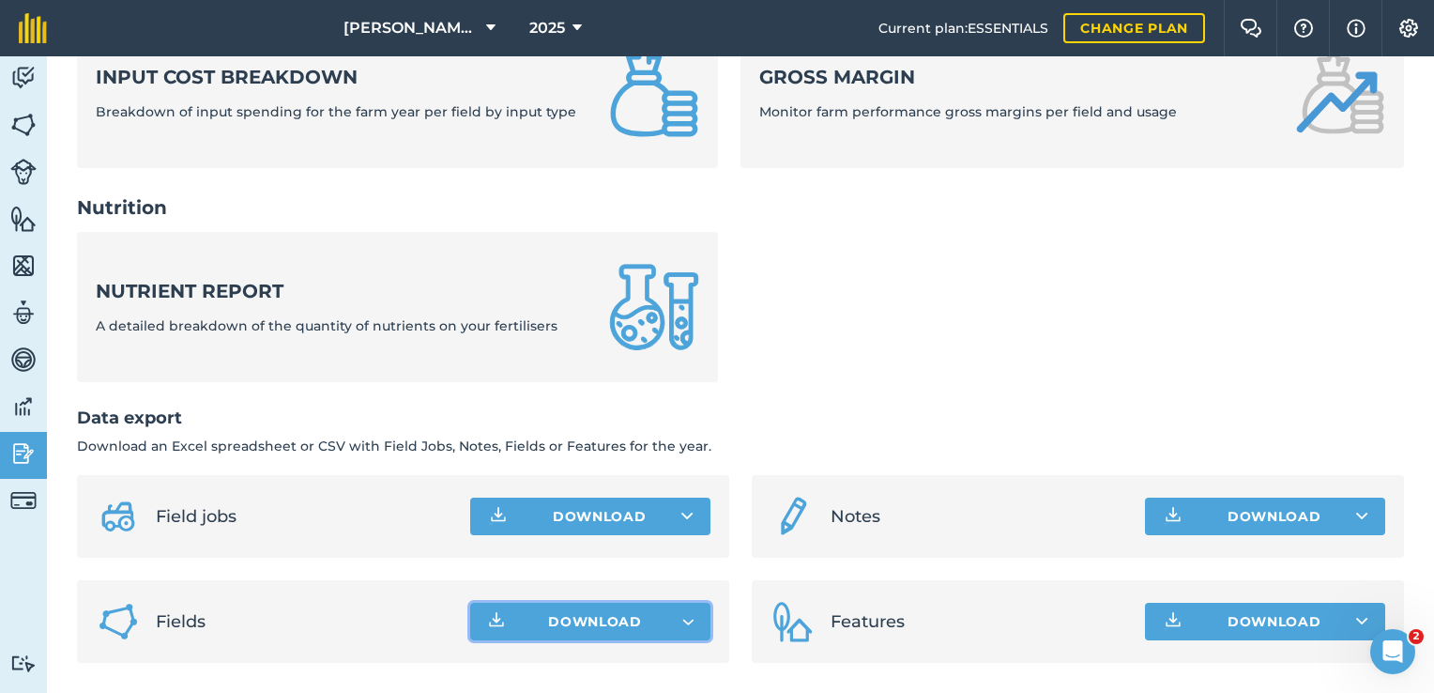
click at [665, 621] on button "Download" at bounding box center [590, 622] width 240 height 38
click at [19, 112] on img at bounding box center [23, 125] width 26 height 28
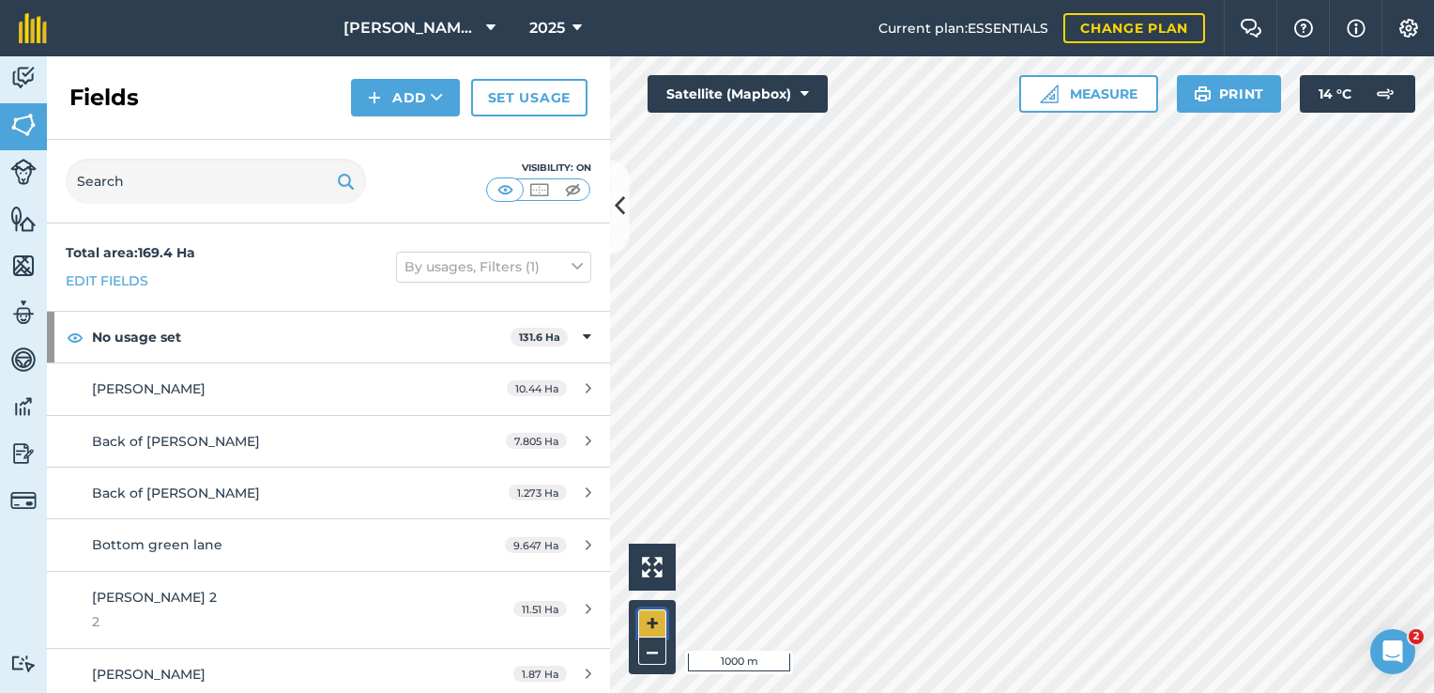
click at [646, 620] on button "+" at bounding box center [652, 623] width 28 height 28
click at [544, 186] on img at bounding box center [539, 189] width 23 height 19
click at [575, 182] on img at bounding box center [572, 189] width 23 height 19
click at [535, 182] on img at bounding box center [539, 189] width 23 height 19
click at [501, 189] on img at bounding box center [505, 189] width 23 height 19
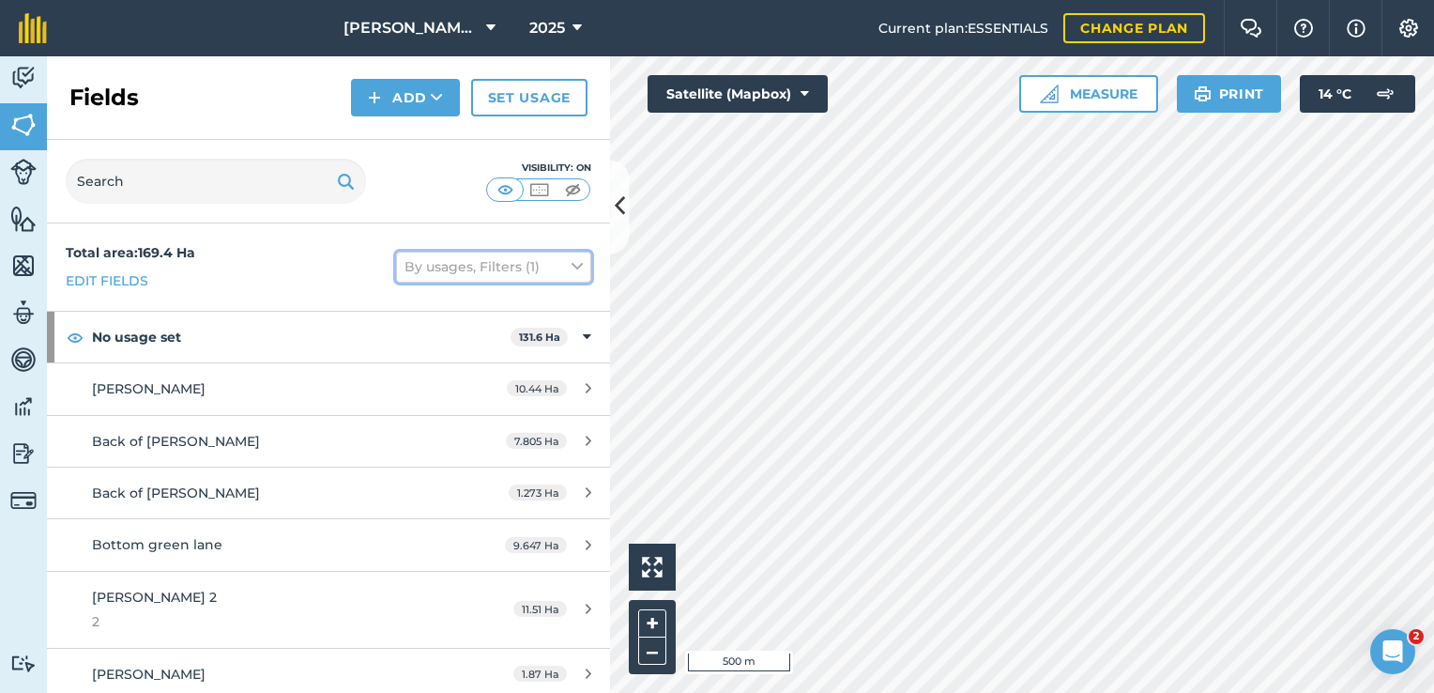
click at [556, 268] on button "By usages, Filters (1)" at bounding box center [493, 267] width 195 height 30
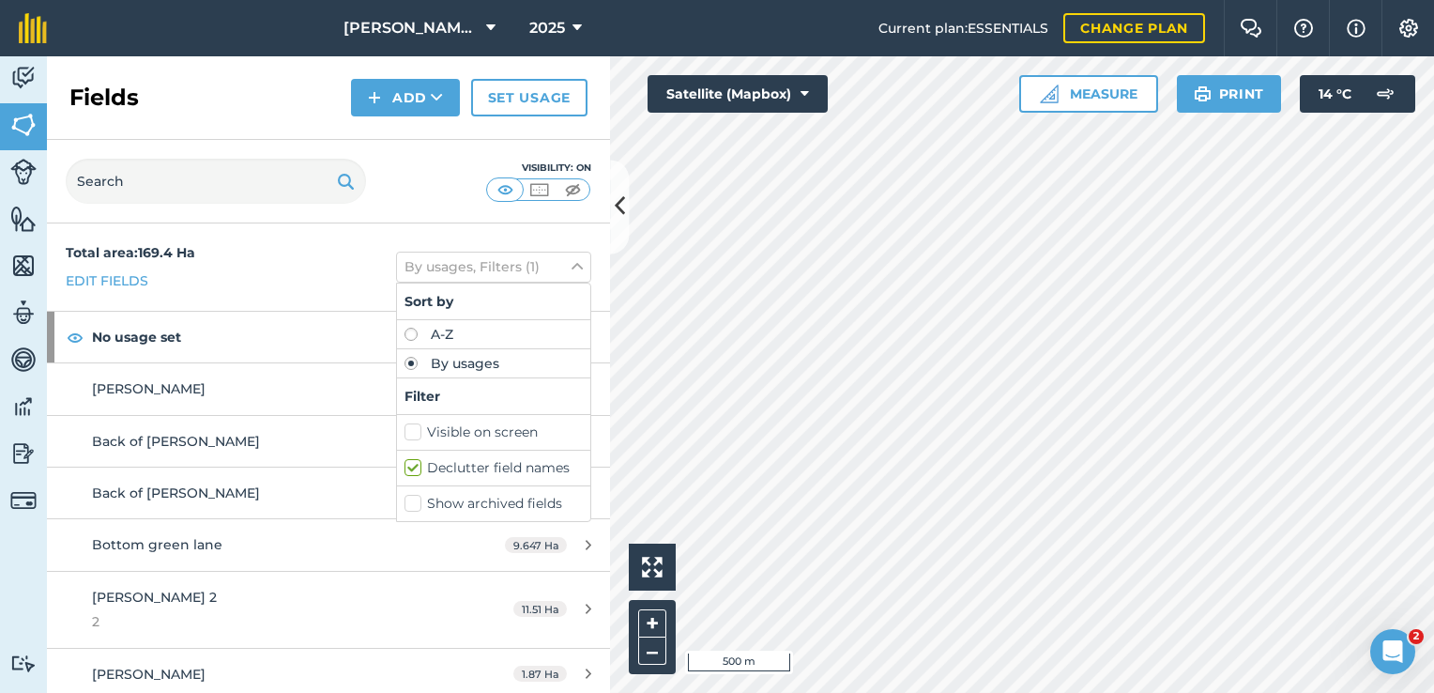
click at [476, 498] on label "Show archived fields" at bounding box center [494, 504] width 178 height 20
click at [417, 498] on input "Show archived fields" at bounding box center [411, 500] width 12 height 12
click at [476, 498] on label "Show archived fields" at bounding box center [494, 504] width 178 height 20
click at [417, 498] on input "Show archived fields" at bounding box center [411, 500] width 12 height 12
checkbox input "false"
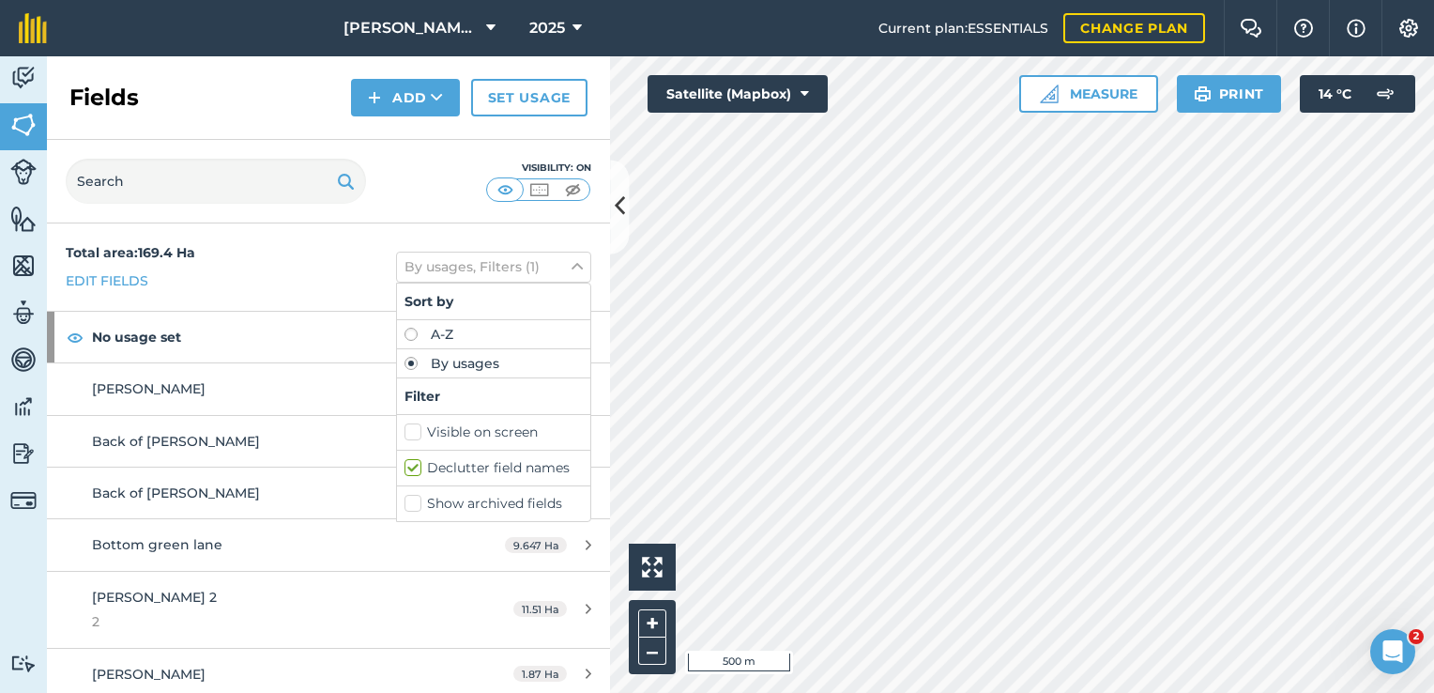
click at [463, 433] on label "Visible on screen" at bounding box center [494, 432] width 178 height 20
click at [417, 433] on input "Visible on screen" at bounding box center [411, 428] width 12 height 12
checkbox input "true"
click at [435, 360] on label "By usages" at bounding box center [494, 363] width 178 height 13
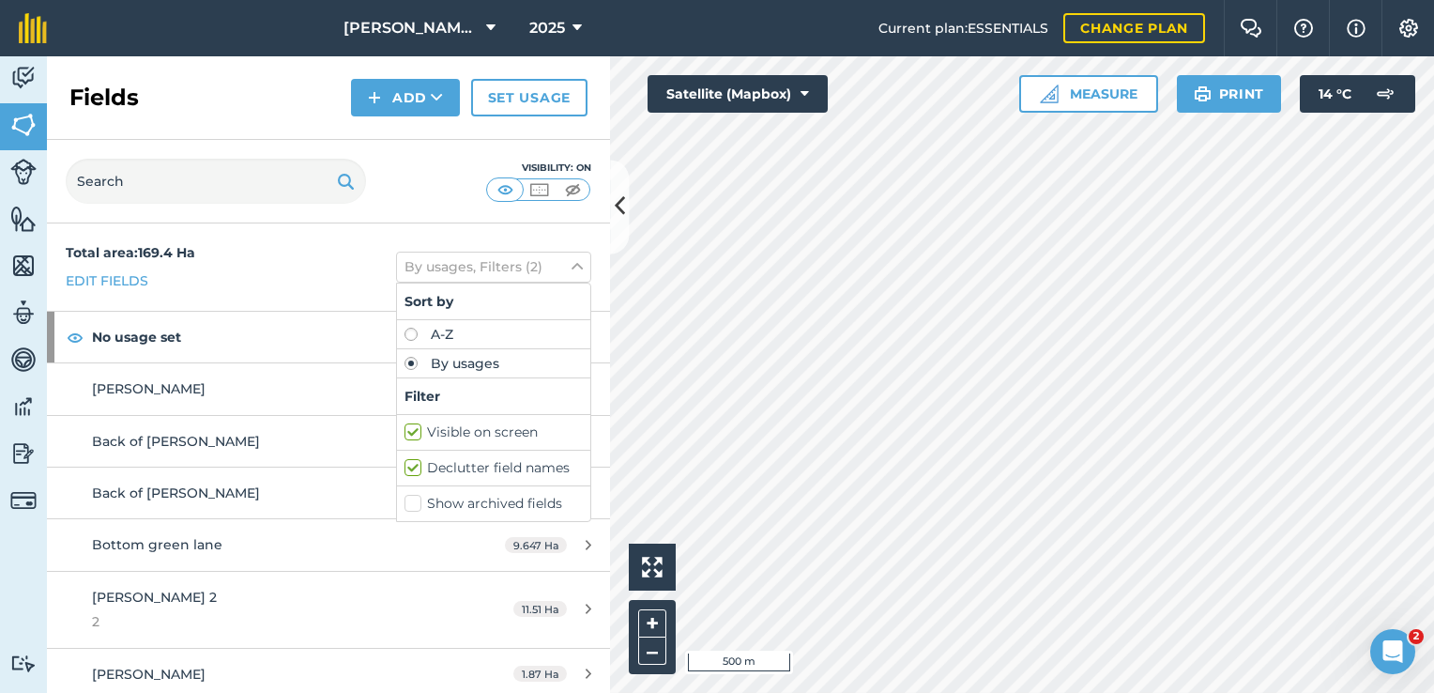
click at [407, 465] on label "Declutter field names" at bounding box center [494, 468] width 178 height 20
click at [407, 465] on input "Declutter field names" at bounding box center [411, 464] width 12 height 12
click at [407, 465] on label "Declutter field names" at bounding box center [494, 468] width 178 height 20
click at [407, 465] on input "Declutter field names" at bounding box center [411, 464] width 12 height 12
click at [407, 465] on label "Declutter field names" at bounding box center [494, 468] width 178 height 20
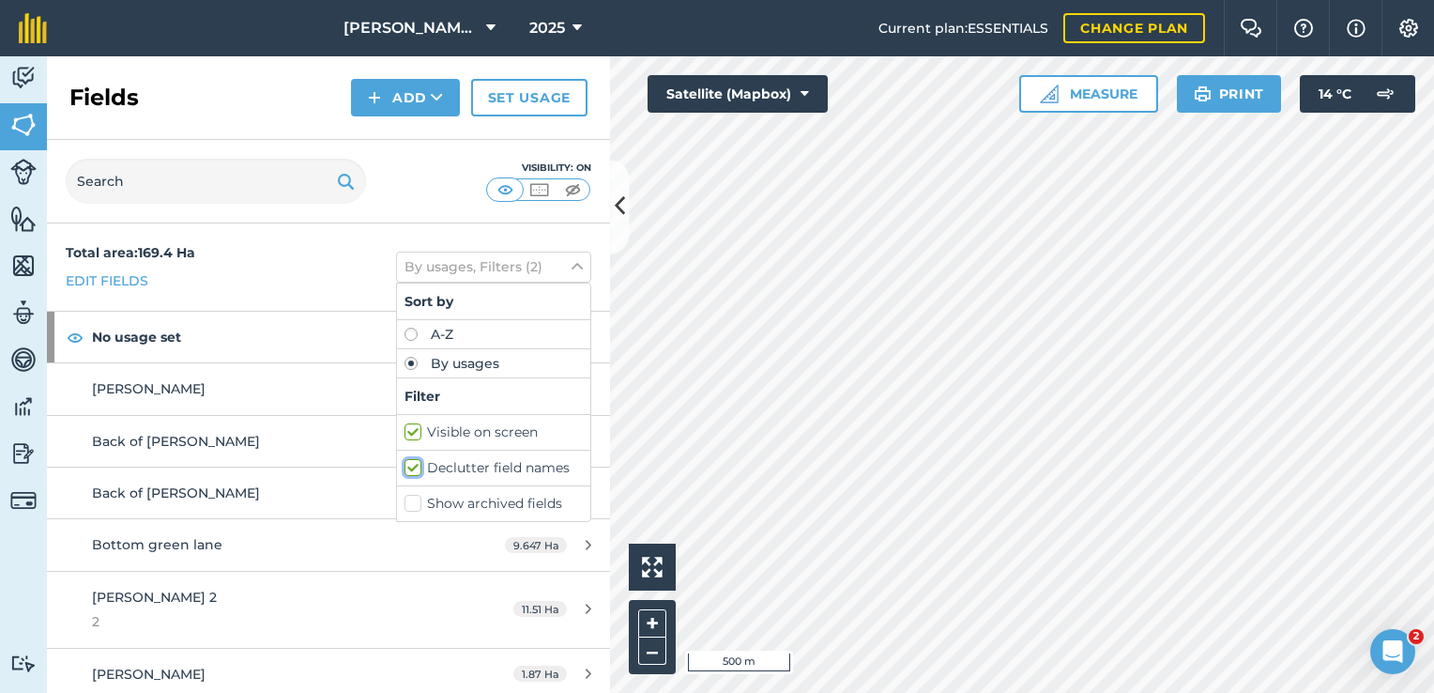
click at [407, 465] on input "Declutter field names" at bounding box center [411, 464] width 12 height 12
checkbox input "false"
click at [22, 658] on img at bounding box center [23, 663] width 26 height 18
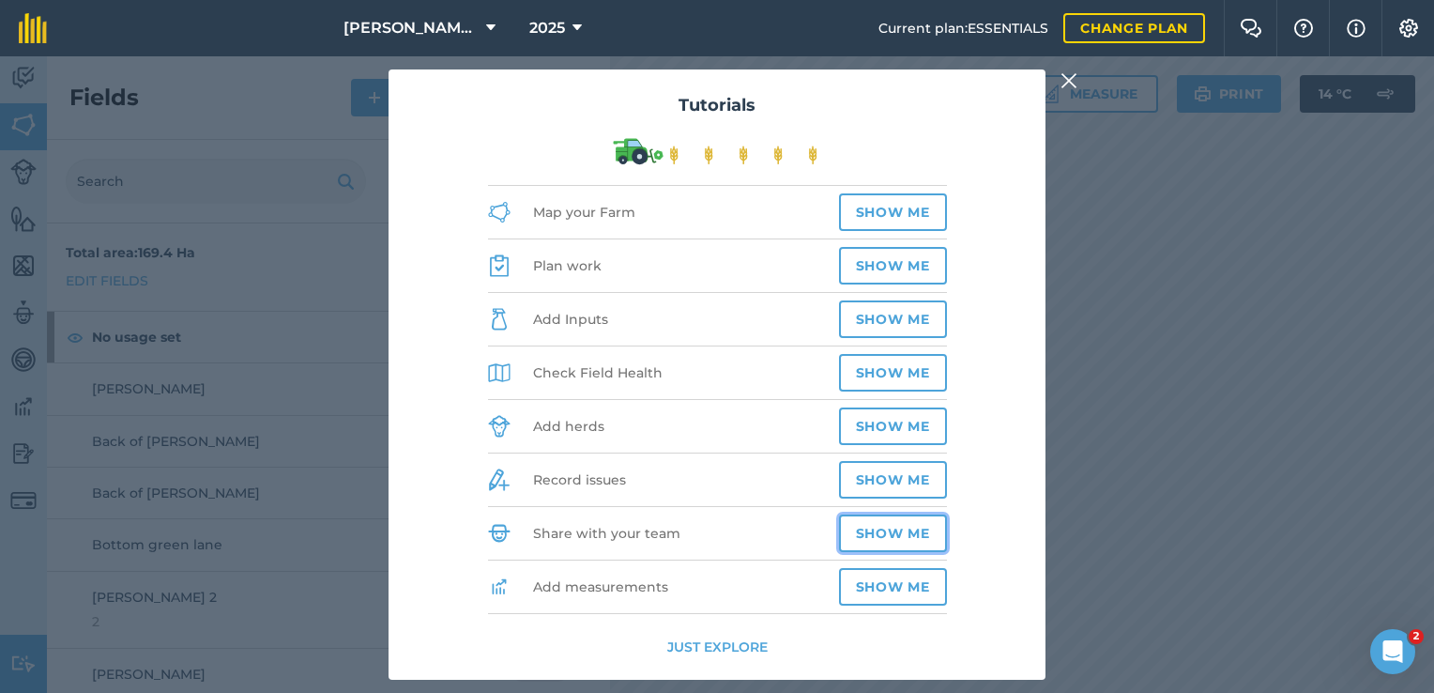
click at [870, 526] on button "Show me" at bounding box center [893, 533] width 108 height 38
select select "MEMBER"
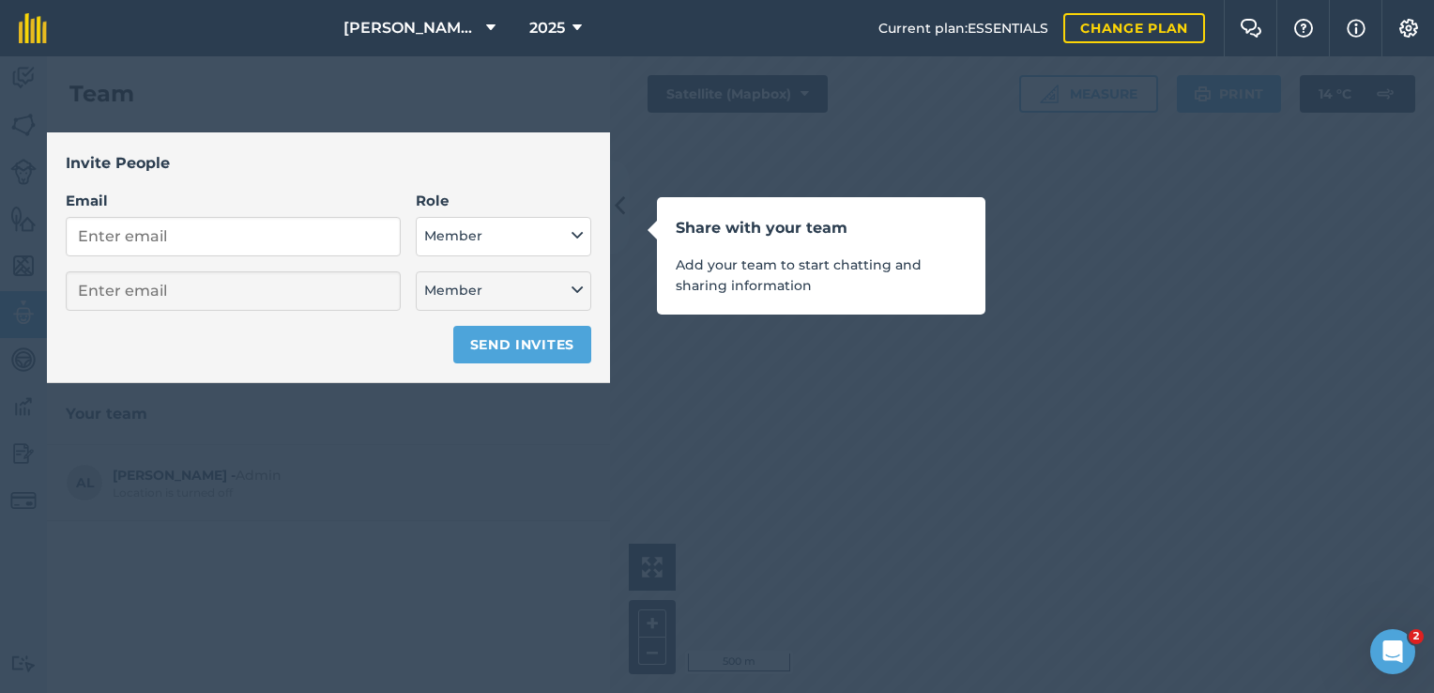
click at [858, 436] on div "Share with your team Add your team to start chatting and sharing information" at bounding box center [717, 346] width 1434 height 693
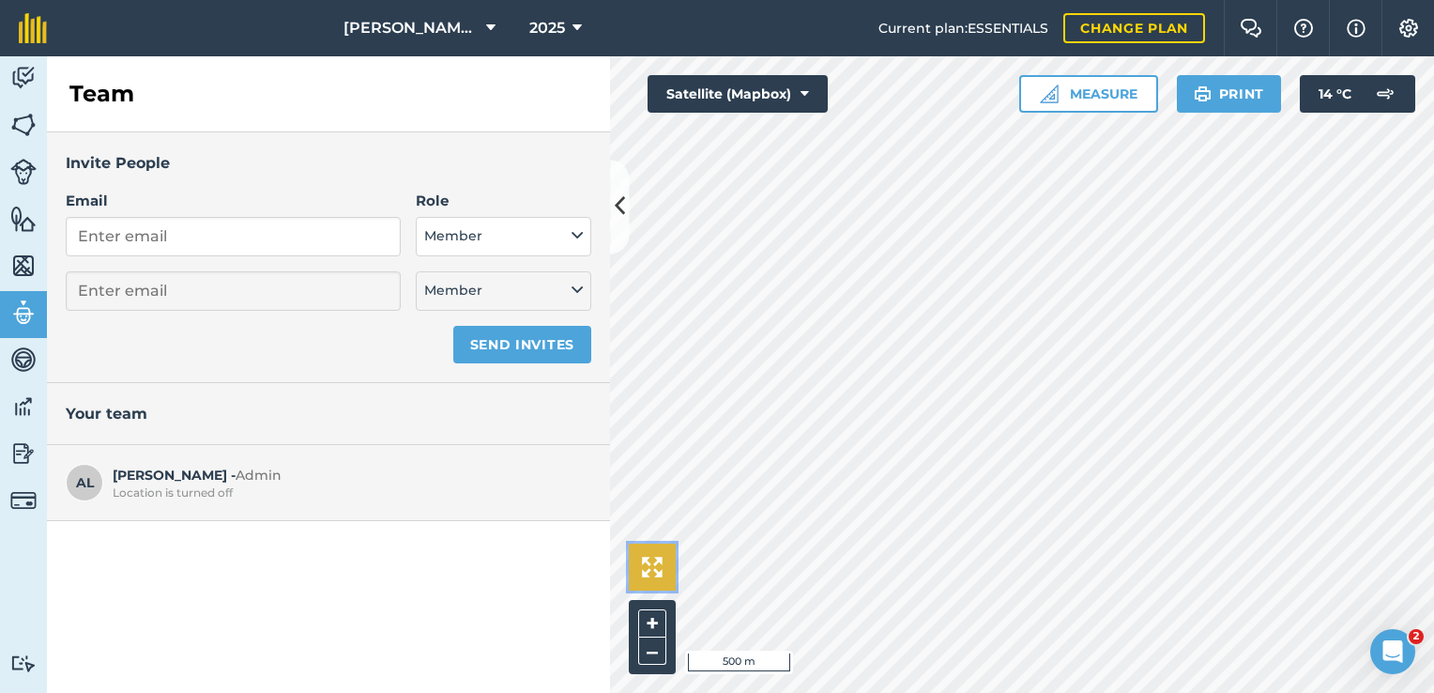
click at [662, 576] on img at bounding box center [652, 567] width 21 height 21
click at [26, 314] on img at bounding box center [23, 313] width 26 height 28
click at [26, 359] on img at bounding box center [23, 359] width 26 height 28
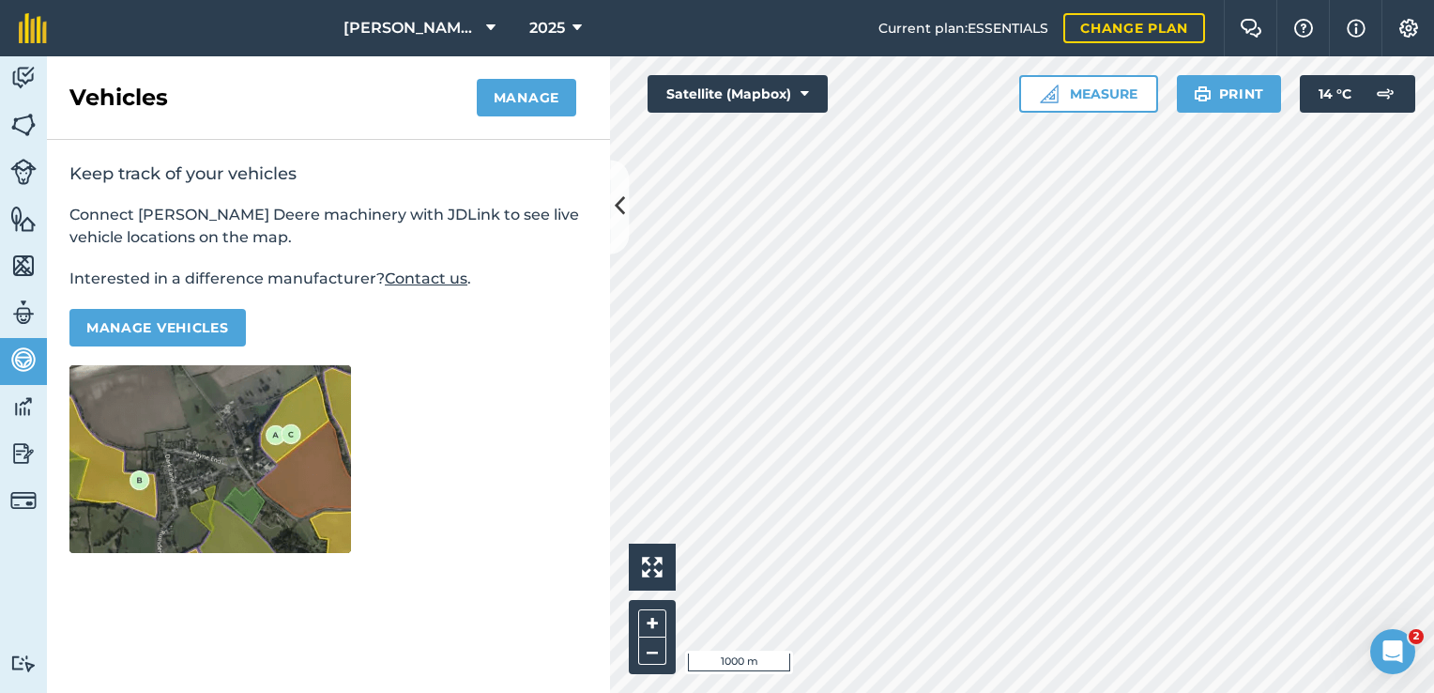
click at [237, 422] on img at bounding box center [210, 459] width 282 height 188
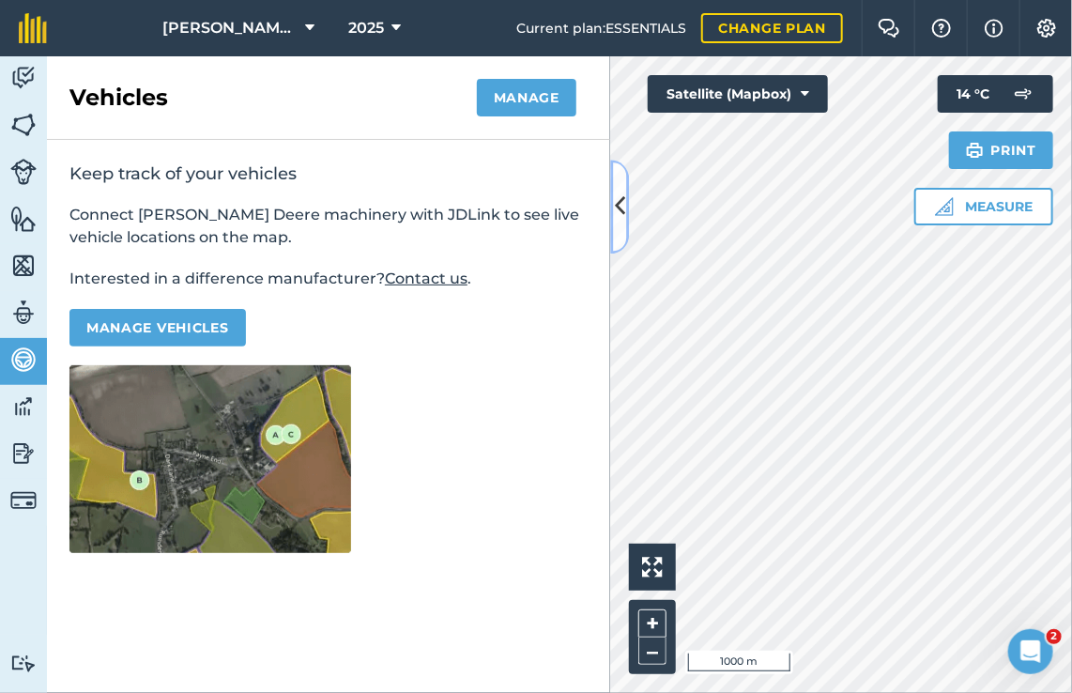
click at [625, 218] on button at bounding box center [619, 207] width 19 height 94
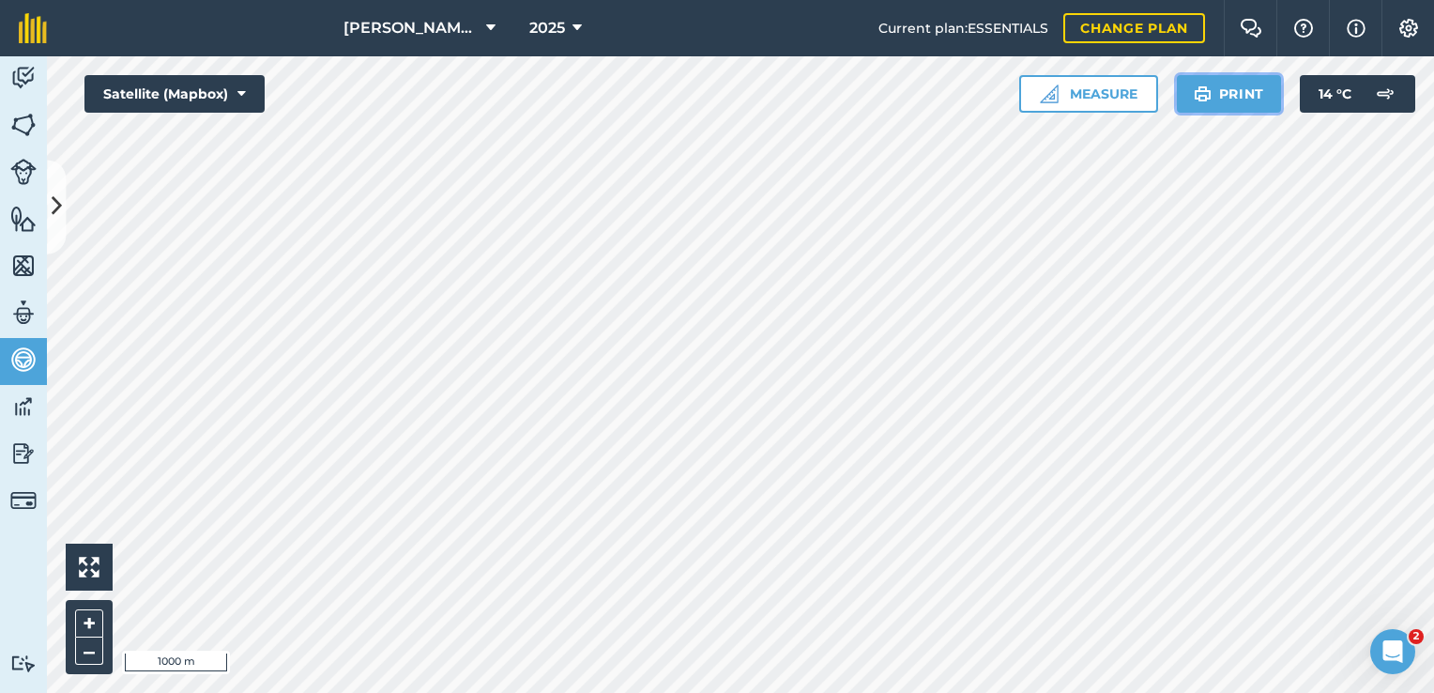
click at [1215, 100] on button "Print" at bounding box center [1229, 94] width 105 height 38
click at [19, 409] on img at bounding box center [23, 406] width 26 height 28
click at [54, 223] on button at bounding box center [56, 207] width 19 height 94
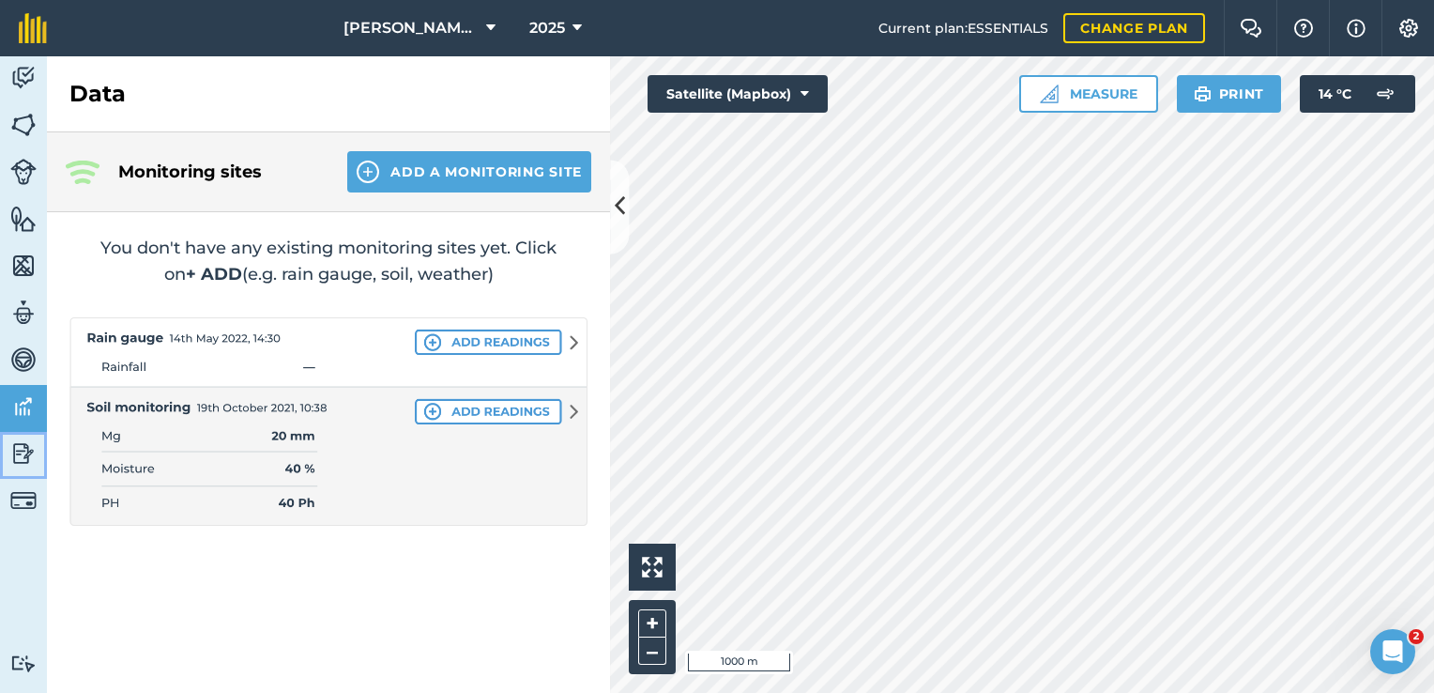
click at [20, 453] on img at bounding box center [23, 453] width 26 height 28
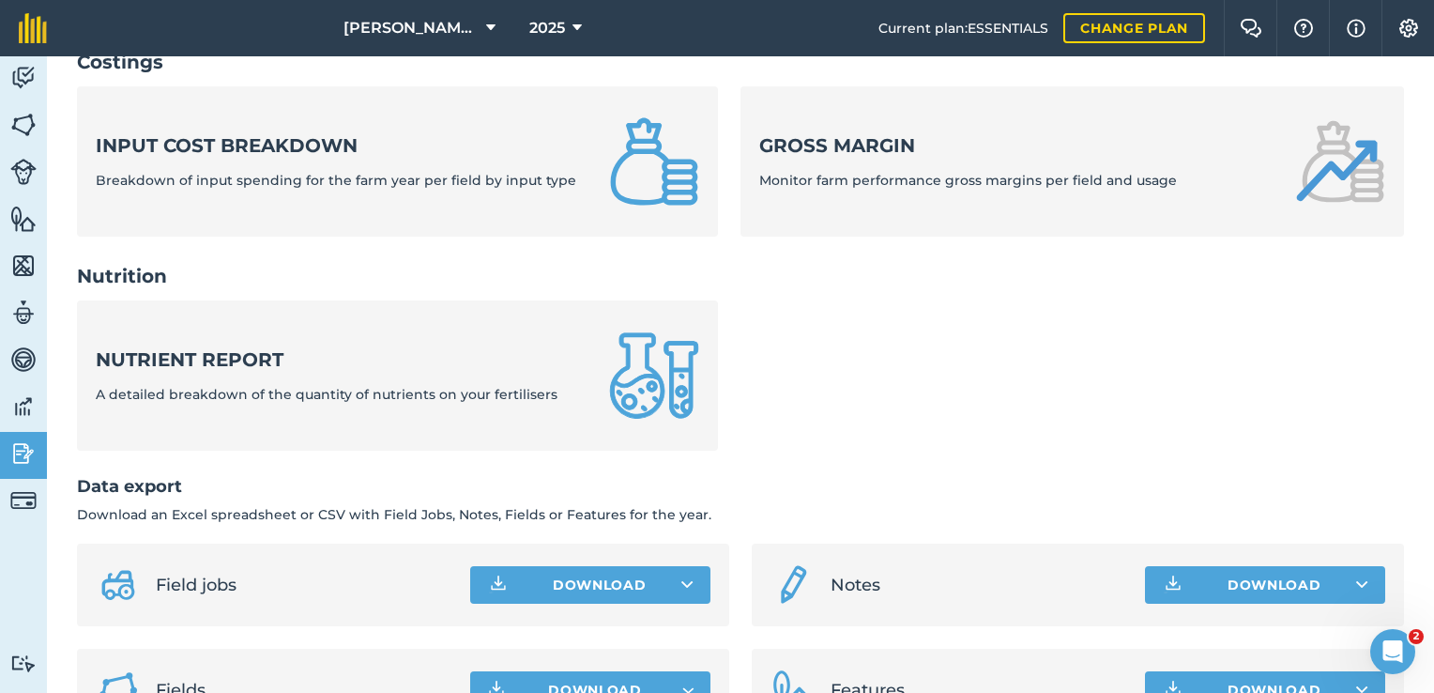
scroll to position [792, 0]
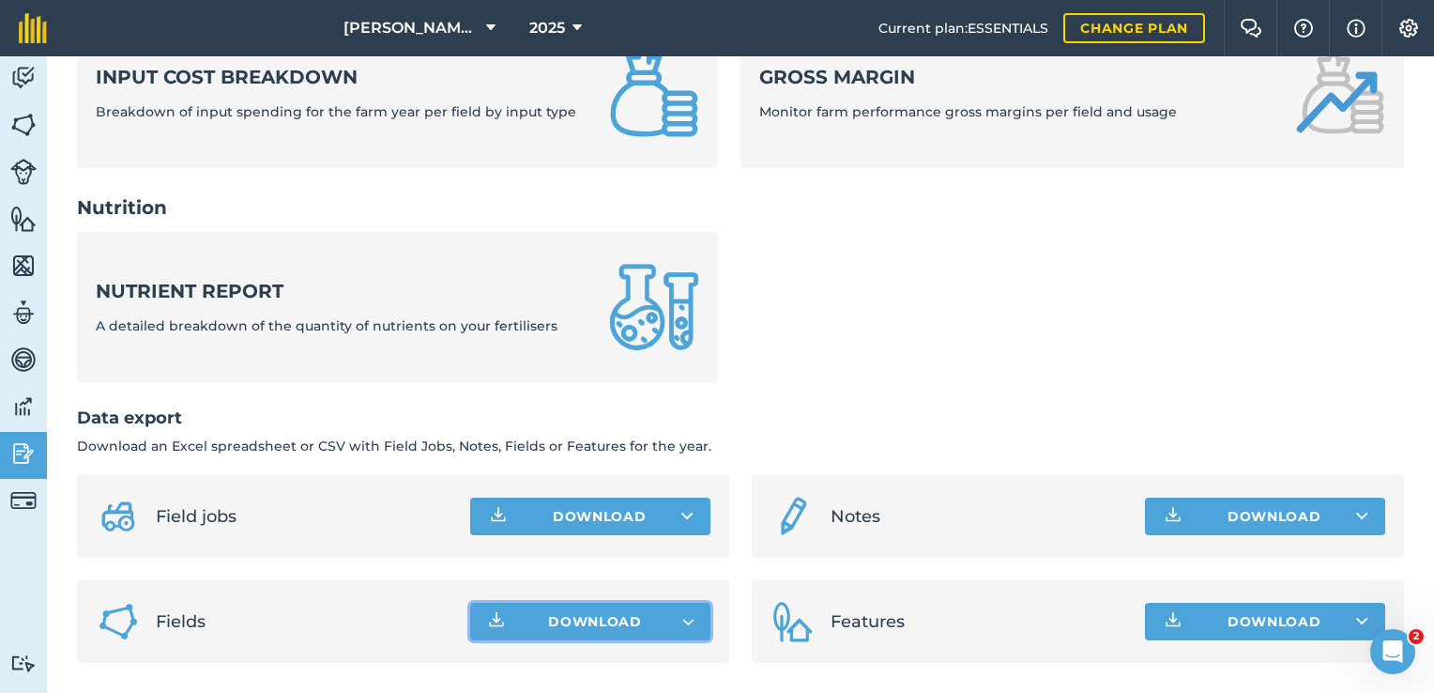
click at [605, 625] on span "Download" at bounding box center [595, 621] width 94 height 19
click at [496, 625] on icon "button" at bounding box center [496, 624] width 14 height 5
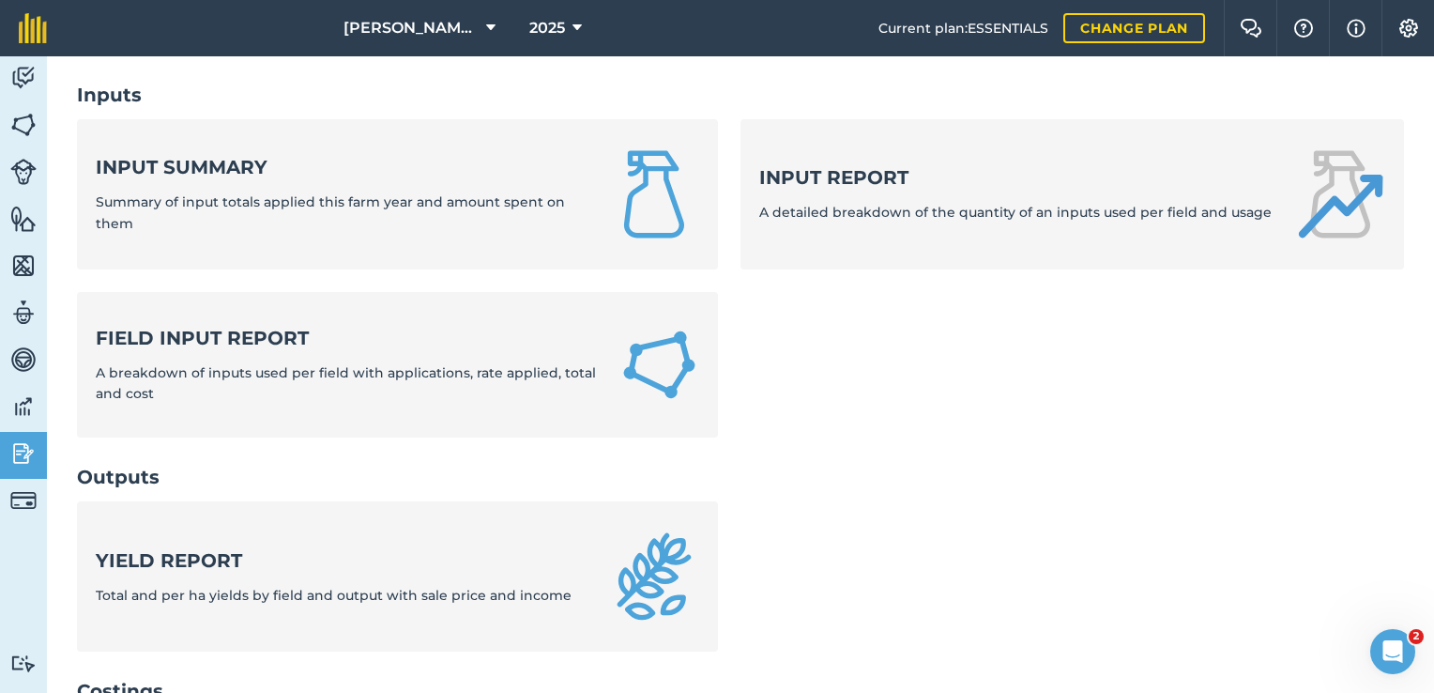
scroll to position [0, 0]
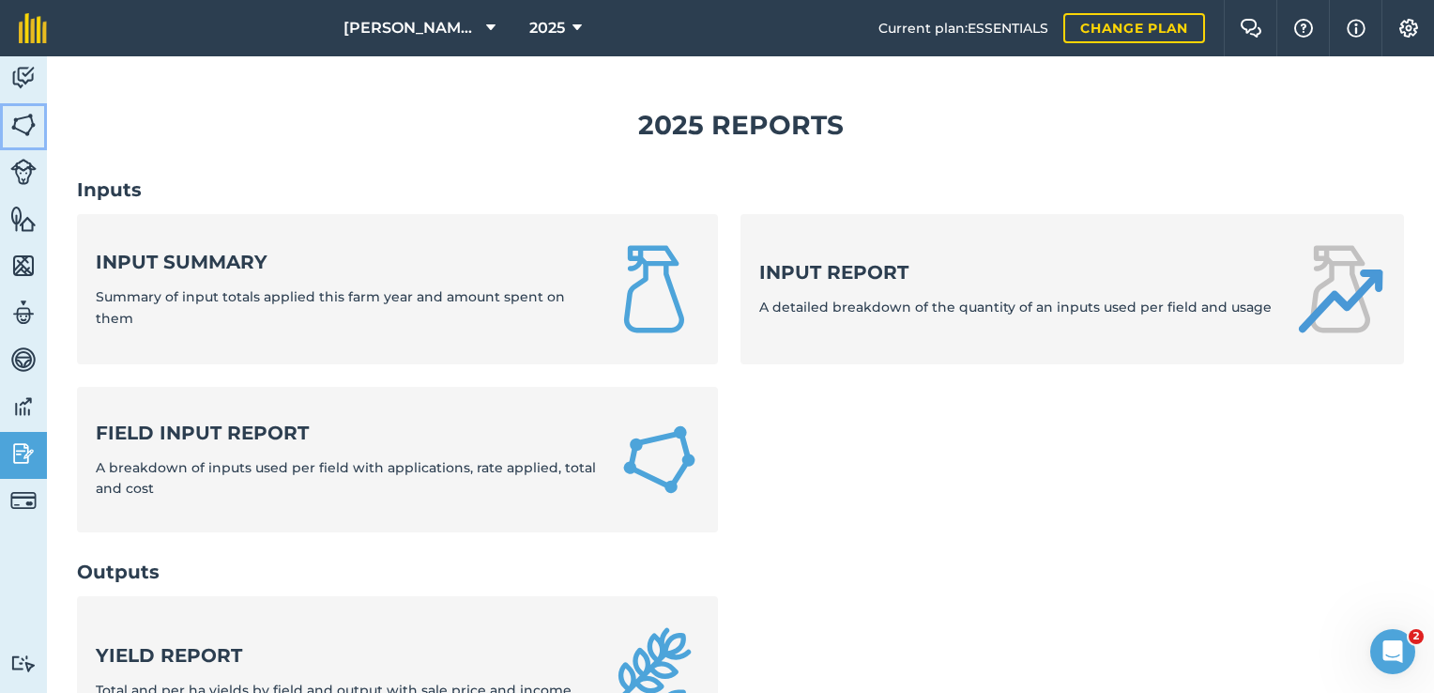
click at [8, 115] on link "Fields" at bounding box center [23, 126] width 47 height 47
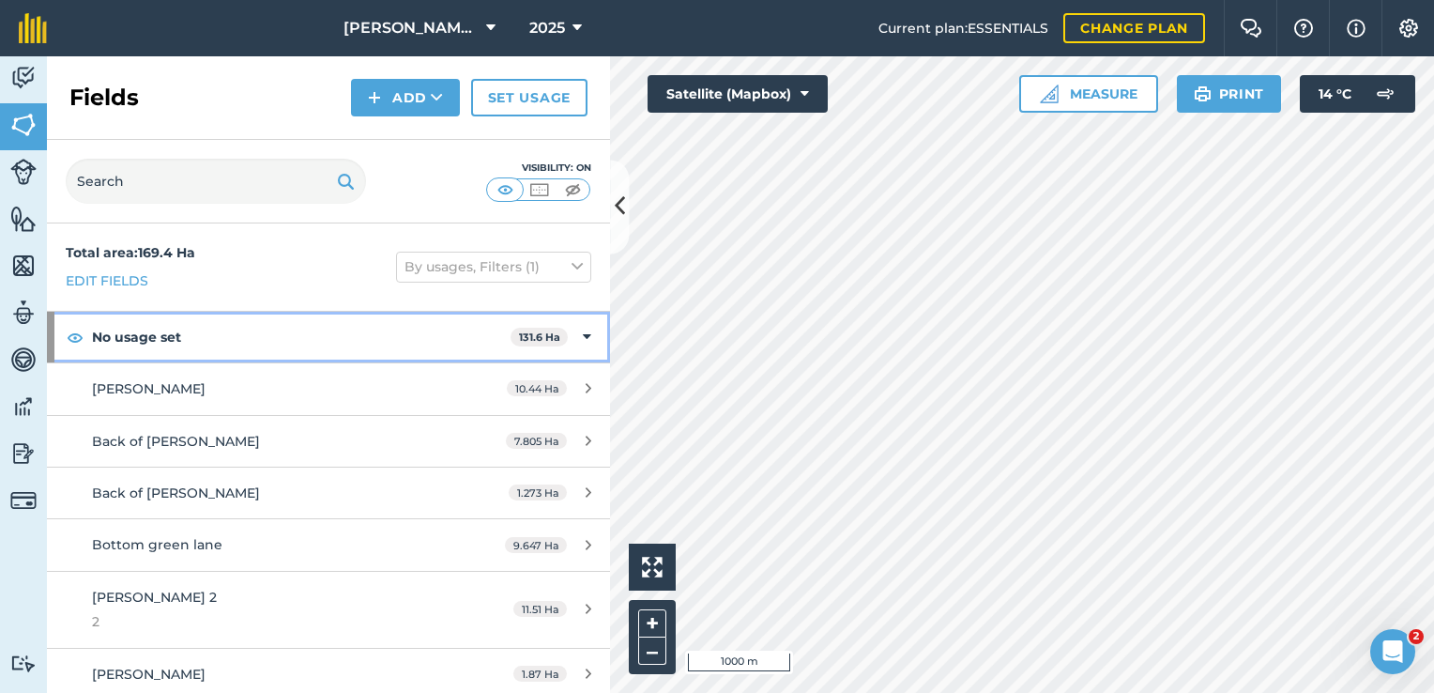
click at [583, 336] on icon at bounding box center [587, 337] width 8 height 21
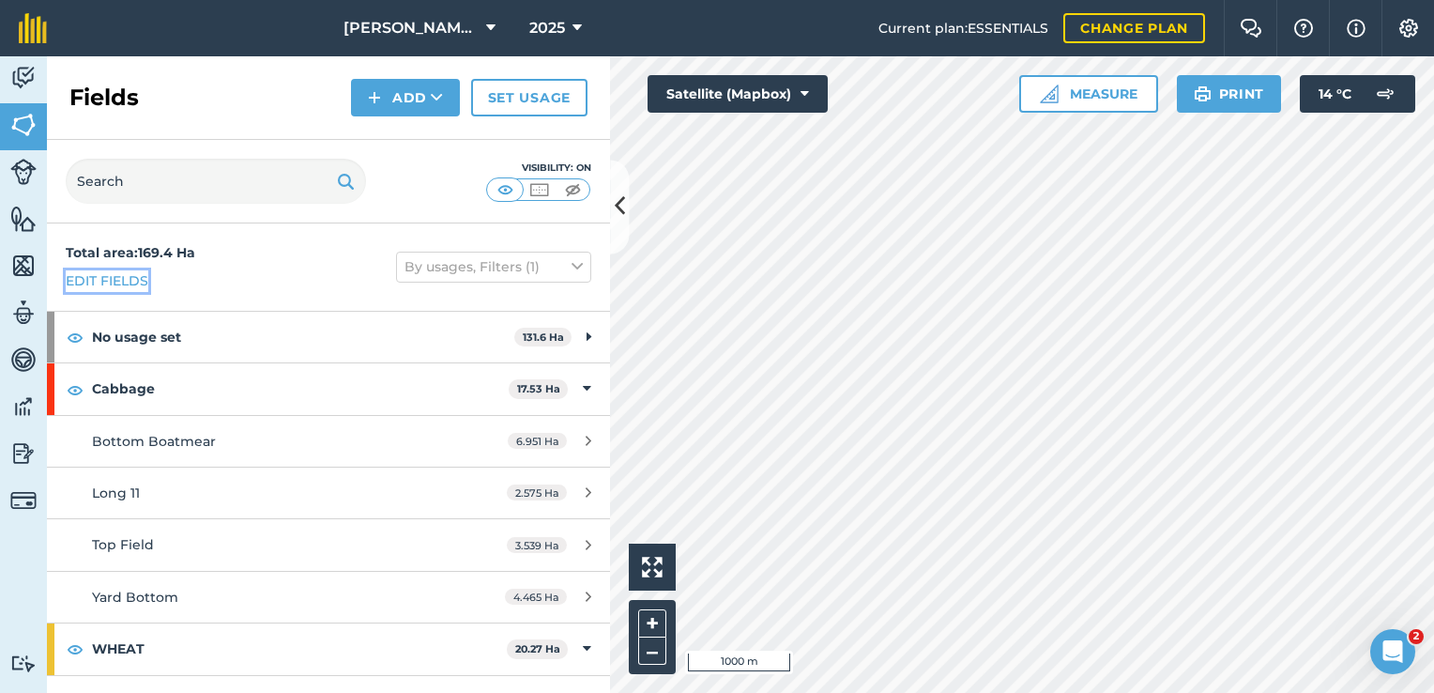
click at [128, 275] on link "Edit fields" at bounding box center [107, 280] width 83 height 21
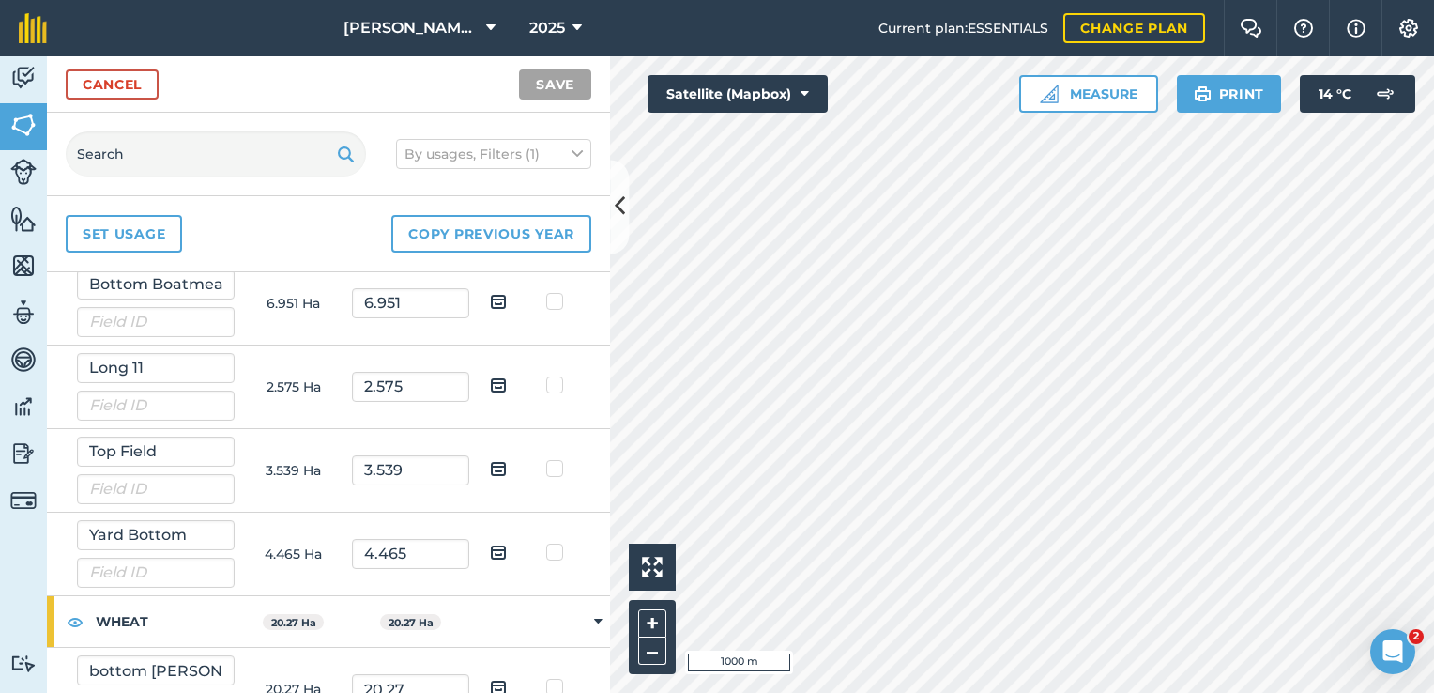
scroll to position [188, 0]
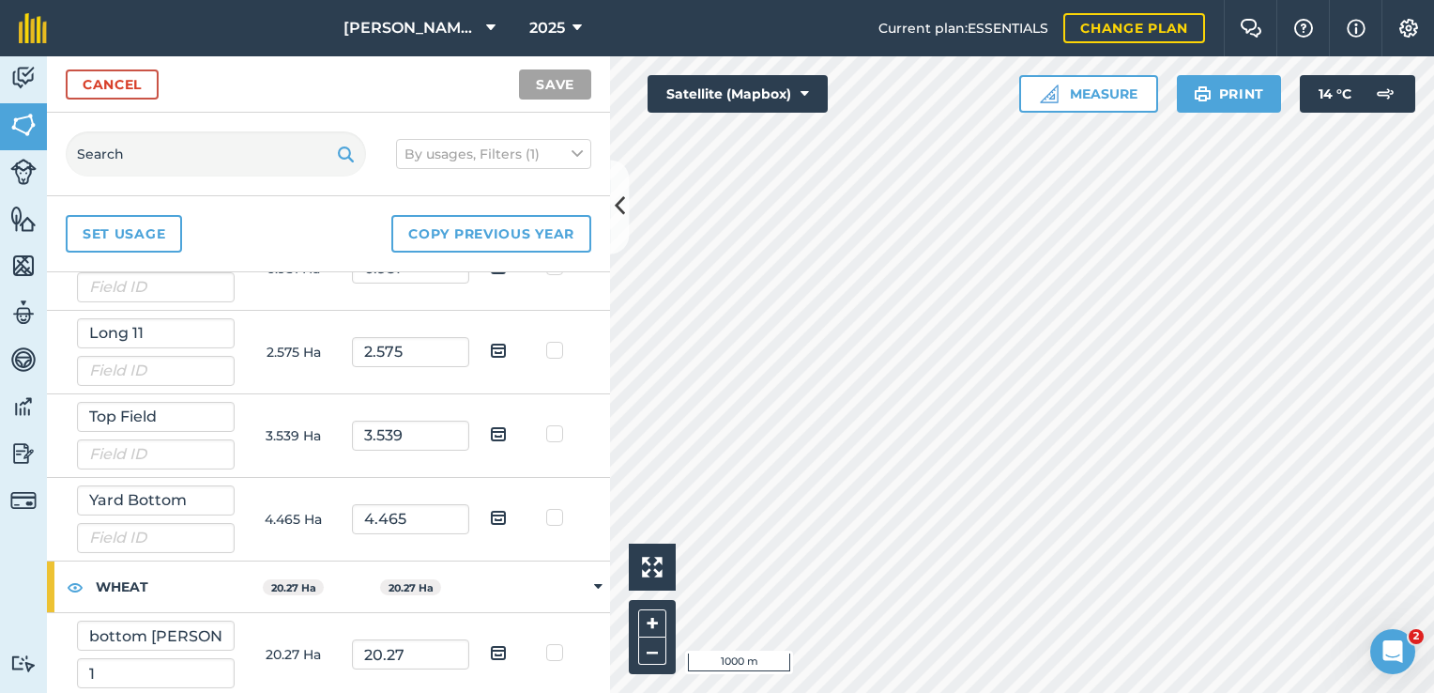
click at [594, 584] on icon at bounding box center [598, 586] width 8 height 17
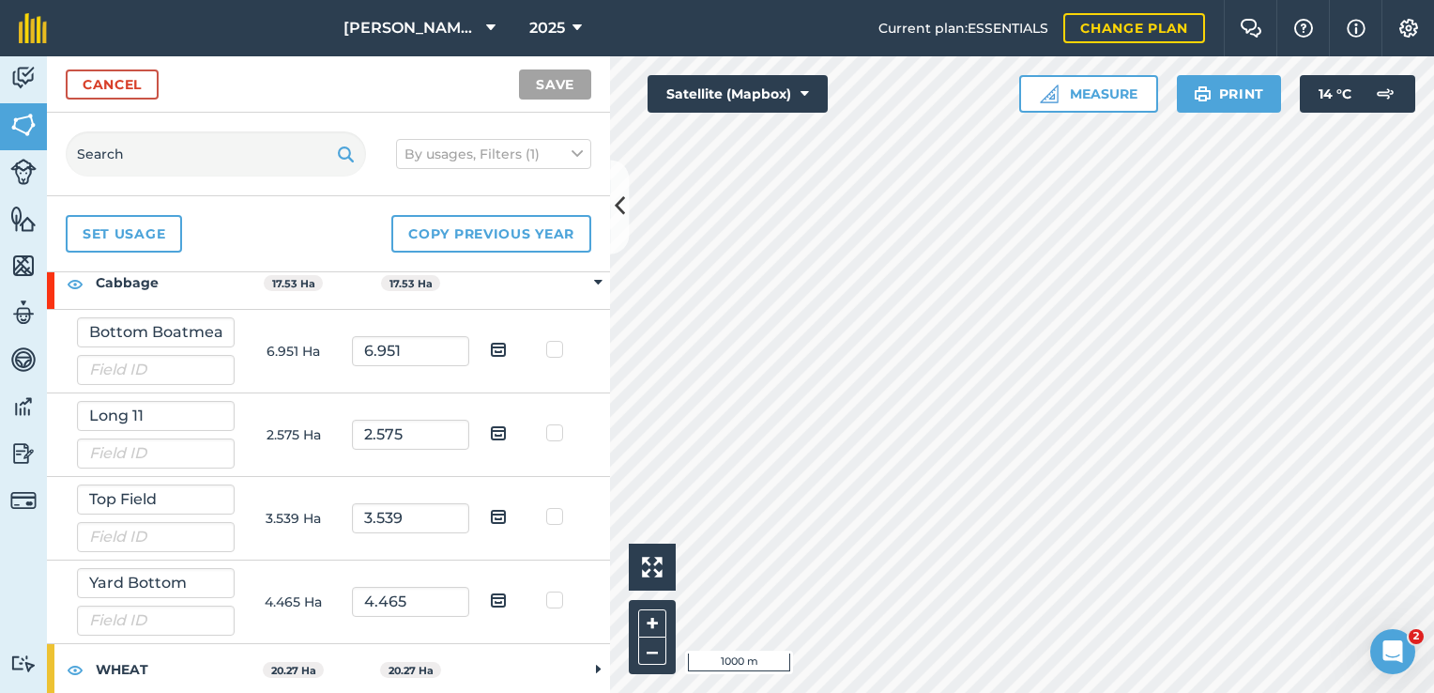
click at [492, 345] on img at bounding box center [498, 349] width 17 height 23
click at [507, 345] on input "checkbox" at bounding box center [513, 343] width 12 height 12
click at [492, 345] on img at bounding box center [498, 349] width 17 height 23
click at [507, 345] on input "checkbox" at bounding box center [513, 343] width 12 height 12
checkbox input "false"
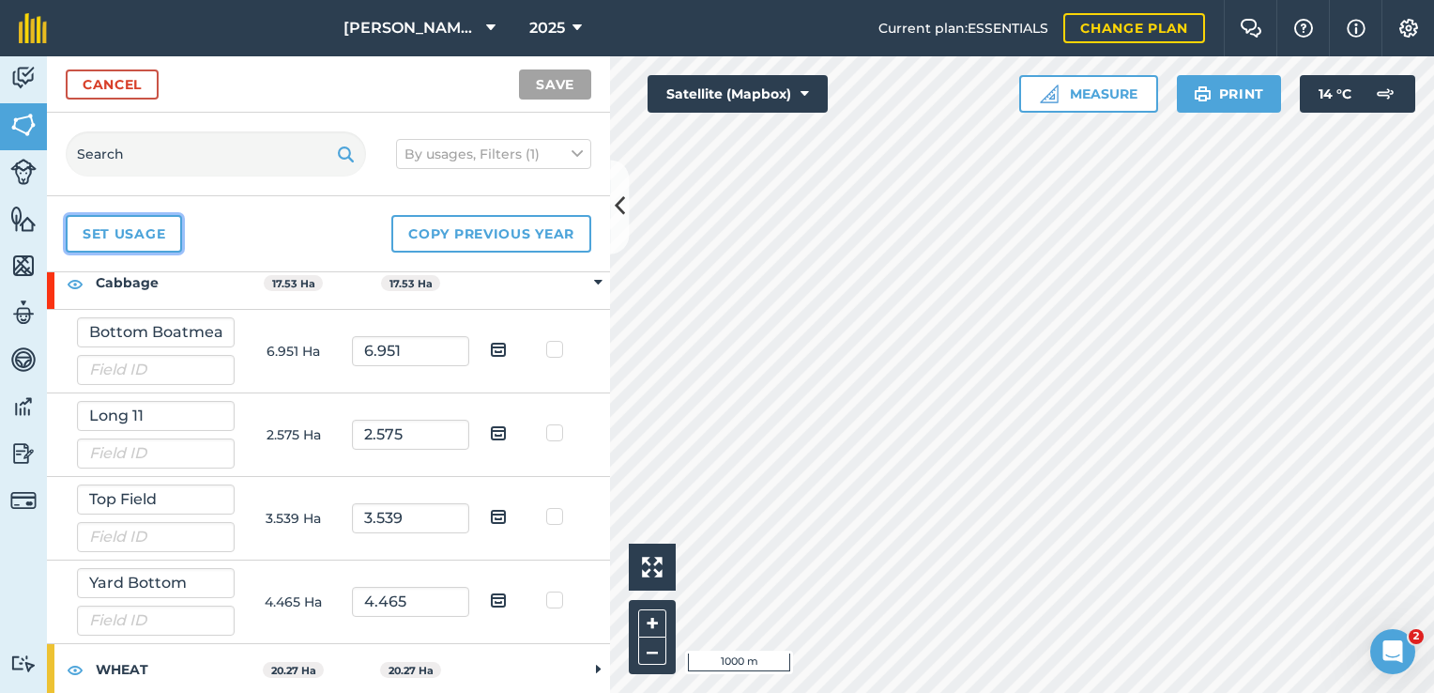
click at [141, 233] on link "Set usage" at bounding box center [124, 234] width 116 height 38
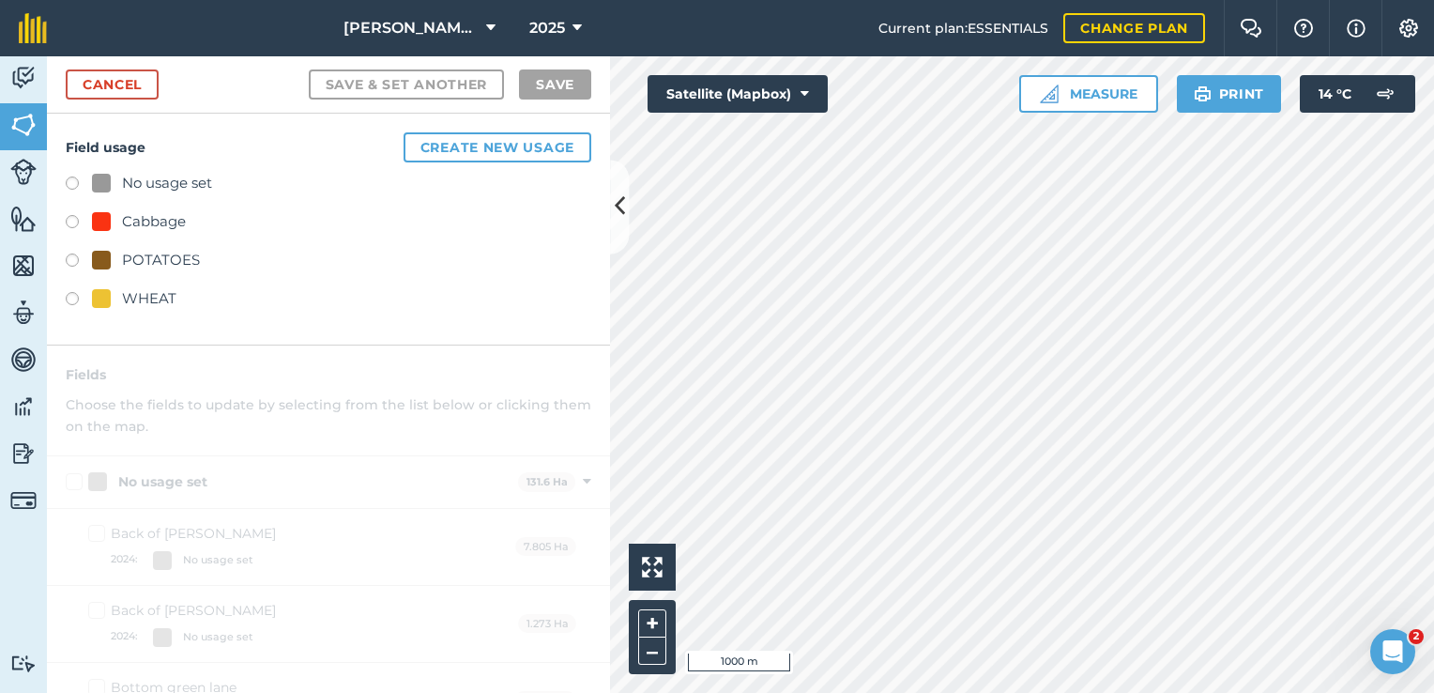
scroll to position [7, 0]
click at [143, 223] on div "Cabbage" at bounding box center [154, 215] width 64 height 23
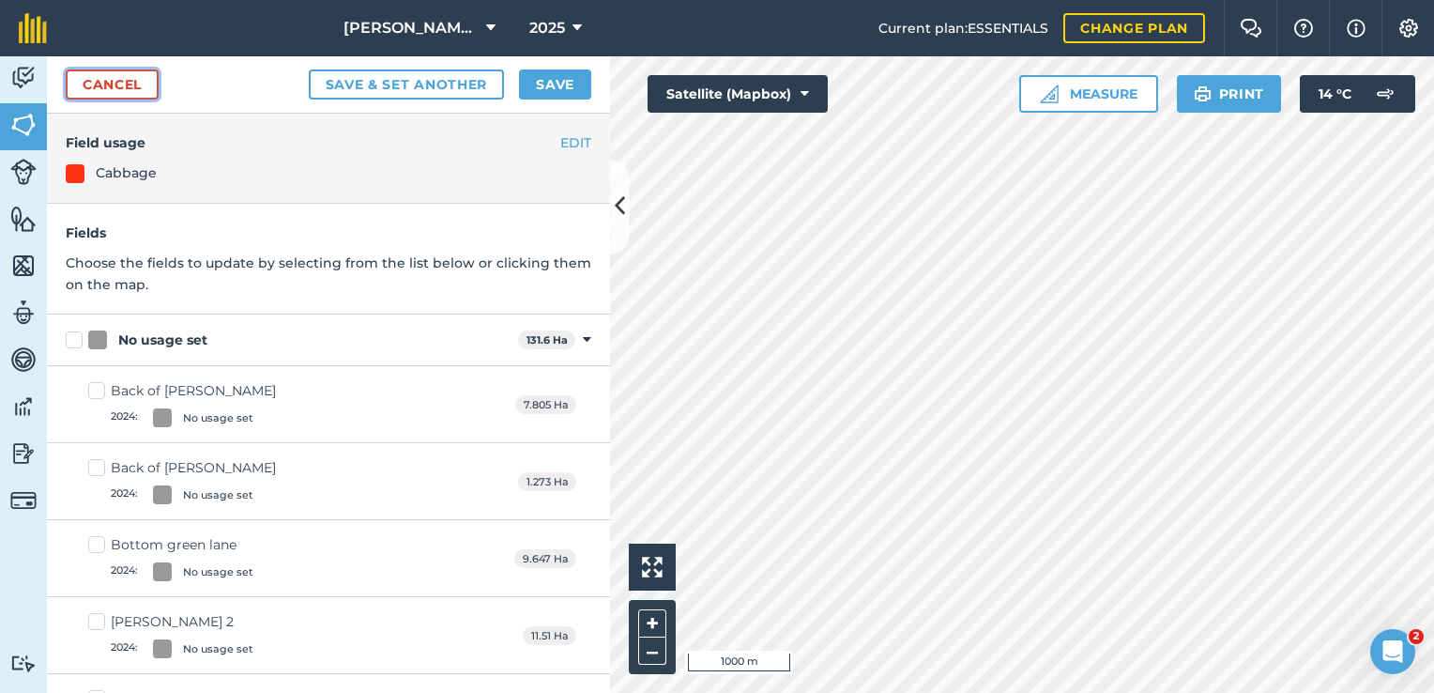
click at [128, 80] on link "Cancel" at bounding box center [112, 84] width 93 height 30
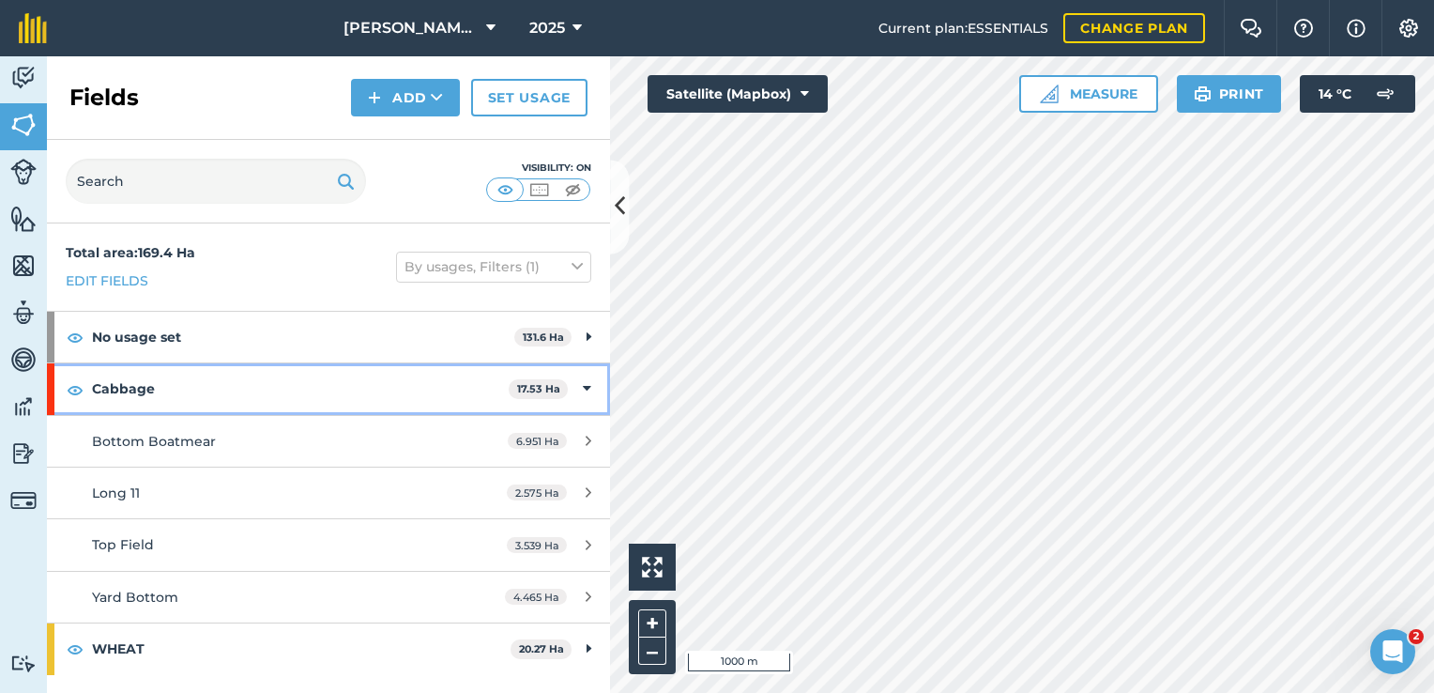
click at [377, 379] on strong "Cabbage" at bounding box center [300, 388] width 417 height 51
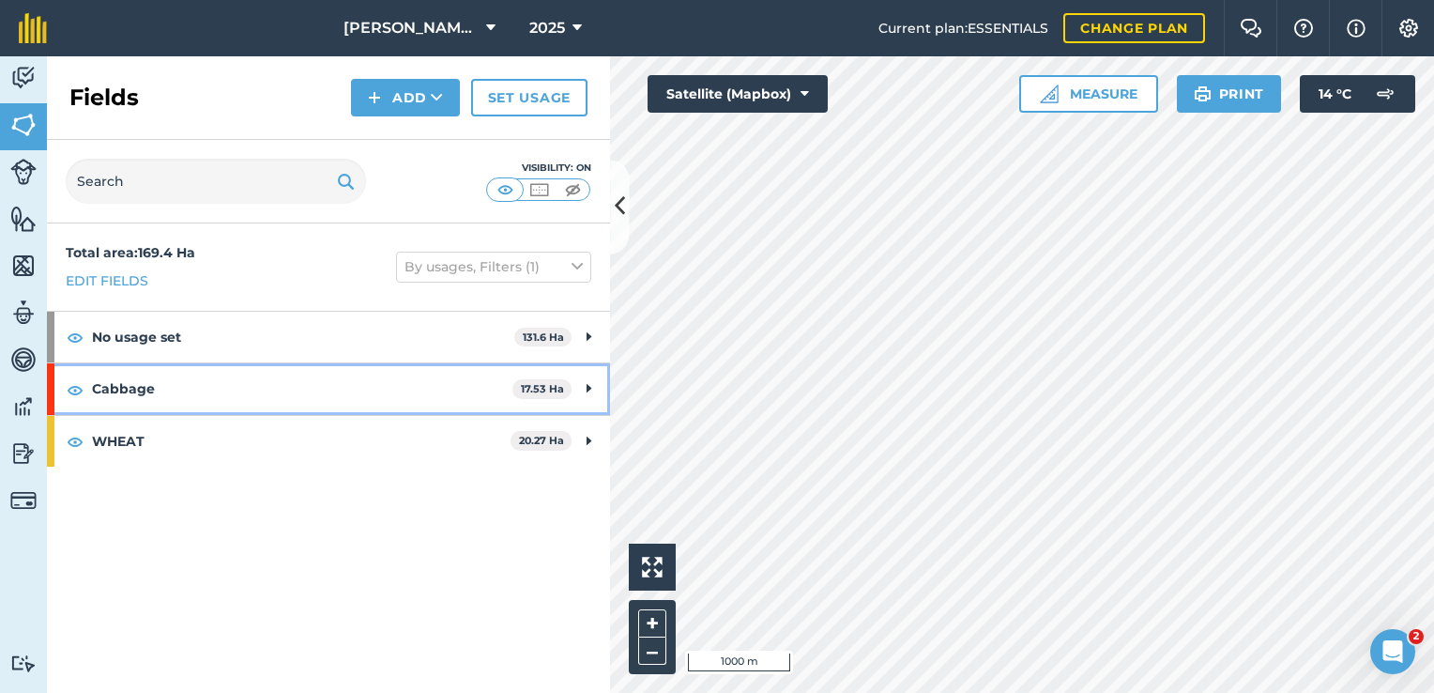
click at [377, 379] on strong "Cabbage" at bounding box center [302, 388] width 421 height 51
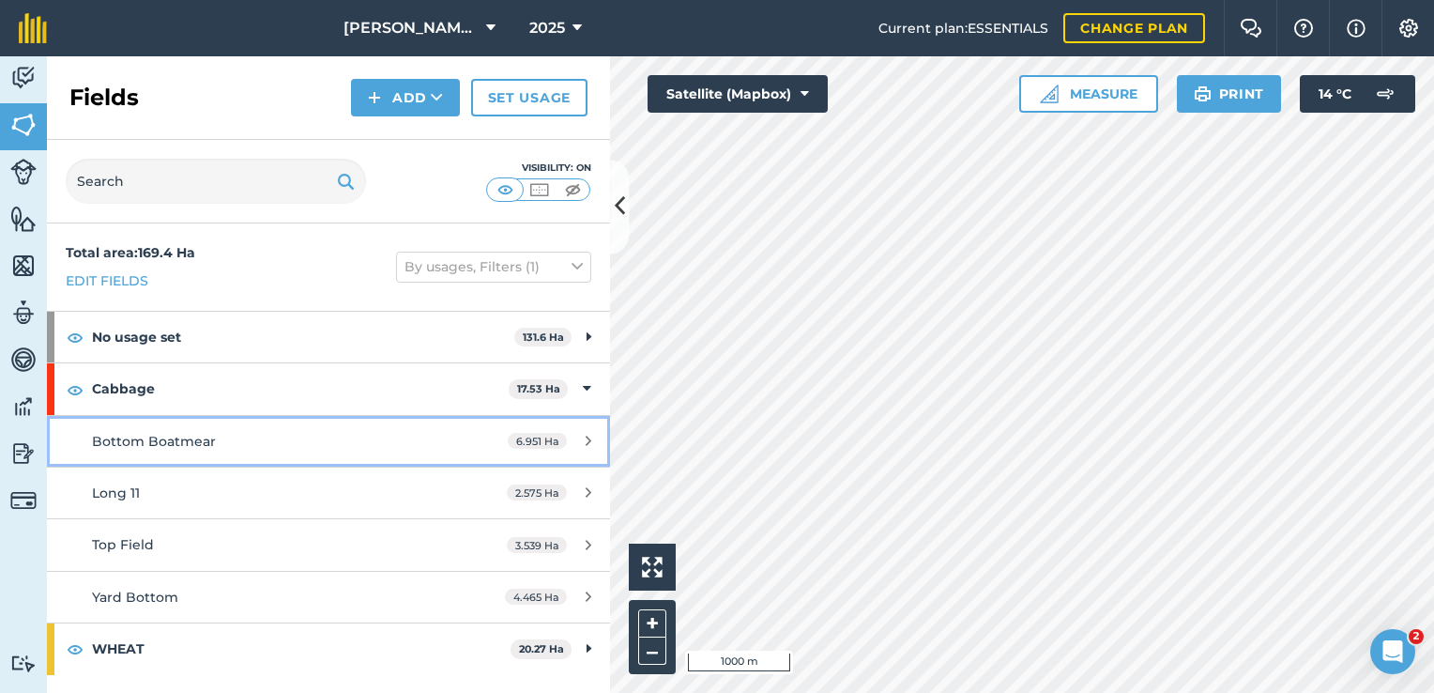
click at [422, 434] on div "Bottom Boatmear" at bounding box center [268, 441] width 353 height 21
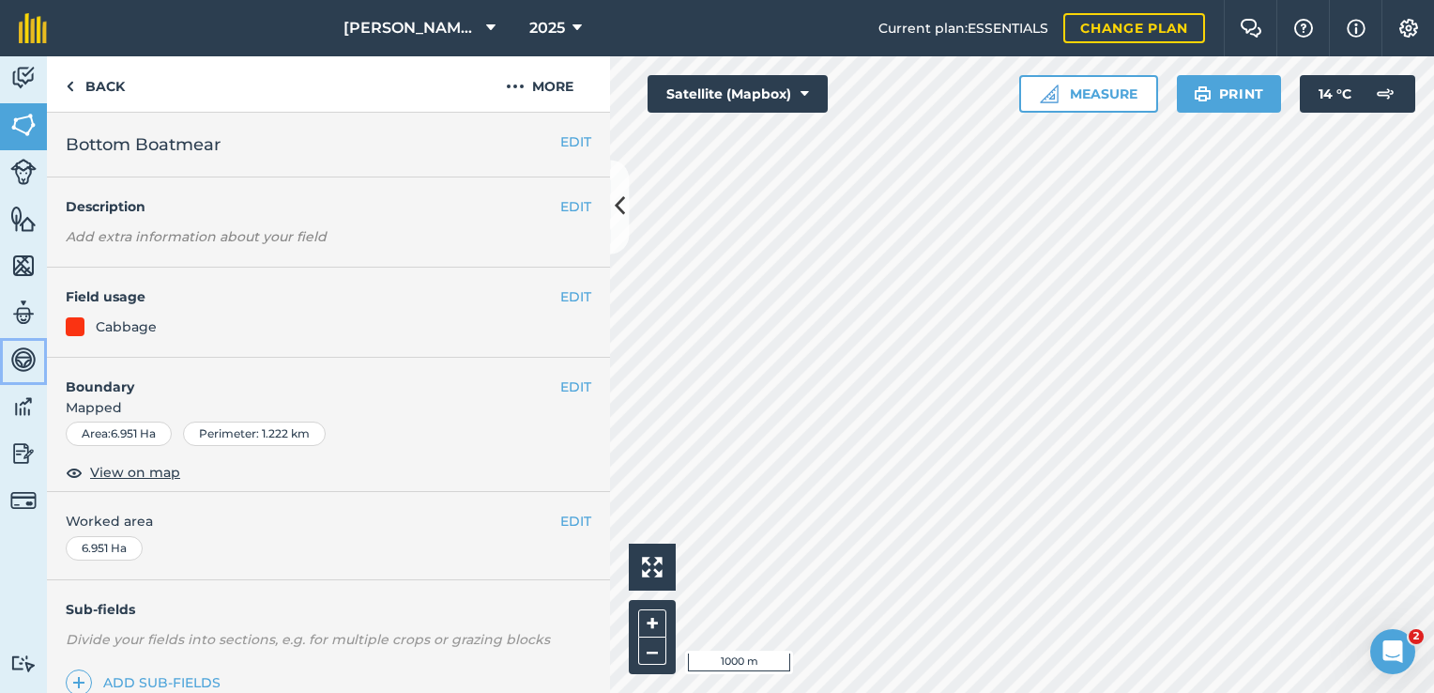
click at [19, 364] on img at bounding box center [23, 359] width 26 height 28
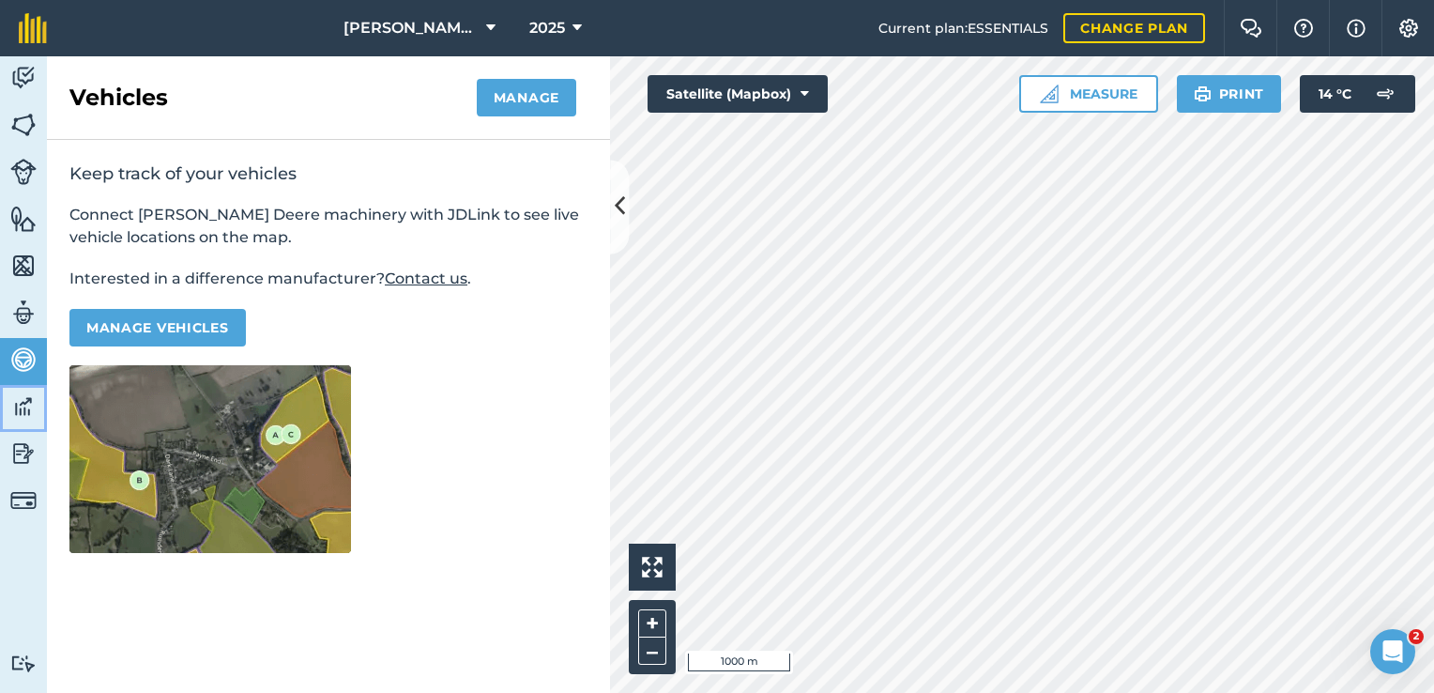
click at [19, 405] on img at bounding box center [23, 406] width 26 height 28
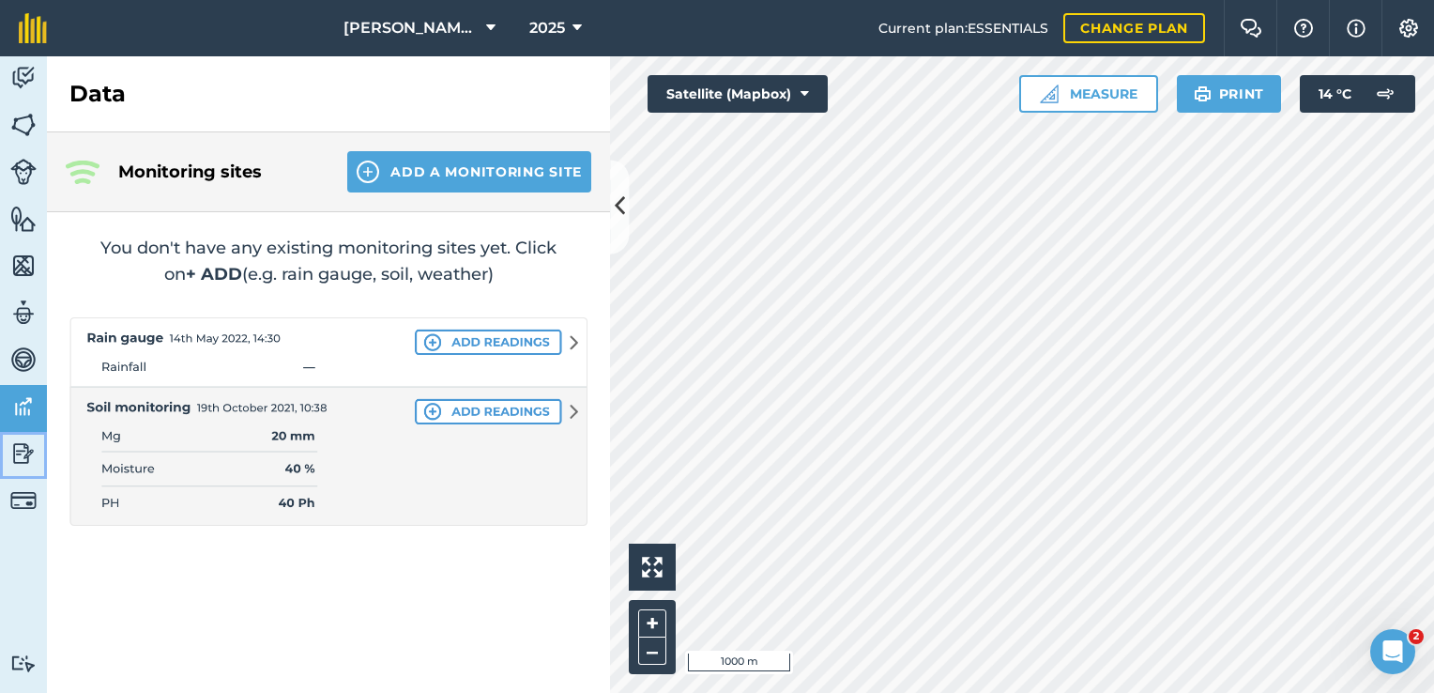
click at [16, 467] on link "Reporting" at bounding box center [23, 455] width 47 height 47
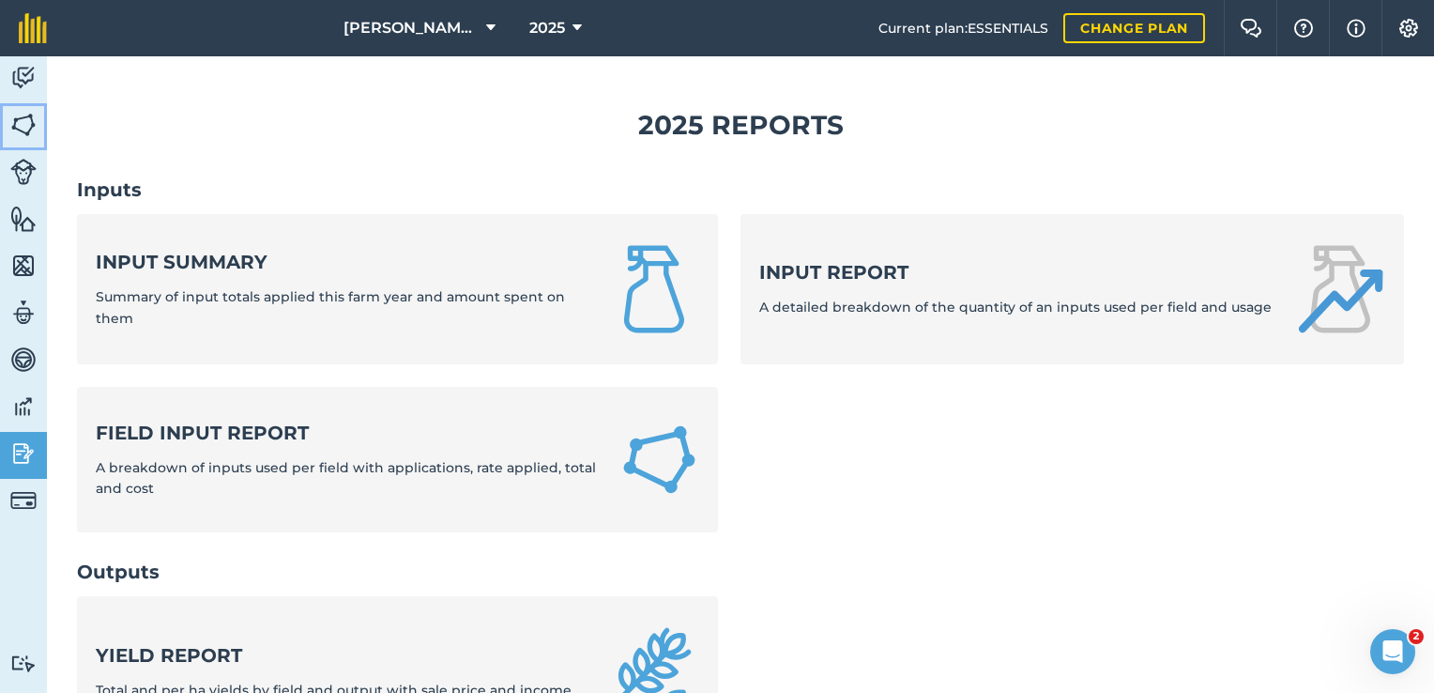
click at [13, 118] on img at bounding box center [23, 125] width 26 height 28
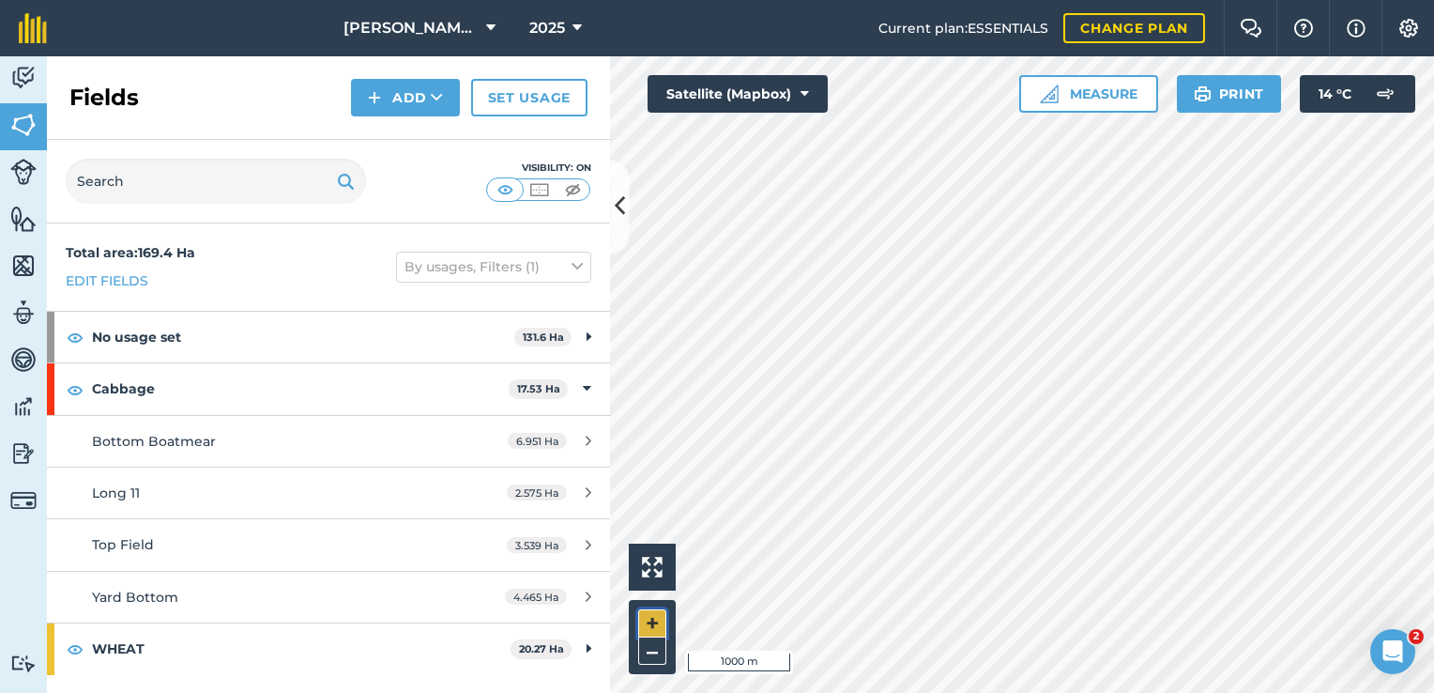
click at [651, 624] on button "+" at bounding box center [652, 623] width 28 height 28
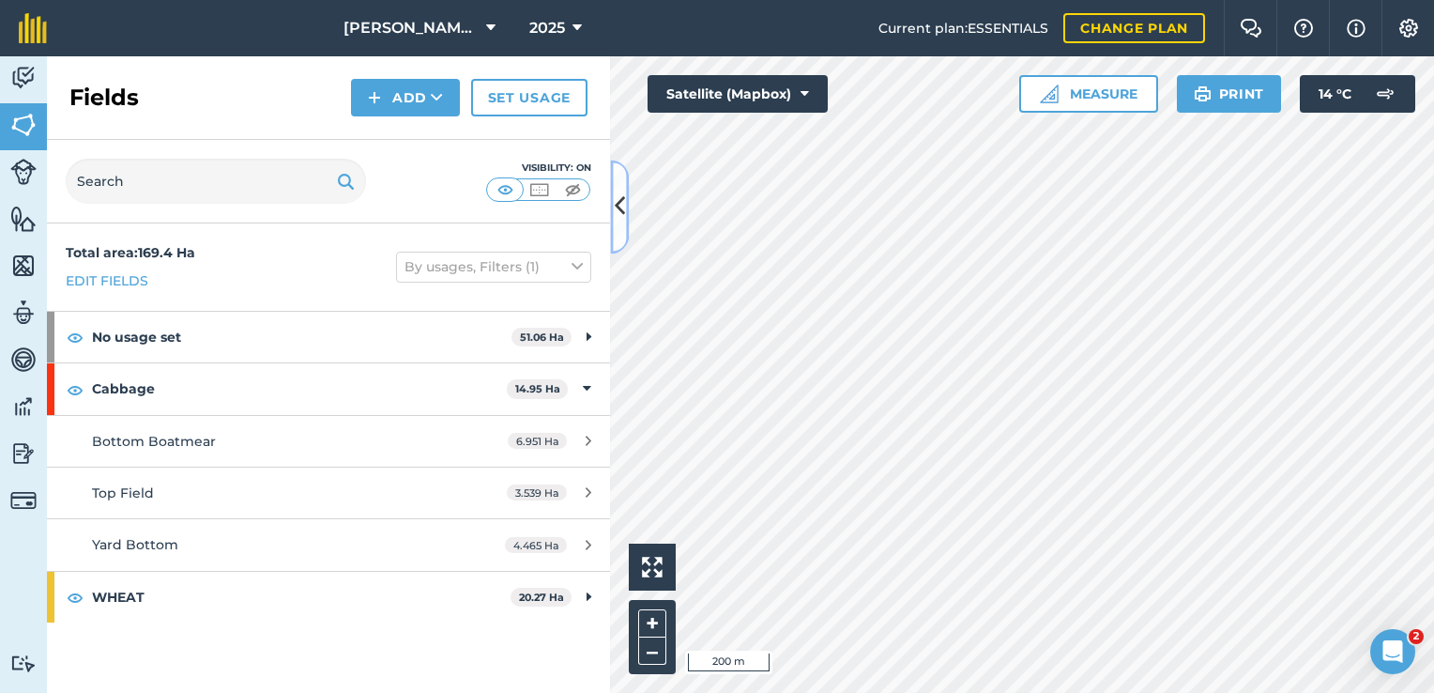
click at [614, 234] on button at bounding box center [619, 207] width 19 height 94
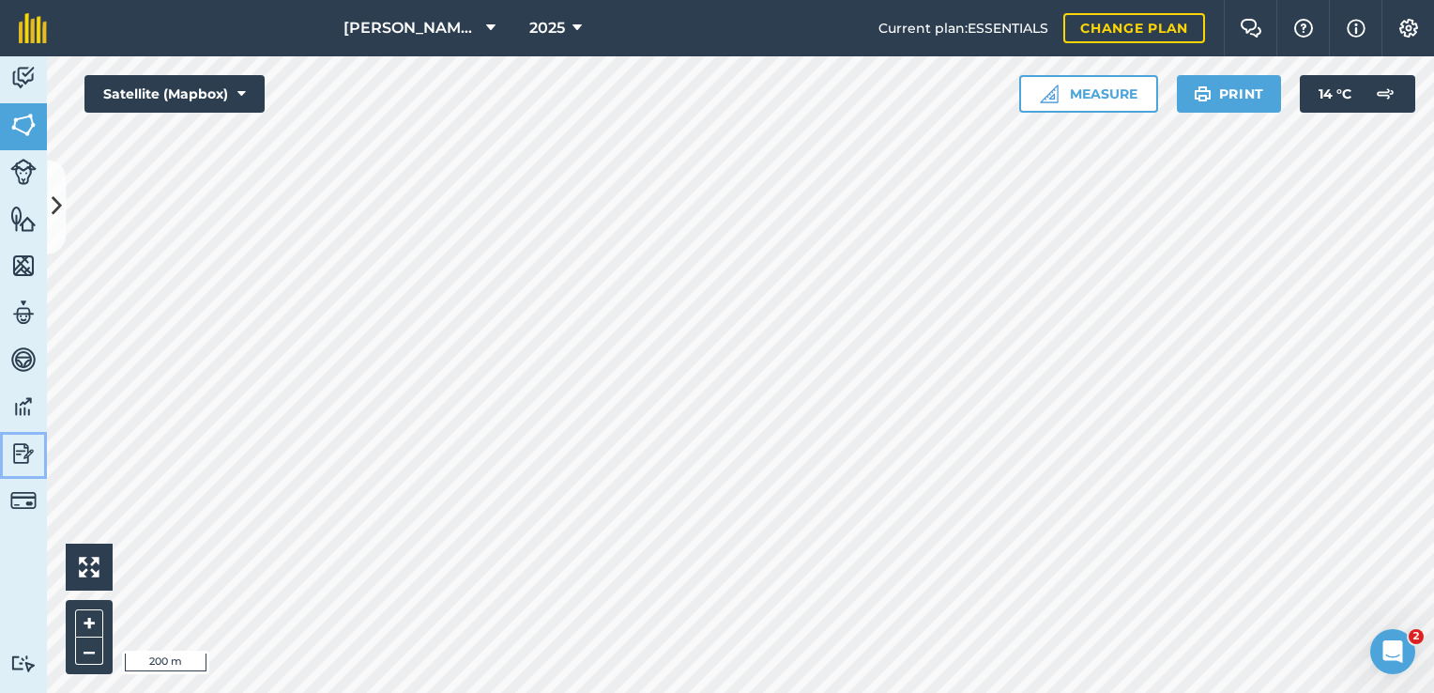
click at [32, 443] on img at bounding box center [23, 453] width 26 height 28
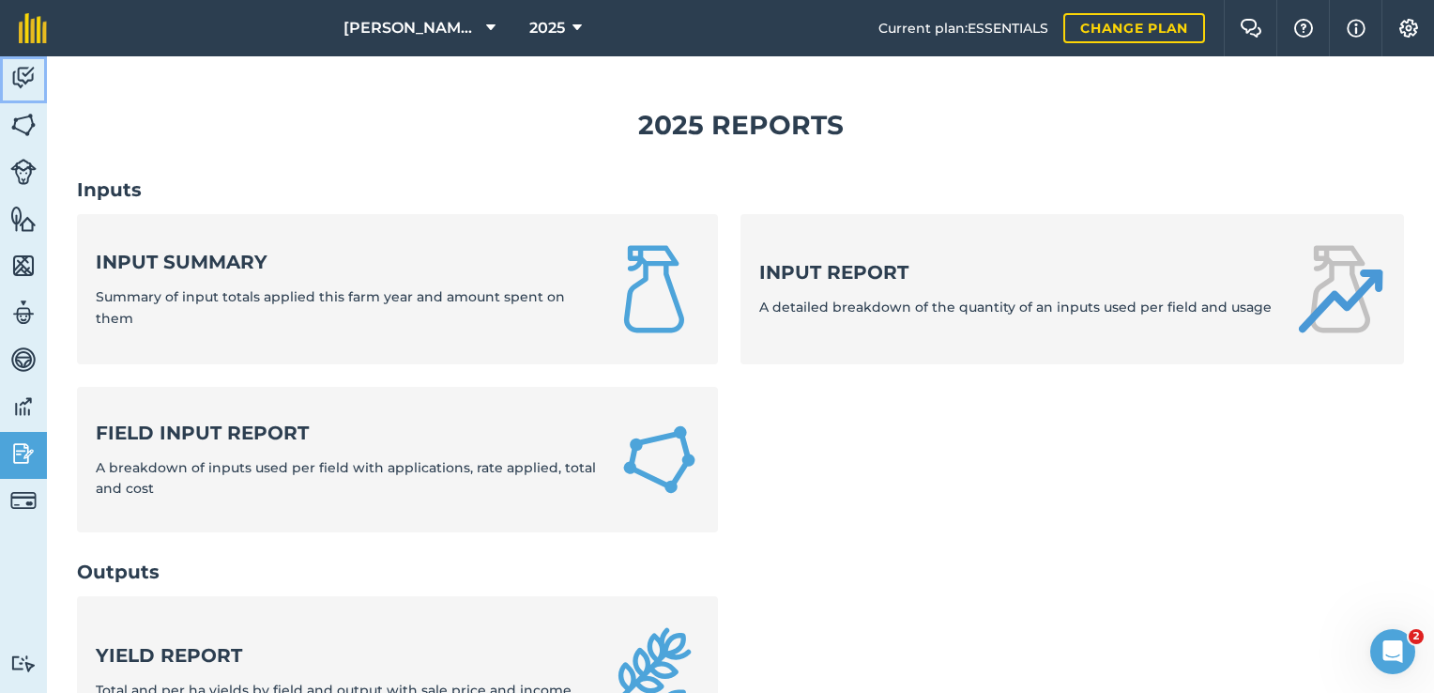
click at [23, 84] on img at bounding box center [23, 78] width 26 height 28
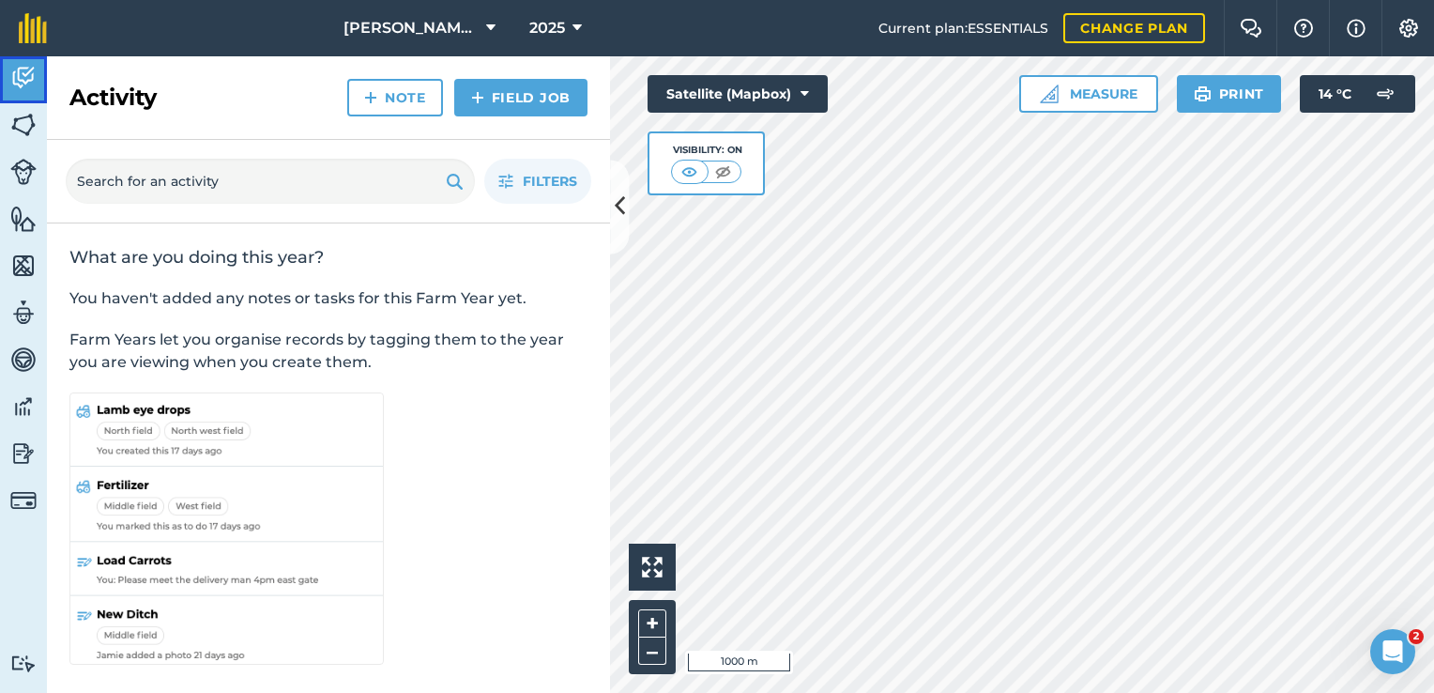
click at [23, 84] on img at bounding box center [23, 78] width 26 height 28
click at [717, 175] on img at bounding box center [723, 171] width 23 height 19
click at [697, 175] on img at bounding box center [690, 171] width 23 height 19
click at [24, 122] on img at bounding box center [23, 125] width 26 height 28
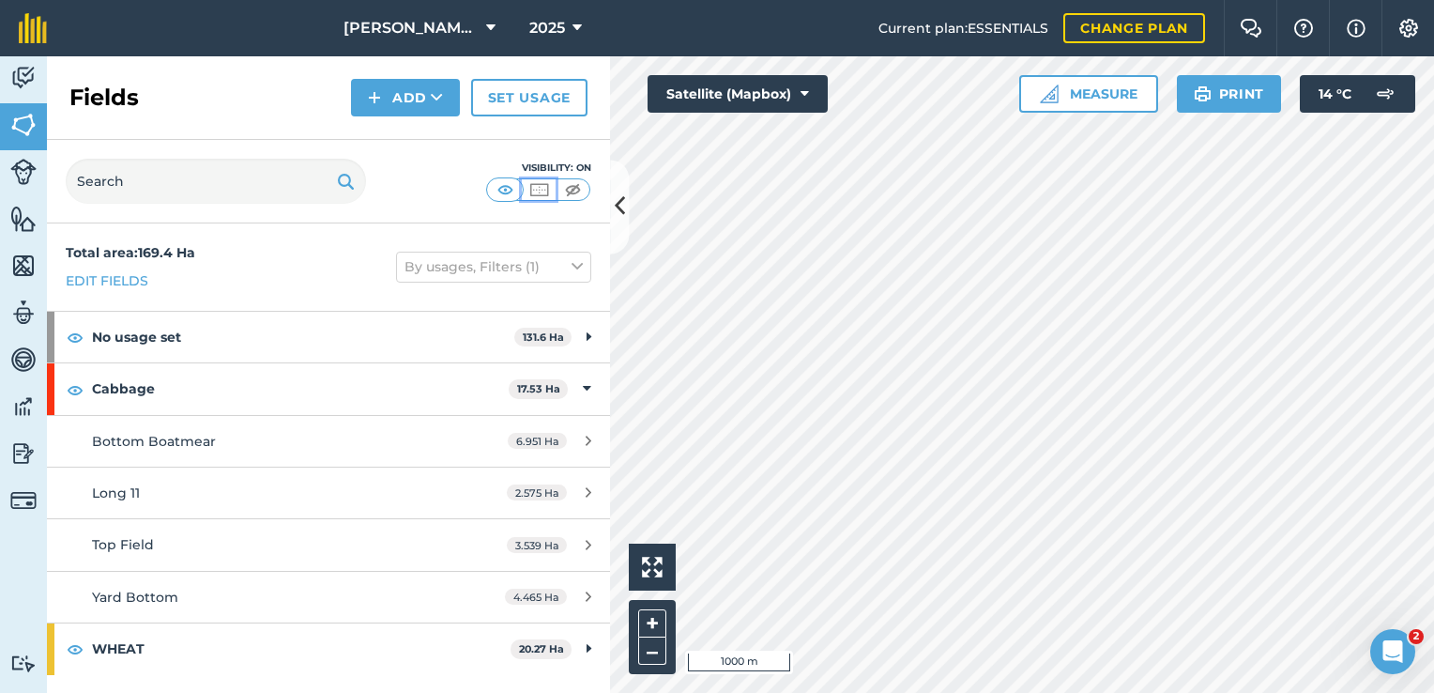
click at [541, 190] on img at bounding box center [539, 189] width 23 height 19
click at [574, 190] on img at bounding box center [572, 189] width 23 height 19
click at [502, 188] on img at bounding box center [505, 189] width 23 height 19
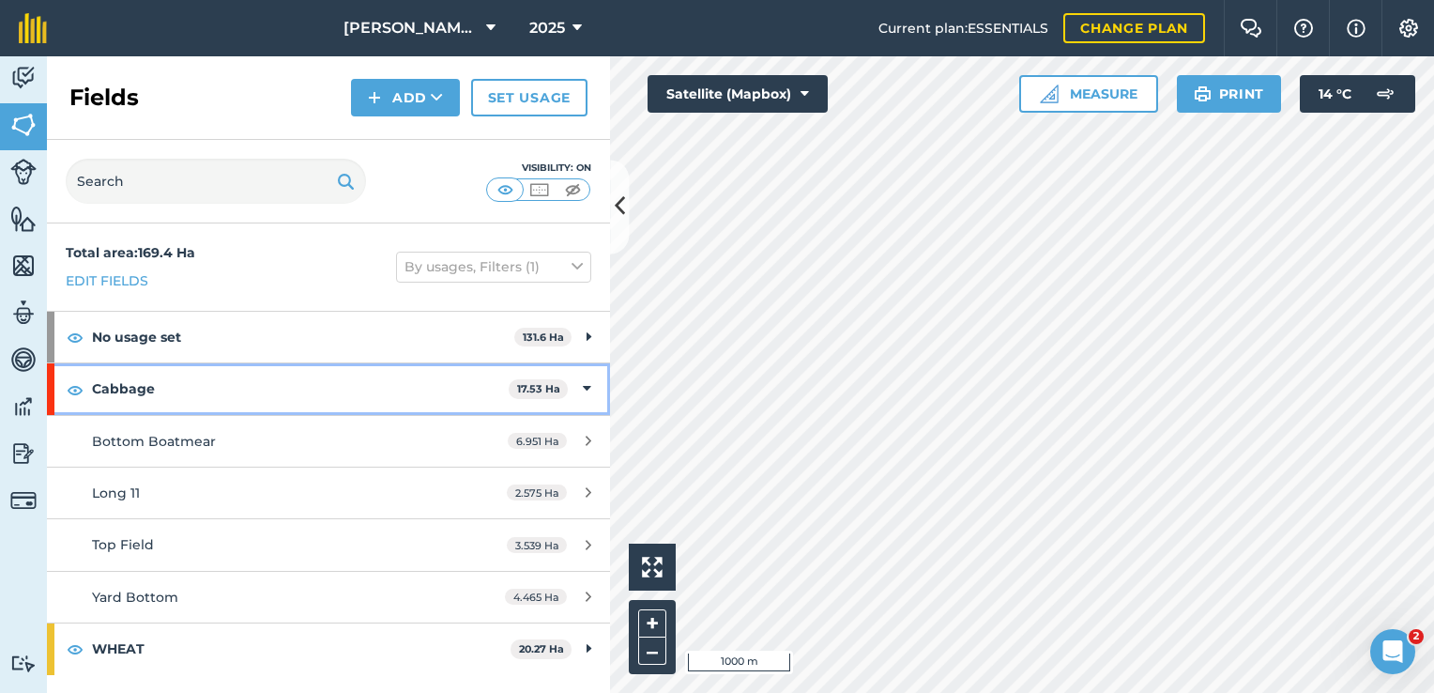
click at [218, 391] on strong "Cabbage" at bounding box center [300, 388] width 417 height 51
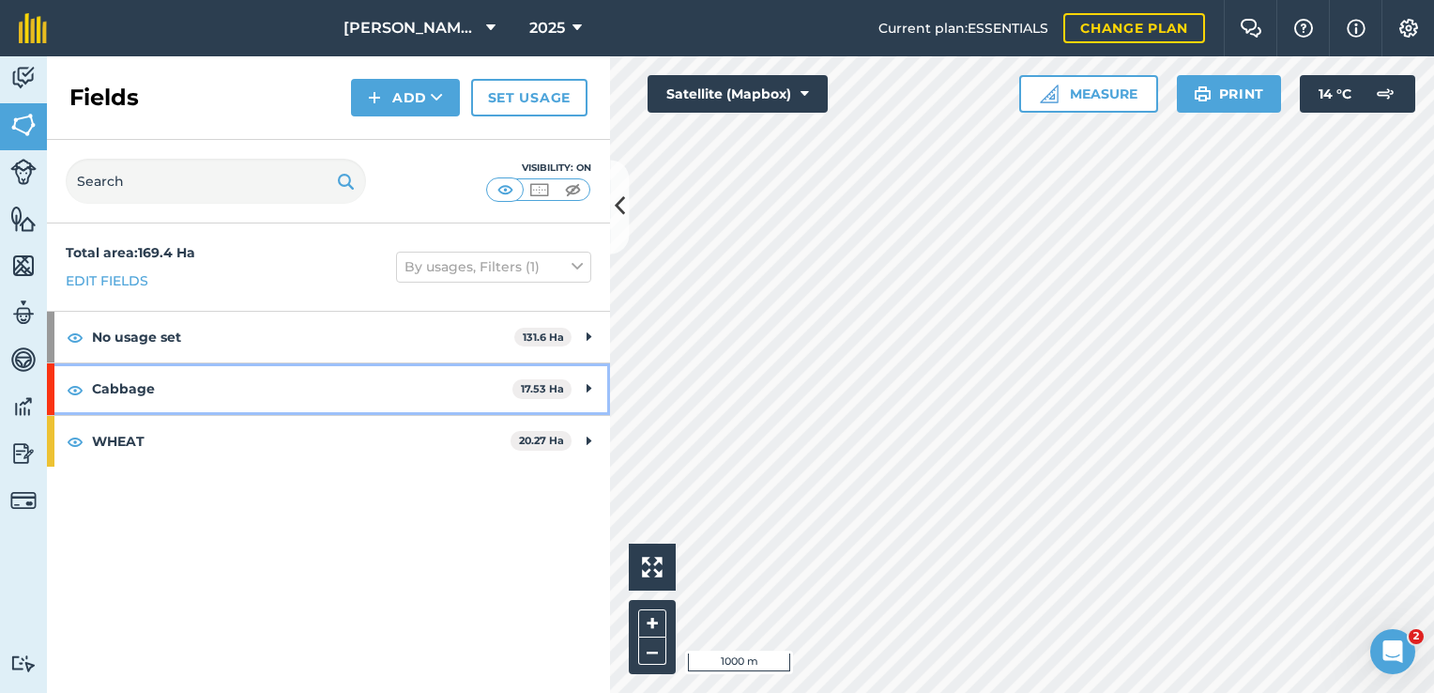
click at [218, 392] on strong "Cabbage" at bounding box center [302, 388] width 421 height 51
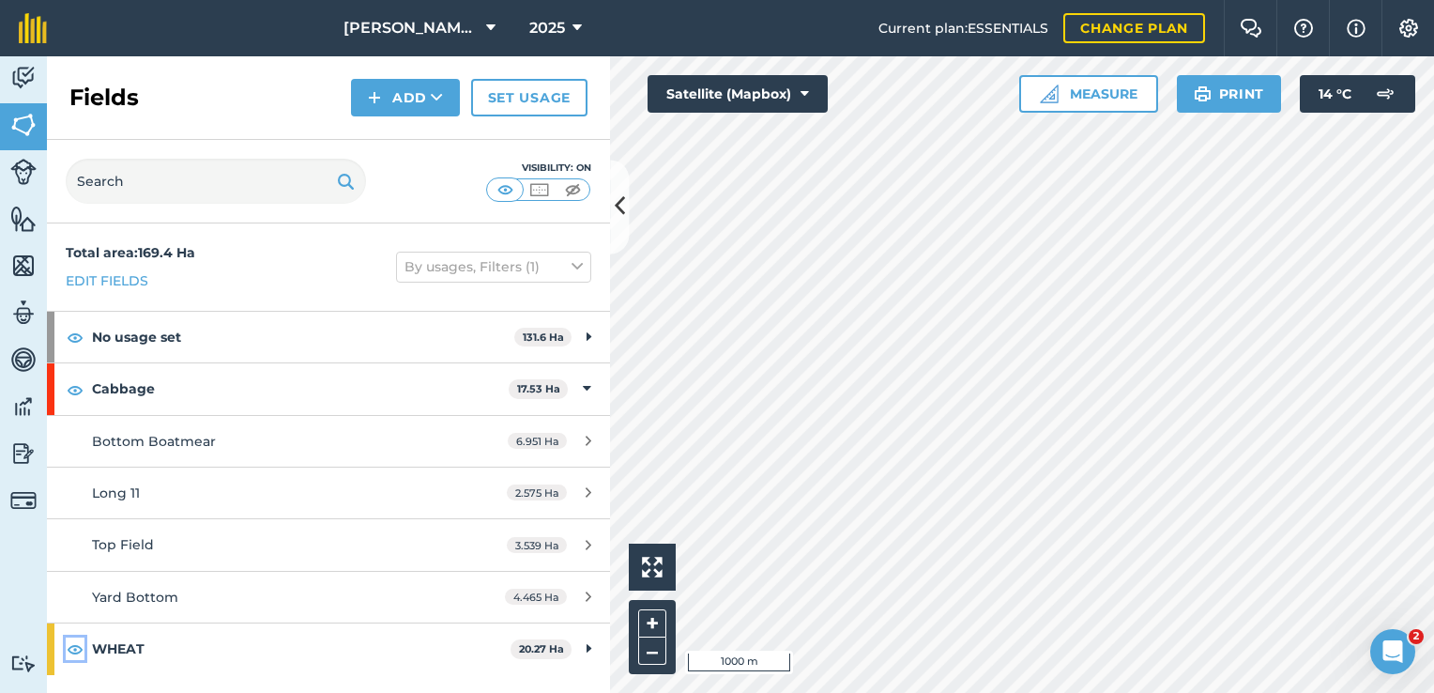
click at [71, 651] on img at bounding box center [75, 648] width 17 height 23
click at [71, 338] on img at bounding box center [75, 337] width 17 height 23
click at [620, 227] on button at bounding box center [619, 207] width 19 height 94
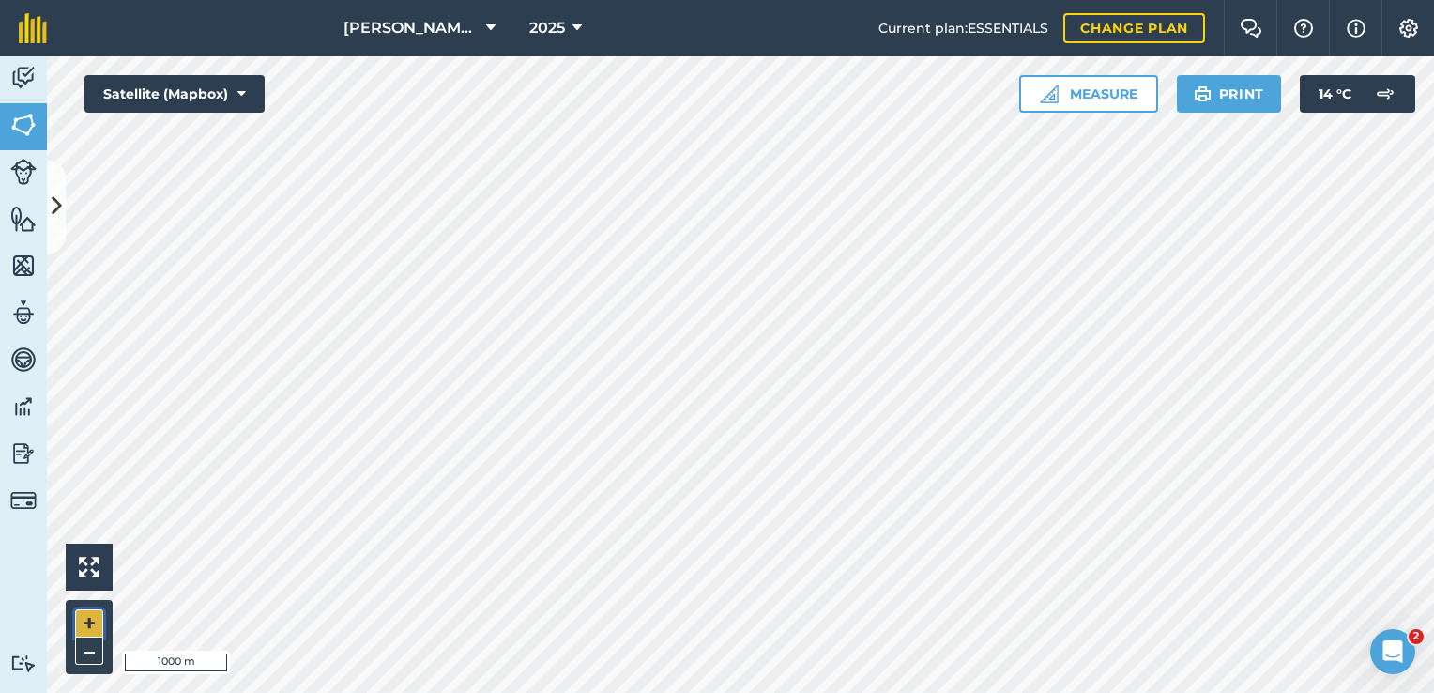
click at [86, 626] on button "+" at bounding box center [89, 623] width 28 height 28
click at [371, 692] on html "[PERSON_NAME] And Son 2025 Current plan : ESSENTIALS Change plan Farm Chat Help…" at bounding box center [717, 346] width 1434 height 693
click at [94, 612] on button "+" at bounding box center [89, 623] width 28 height 28
click at [1205, 96] on img at bounding box center [1203, 94] width 18 height 23
click at [1245, 103] on button "Print" at bounding box center [1229, 94] width 105 height 38
